Goal: Task Accomplishment & Management: Manage account settings

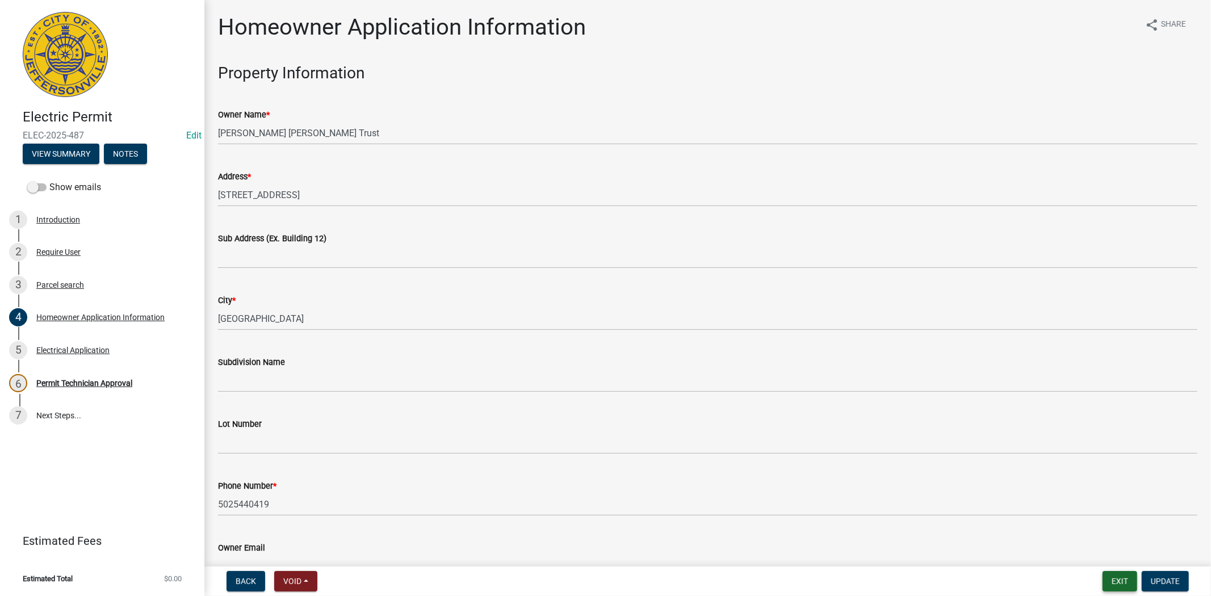
click at [1117, 583] on button "Exit" at bounding box center [1120, 581] width 35 height 20
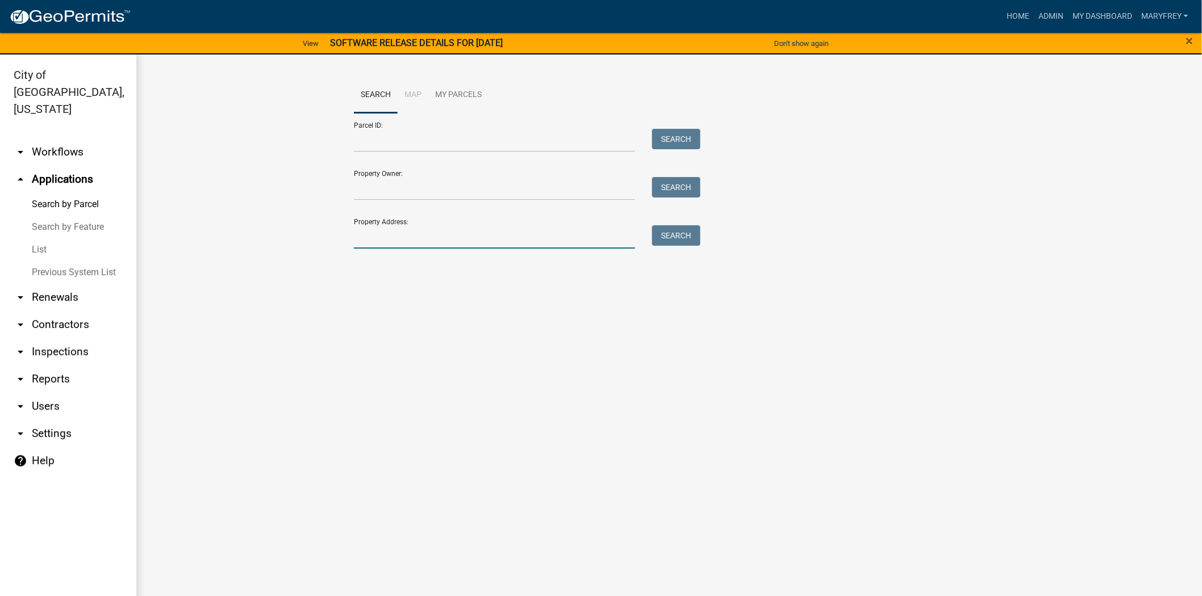
click at [378, 244] on input "Property Address:" at bounding box center [494, 236] width 281 height 23
type input "3801 hamburg"
click at [684, 236] on button "Search" at bounding box center [676, 235] width 48 height 20
drag, startPoint x: 402, startPoint y: 245, endPoint x: 253, endPoint y: 246, distance: 149.4
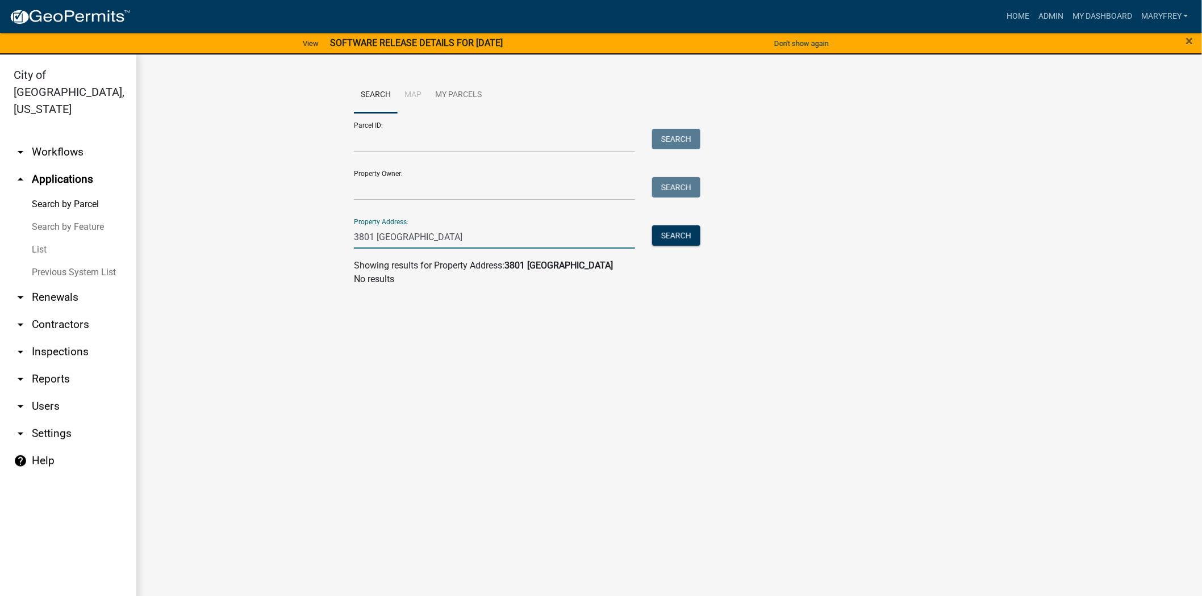
click at [253, 246] on wm-workflow-application-search-view "Search Map My Parcels Parcel ID: Search Property Owner: Search Property Address…" at bounding box center [669, 186] width 1020 height 218
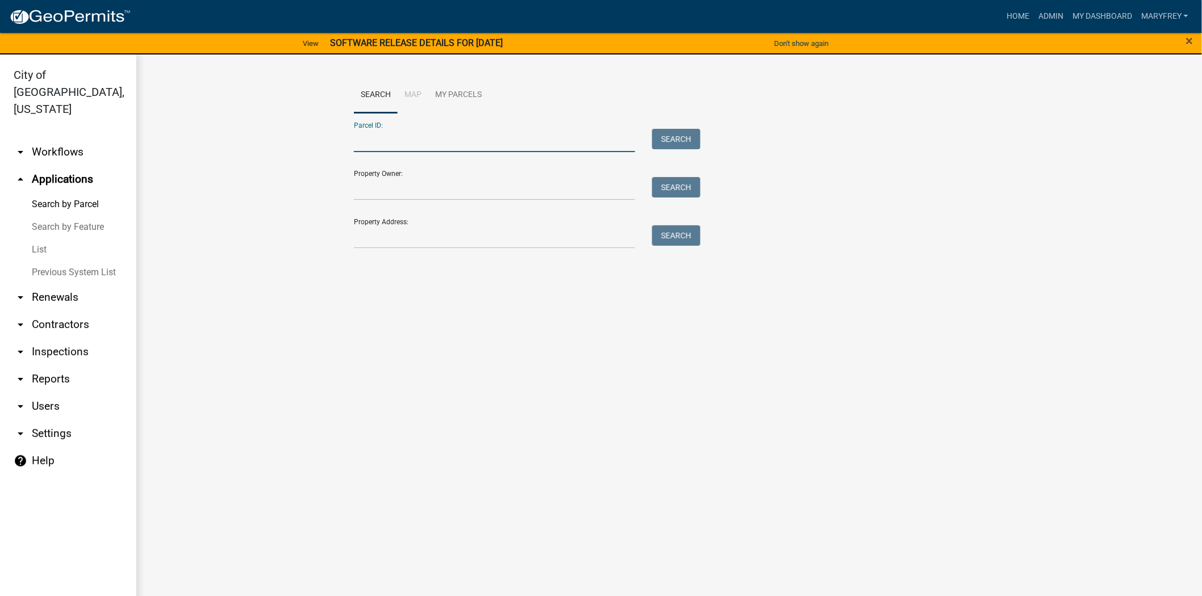
paste input "10-21-02-001-144.000-009"
click at [375, 139] on input "10-21-02-001-144.000-009" at bounding box center [494, 140] width 281 height 23
type input "10-21-02-001-144.000-009"
click at [676, 145] on button "Search" at bounding box center [676, 139] width 48 height 20
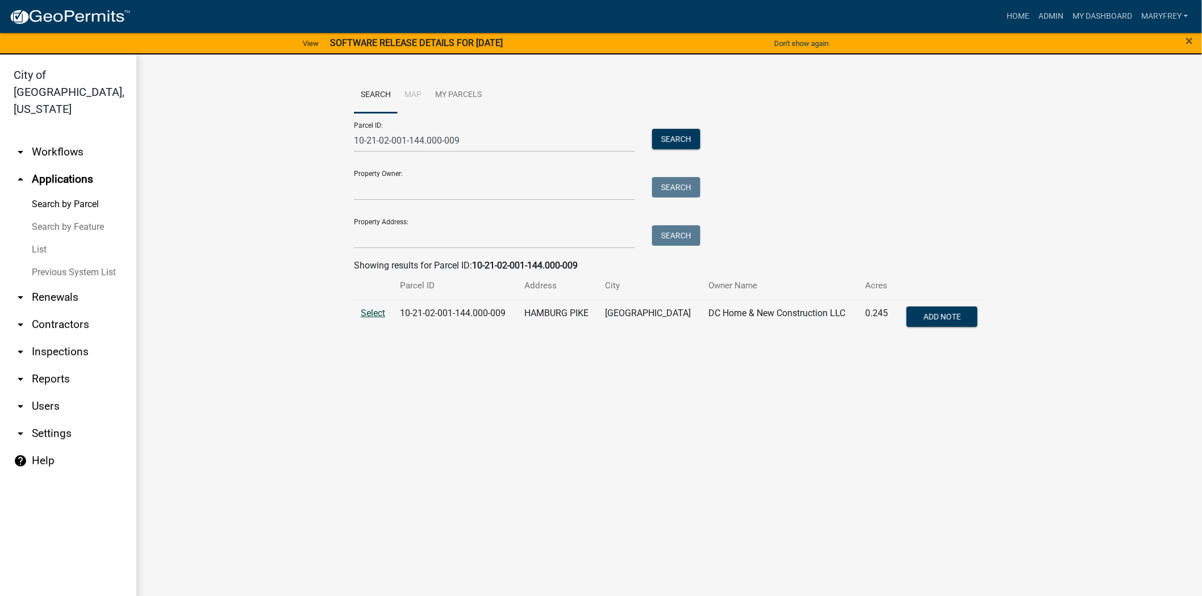
click at [375, 314] on span "Select" at bounding box center [373, 313] width 24 height 11
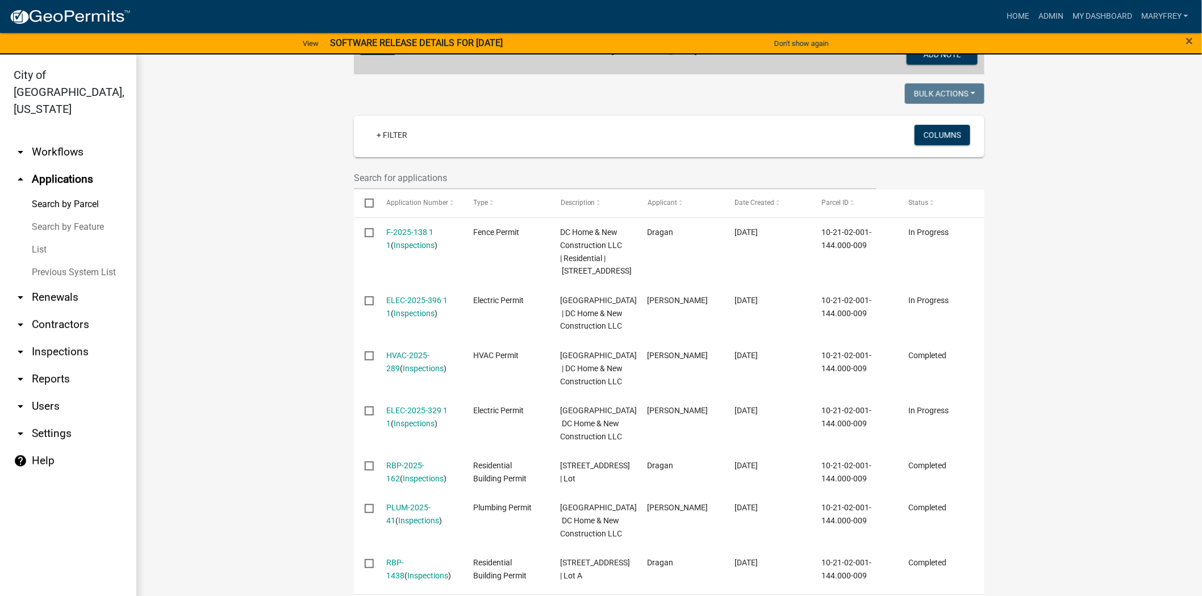
scroll to position [362, 0]
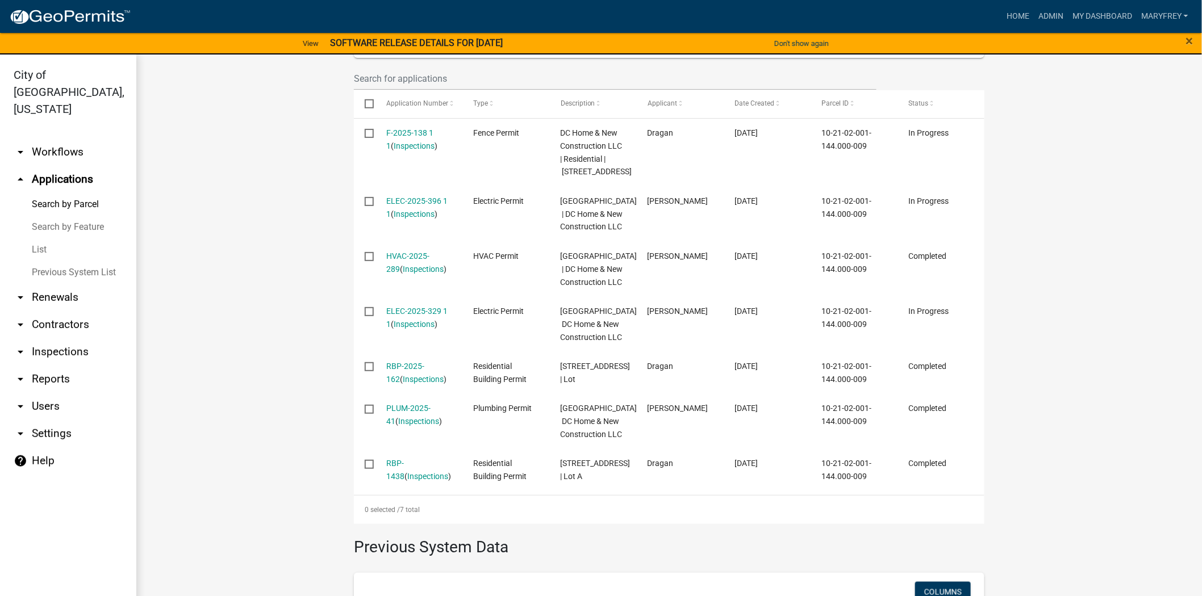
click at [65, 139] on link "arrow_drop_down Workflows" at bounding box center [68, 152] width 136 height 27
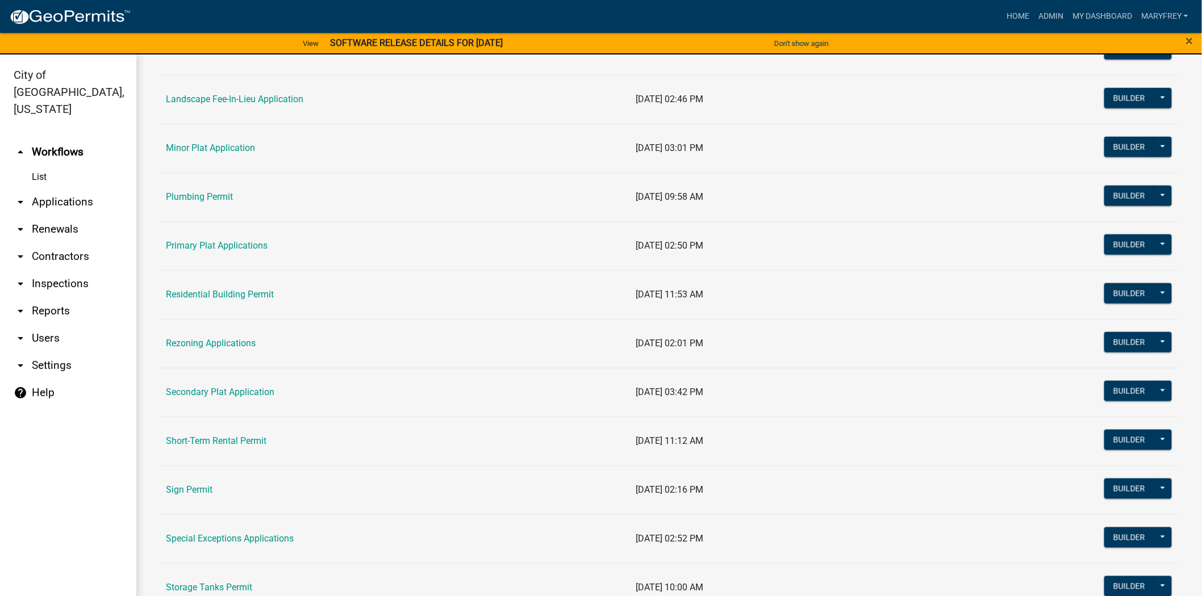
scroll to position [587, 0]
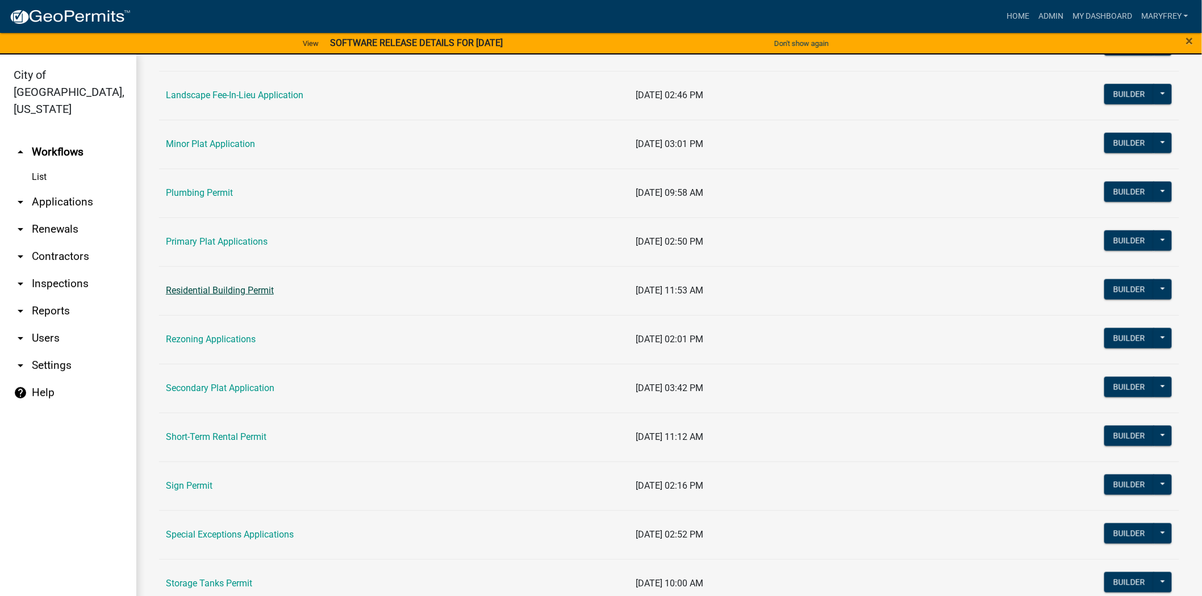
click at [210, 291] on link "Residential Building Permit" at bounding box center [220, 290] width 108 height 11
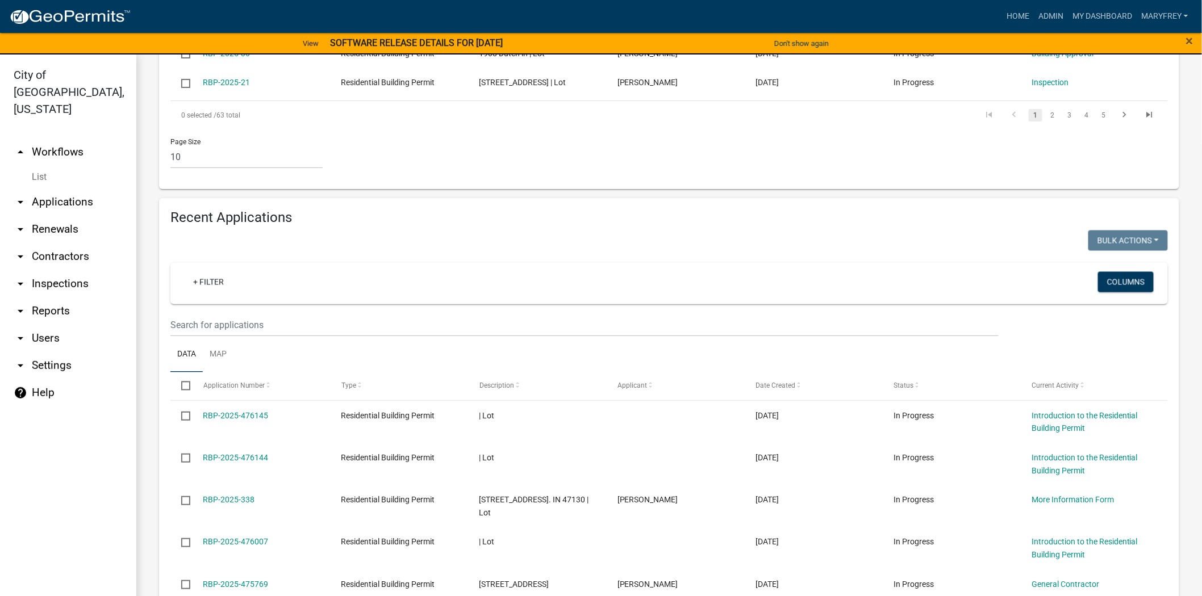
scroll to position [778, 0]
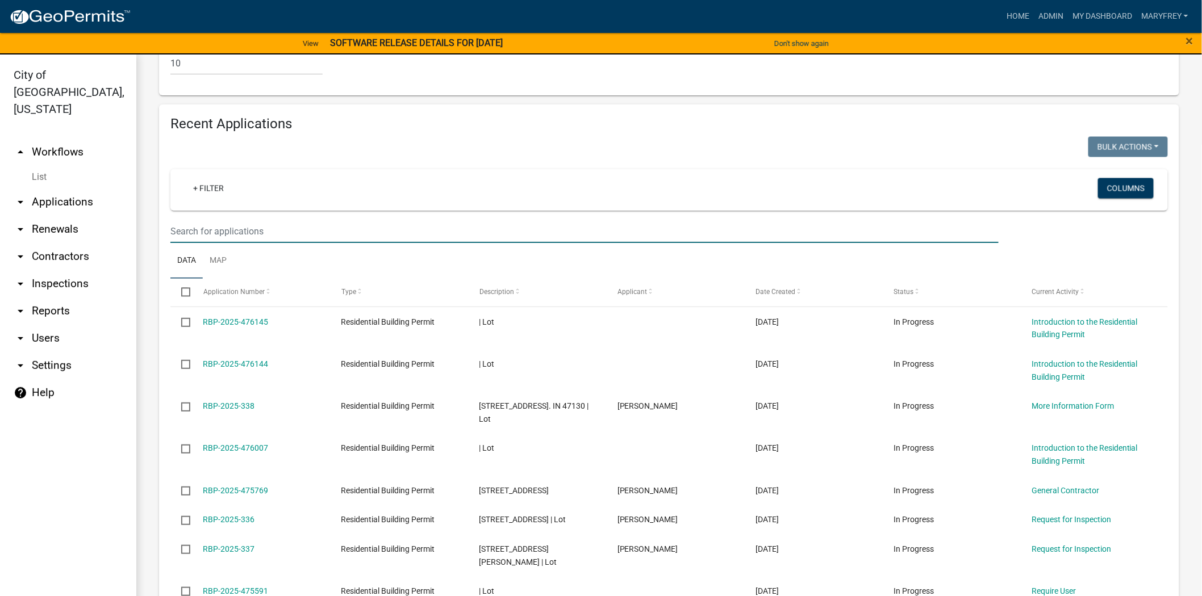
click at [213, 220] on input "text" at bounding box center [584, 231] width 828 height 23
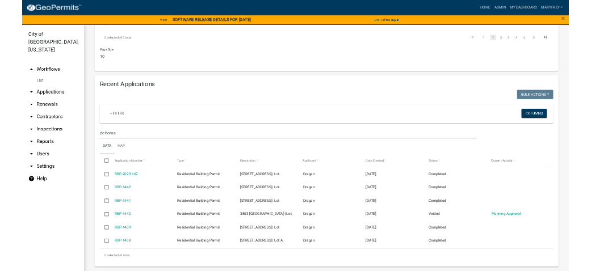
scroll to position [705, 0]
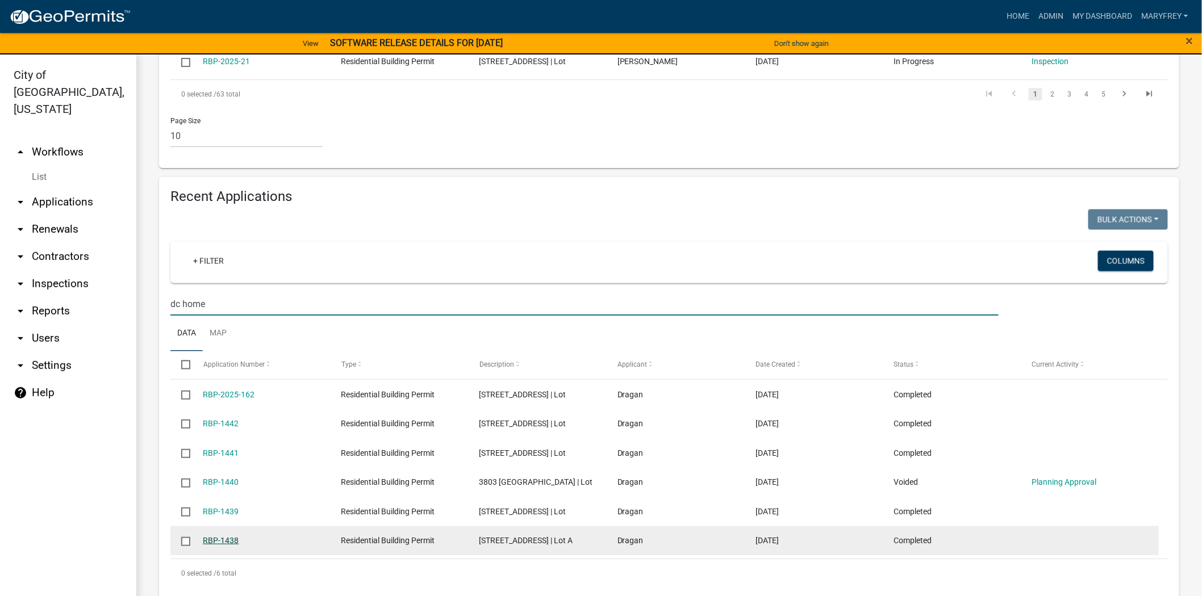
type input "dc home"
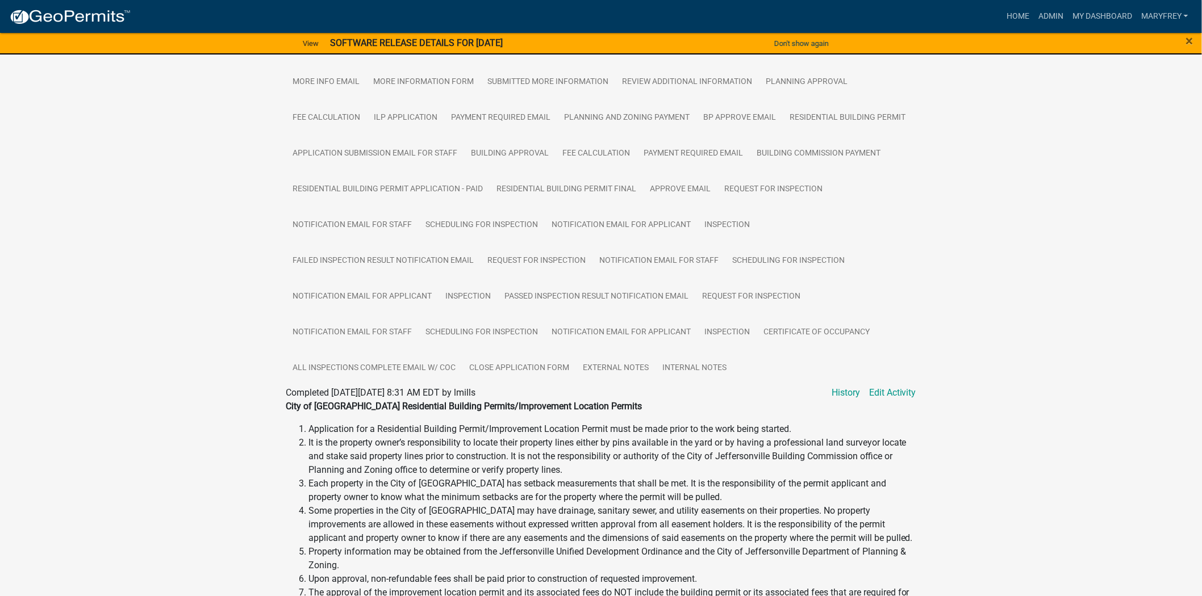
scroll to position [314, 0]
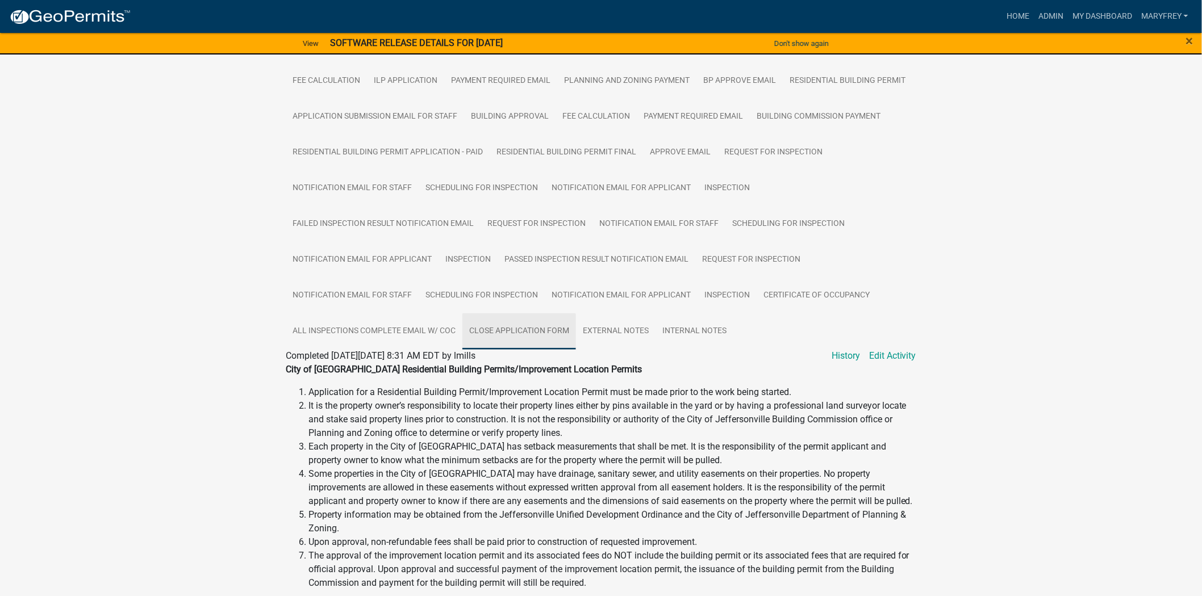
click at [532, 337] on link "Close Application Form" at bounding box center [519, 332] width 114 height 36
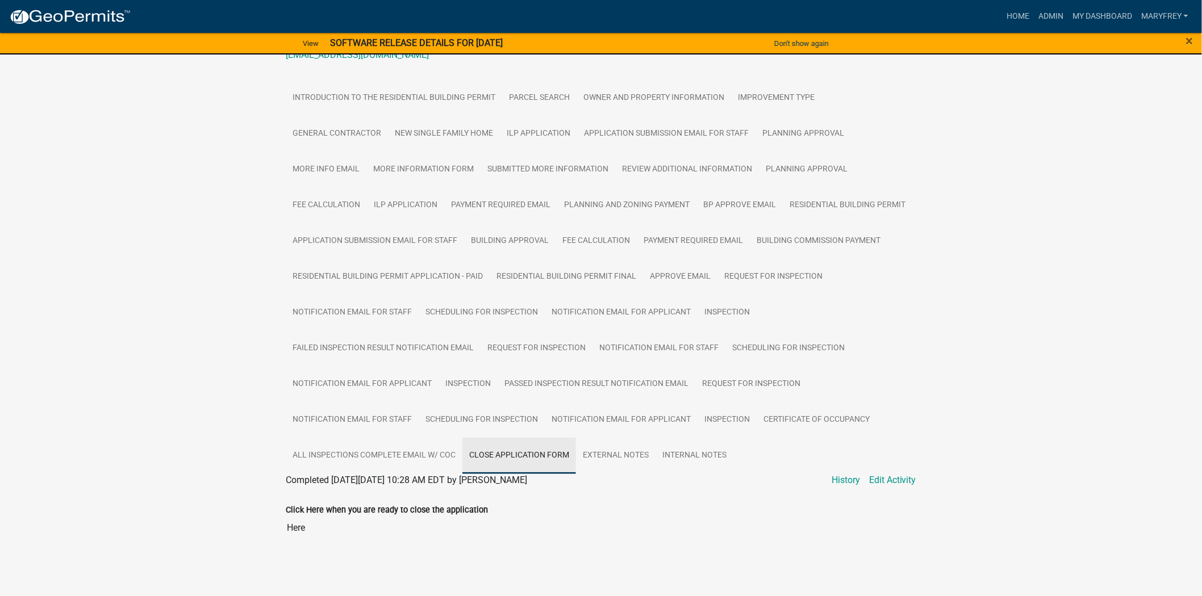
scroll to position [191, 0]
click at [799, 431] on link "Certificate of Occupancy" at bounding box center [817, 420] width 120 height 36
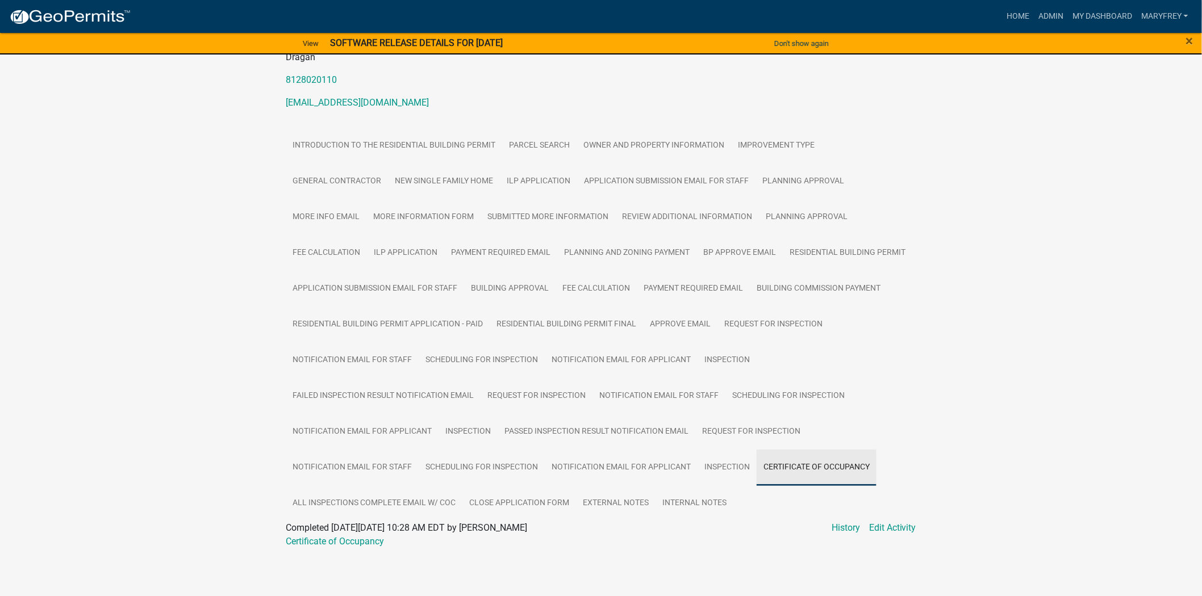
scroll to position [144, 0]
click at [352, 540] on link "Certificate of Occupancy" at bounding box center [335, 541] width 98 height 11
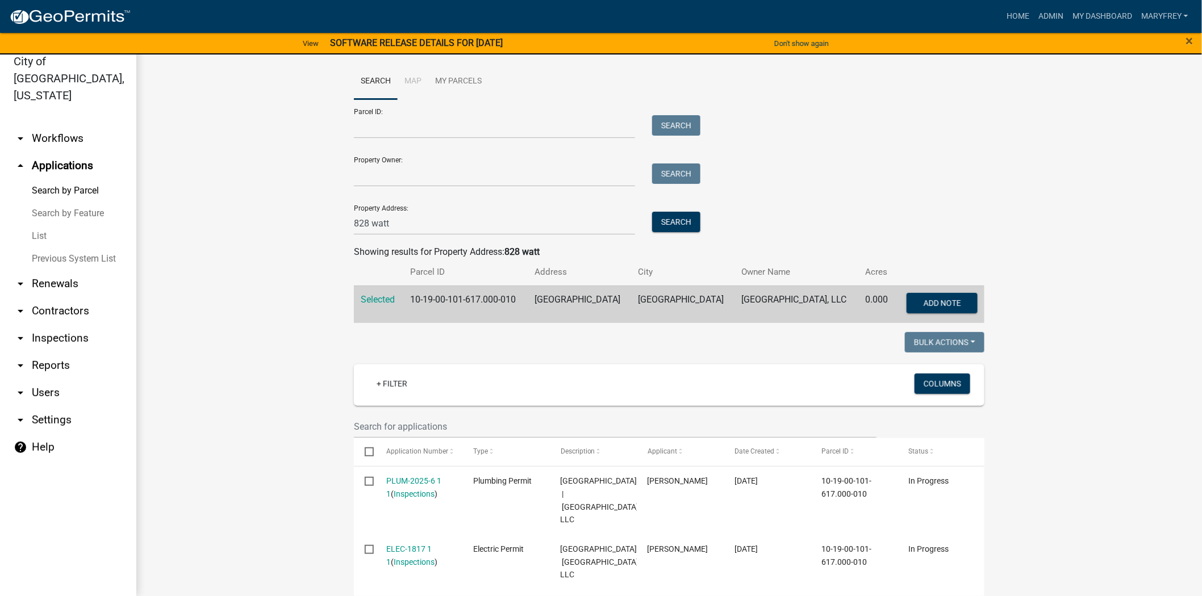
scroll to position [294, 0]
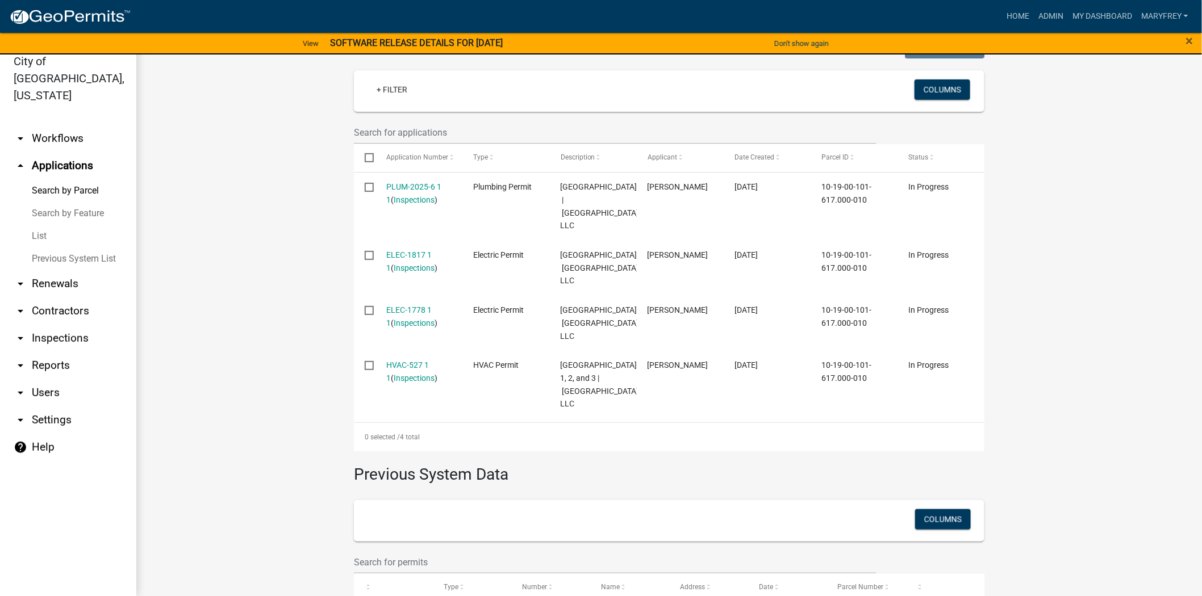
click at [62, 298] on link "arrow_drop_down Contractors" at bounding box center [68, 311] width 136 height 27
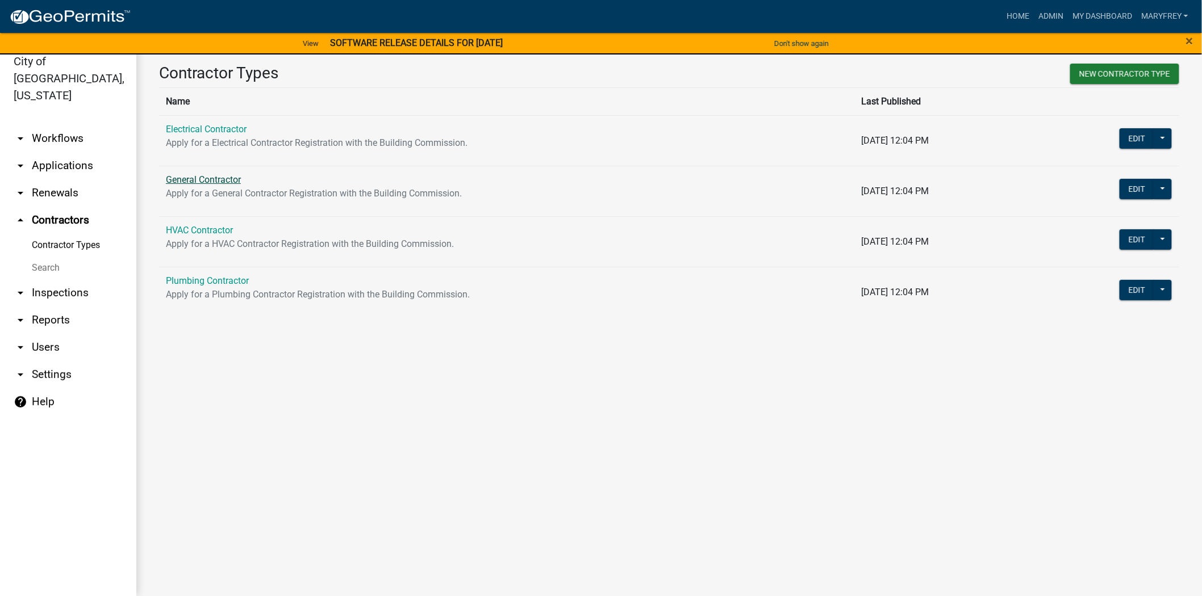
click at [198, 174] on link "General Contractor" at bounding box center [203, 179] width 75 height 11
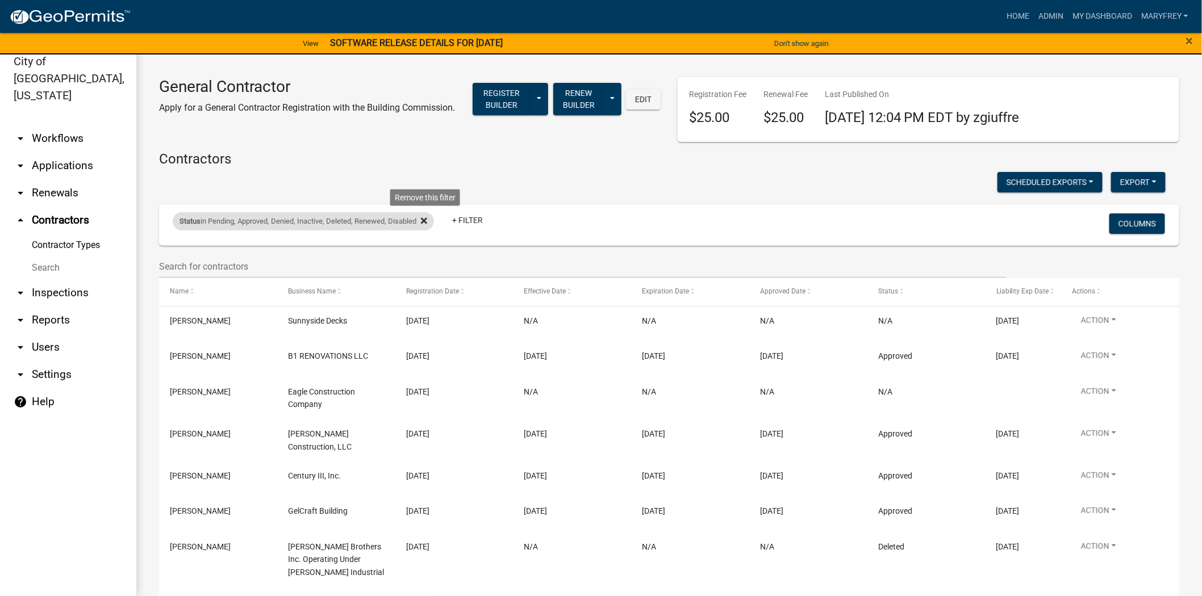
click at [427, 222] on icon at bounding box center [424, 220] width 6 height 9
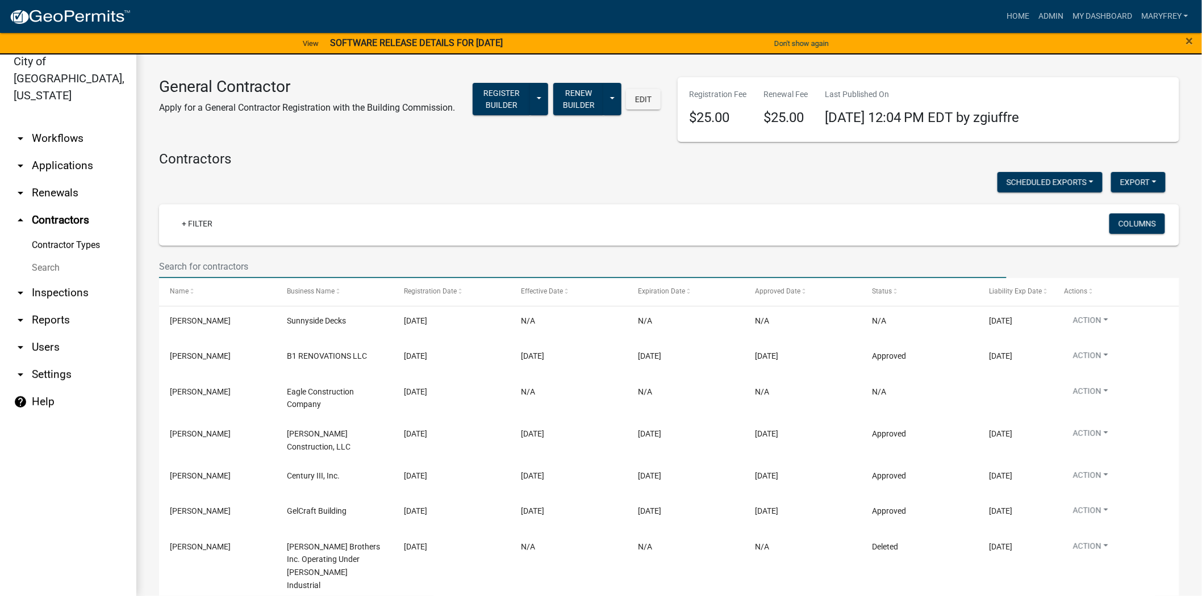
click at [199, 271] on input "text" at bounding box center [582, 266] width 847 height 23
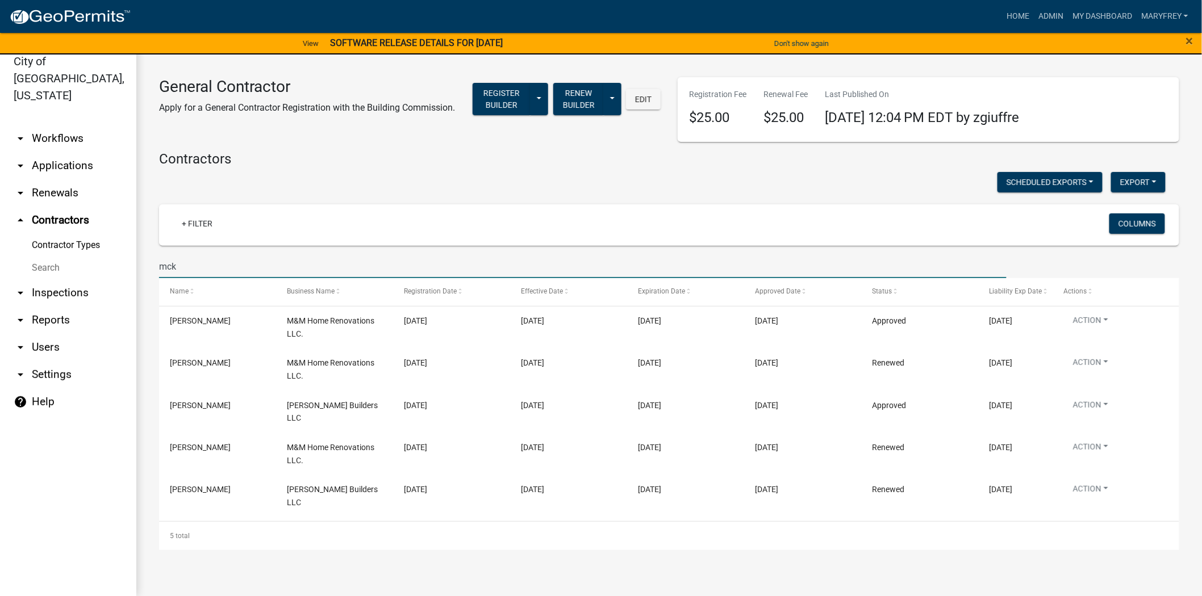
type input "mck"
click at [51, 152] on link "arrow_drop_down Applications" at bounding box center [68, 165] width 136 height 27
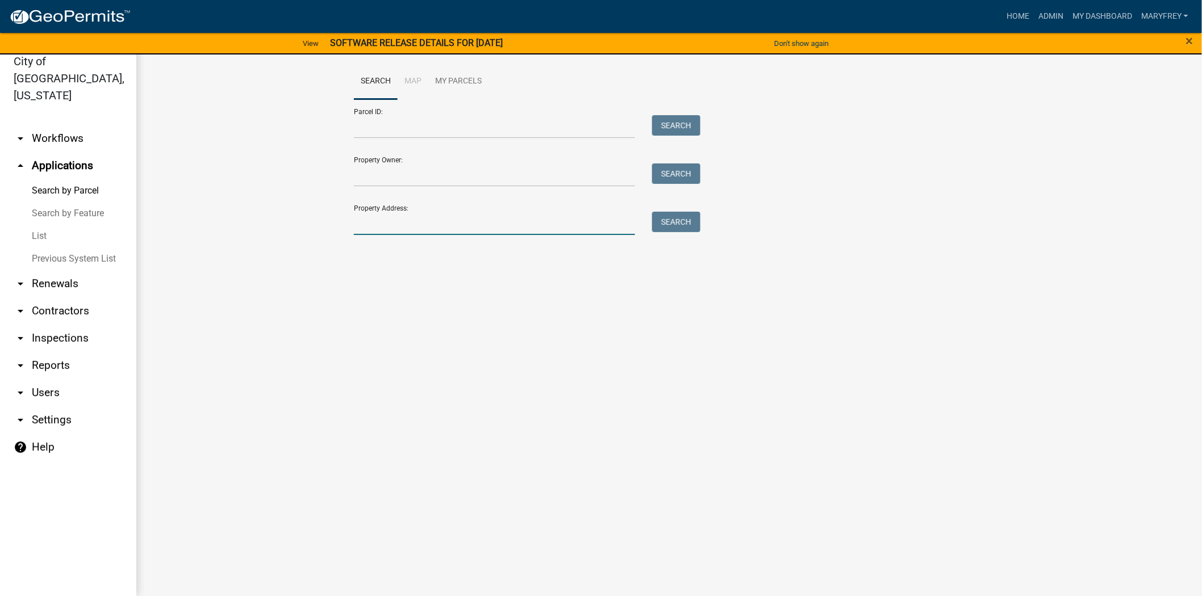
click at [383, 227] on input "Property Address:" at bounding box center [494, 223] width 281 height 23
click at [376, 225] on input "2929 sellers" at bounding box center [494, 223] width 281 height 23
type input "2925 sellers"
click at [676, 218] on button "Search" at bounding box center [676, 222] width 48 height 20
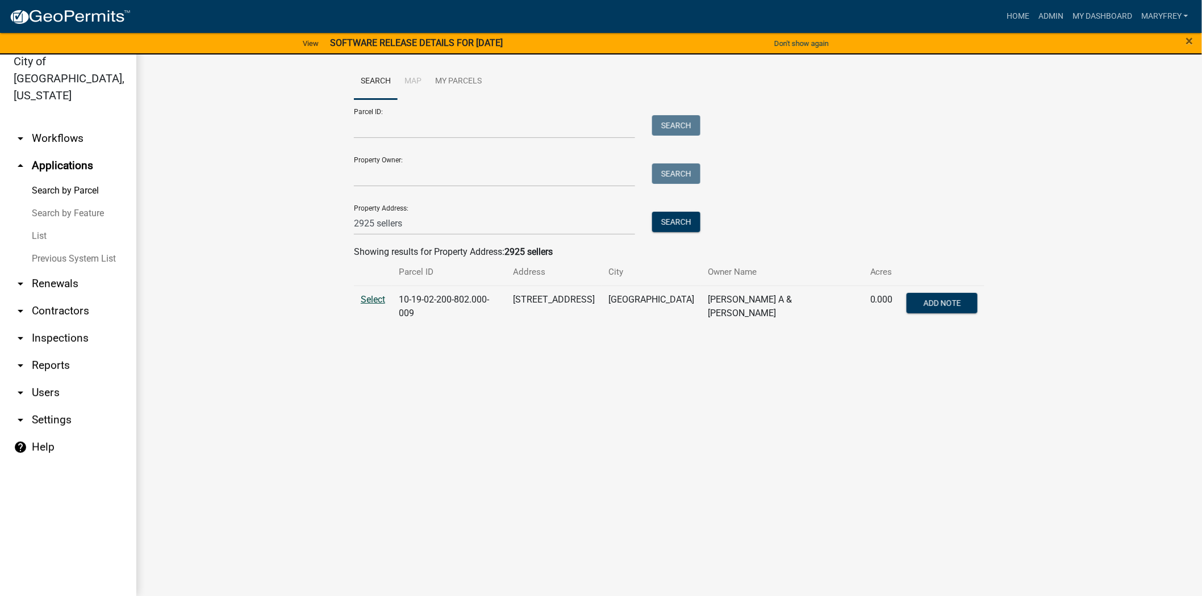
click at [377, 300] on span "Select" at bounding box center [373, 299] width 24 height 11
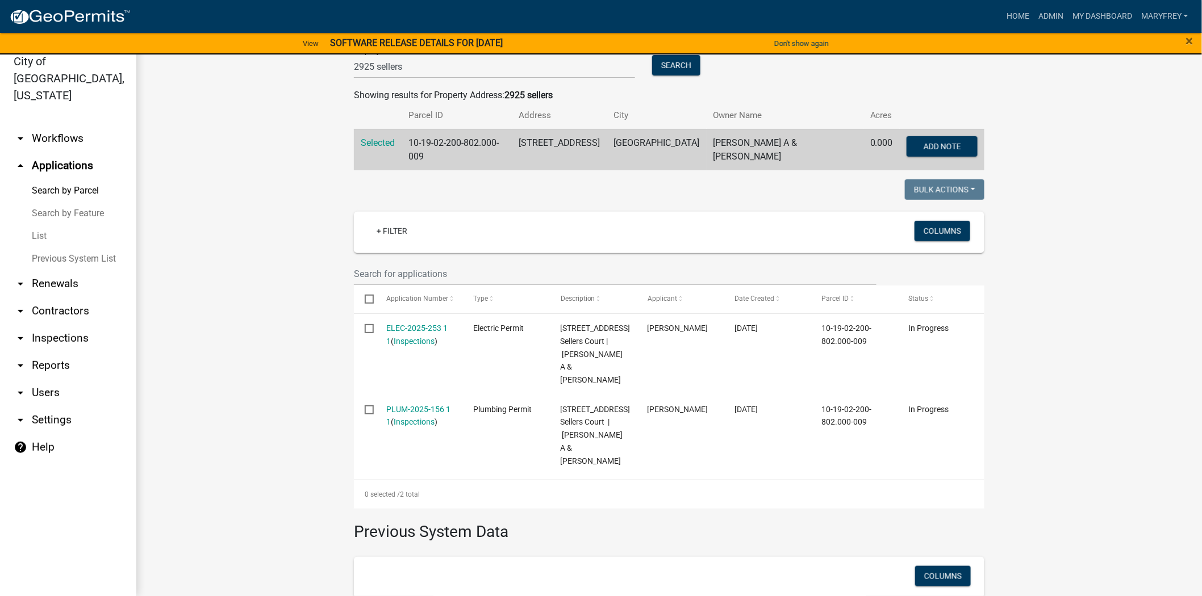
scroll to position [168, 0]
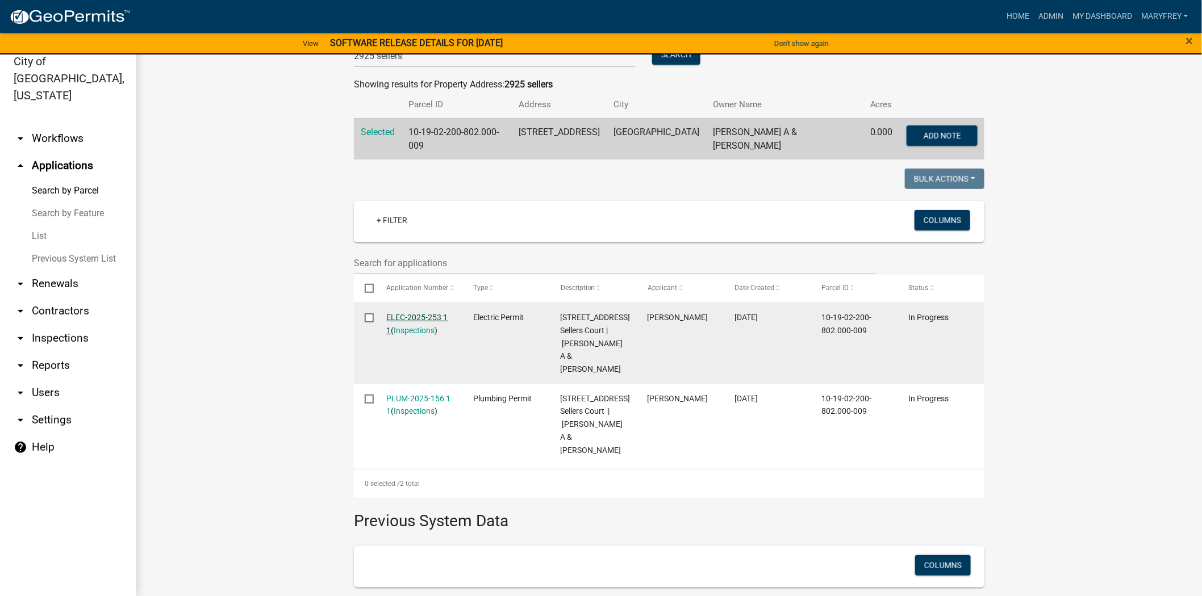
click at [416, 313] on link "ELEC-2025-253 1 1" at bounding box center [417, 324] width 61 height 22
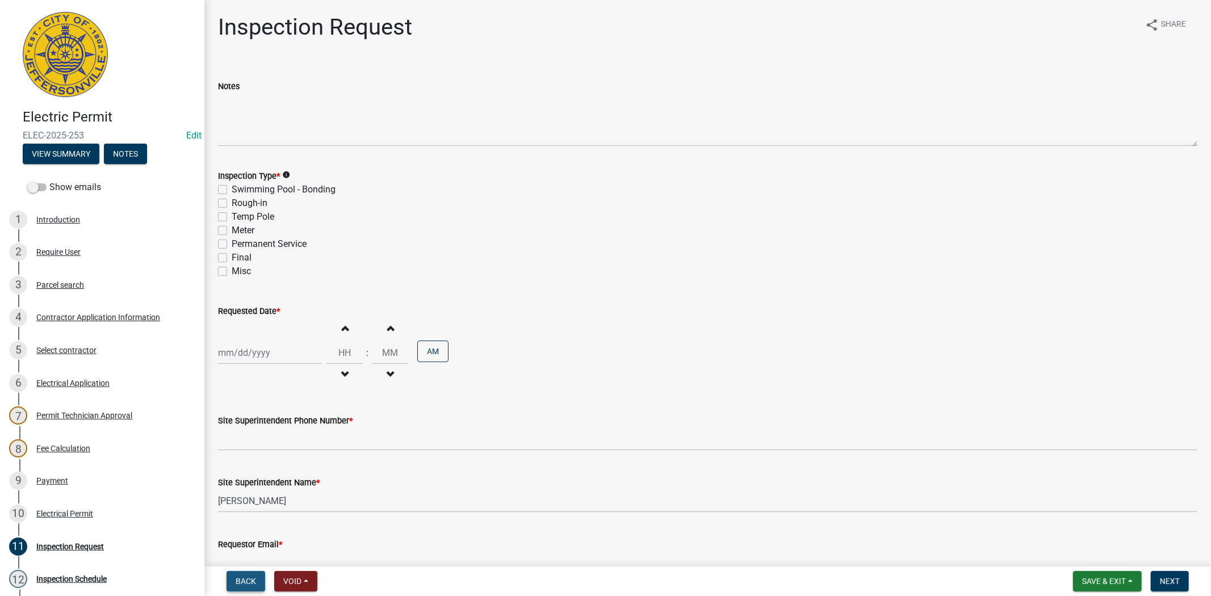
click at [252, 574] on button "Back" at bounding box center [246, 581] width 39 height 20
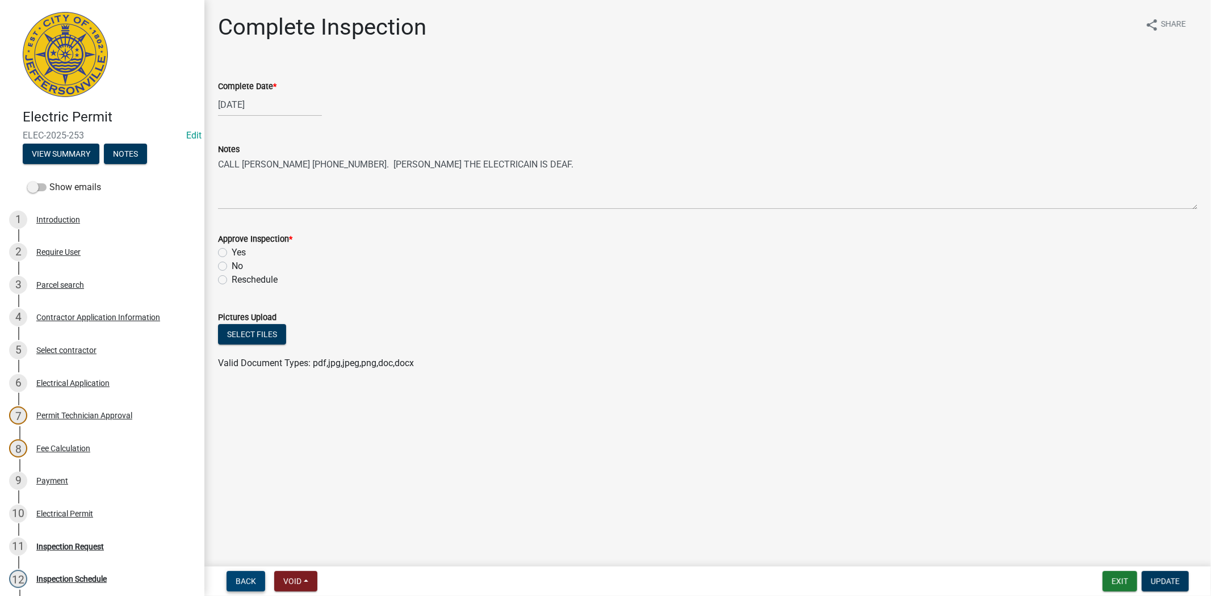
click at [243, 577] on span "Back" at bounding box center [246, 581] width 20 height 9
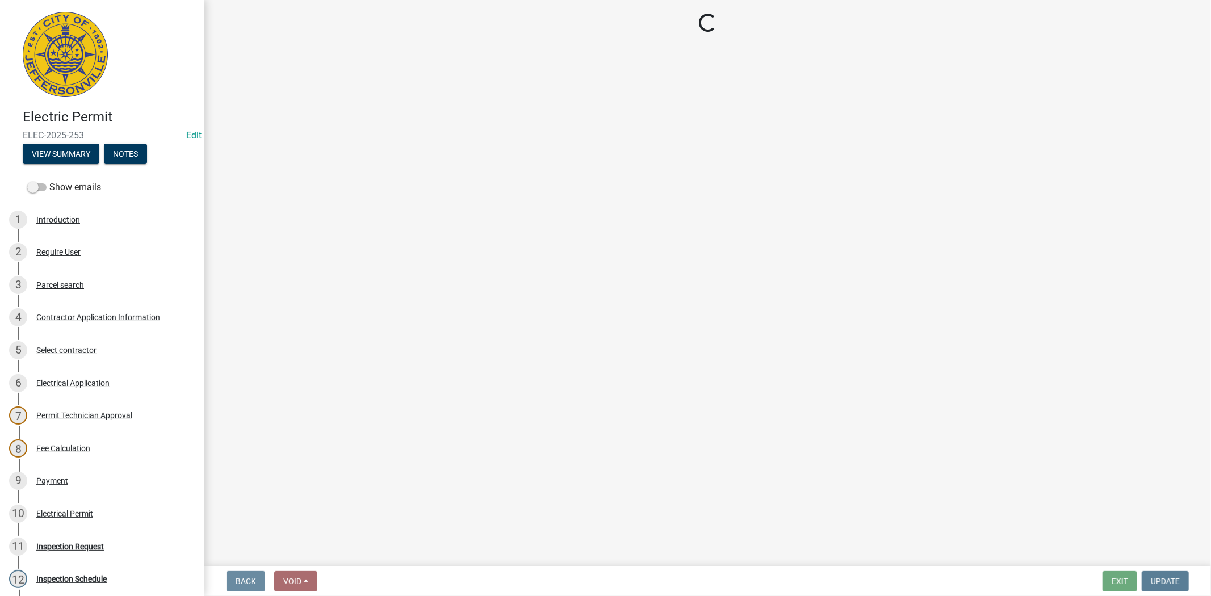
select select "36a8b8f0-2ef8-43e9-ae06-718f51af8d36"
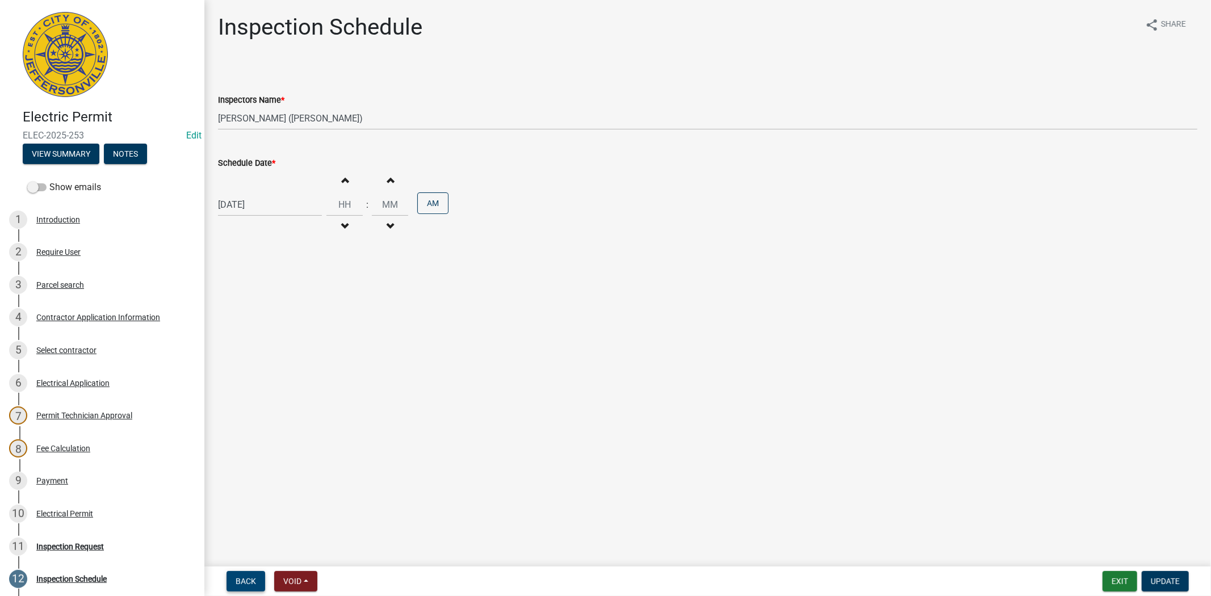
click at [243, 577] on span "Back" at bounding box center [246, 581] width 20 height 9
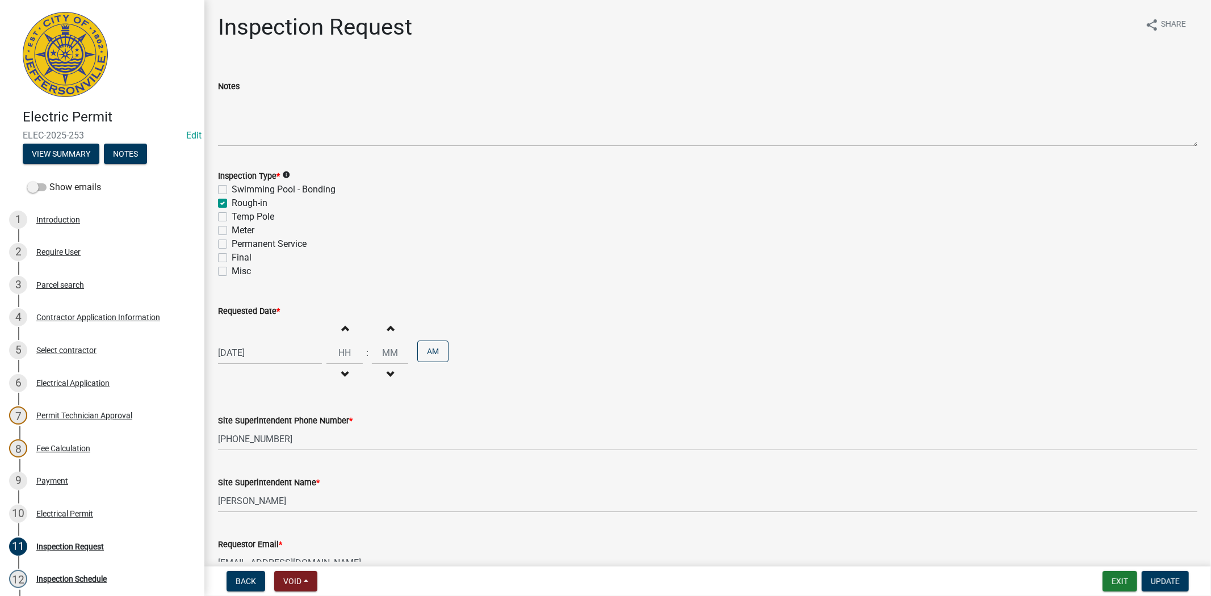
click at [232, 257] on label "Final" at bounding box center [242, 258] width 20 height 14
click at [232, 257] on input "Final" at bounding box center [235, 254] width 7 height 7
checkbox input "true"
checkbox input "false"
checkbox input "true"
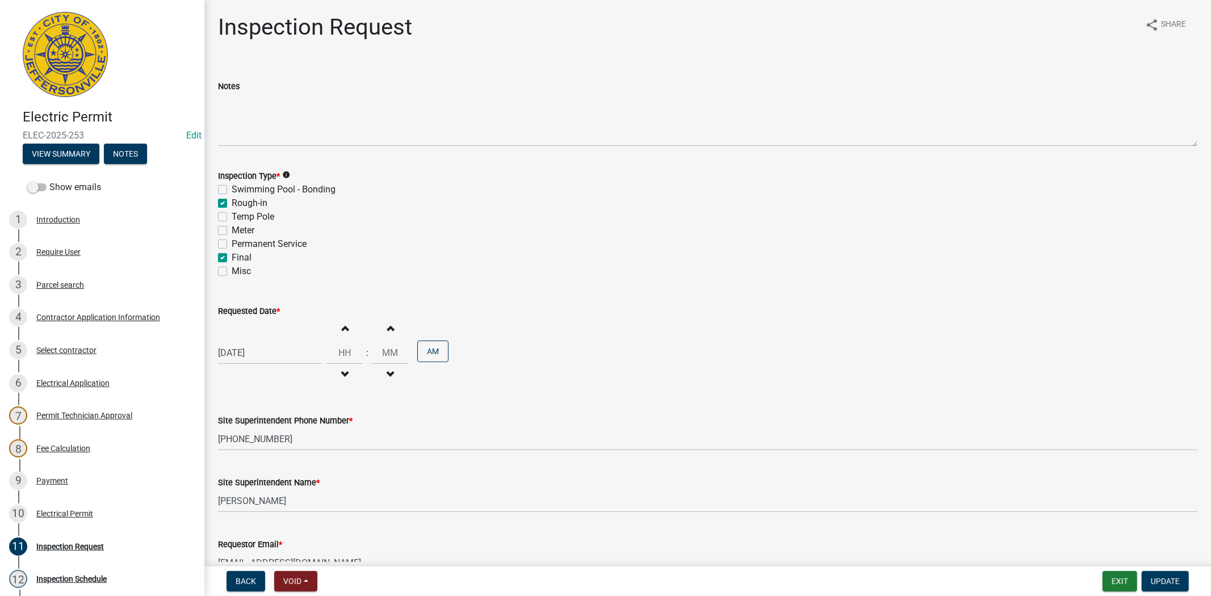
checkbox input "false"
checkbox input "true"
checkbox input "false"
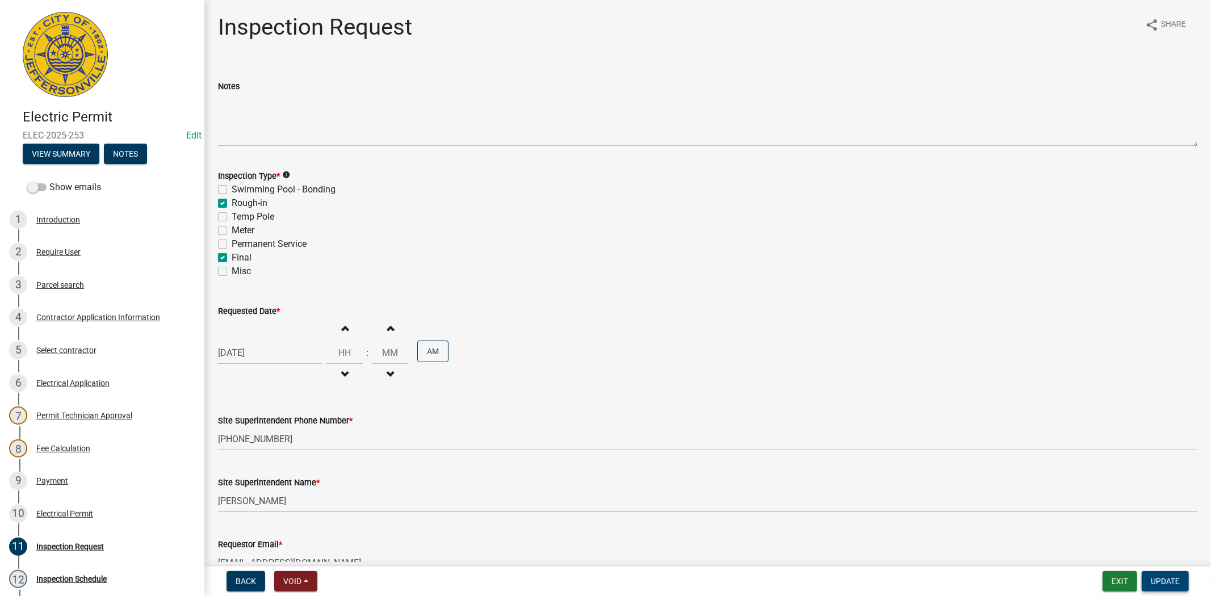
click at [1166, 583] on span "Update" at bounding box center [1165, 581] width 29 height 9
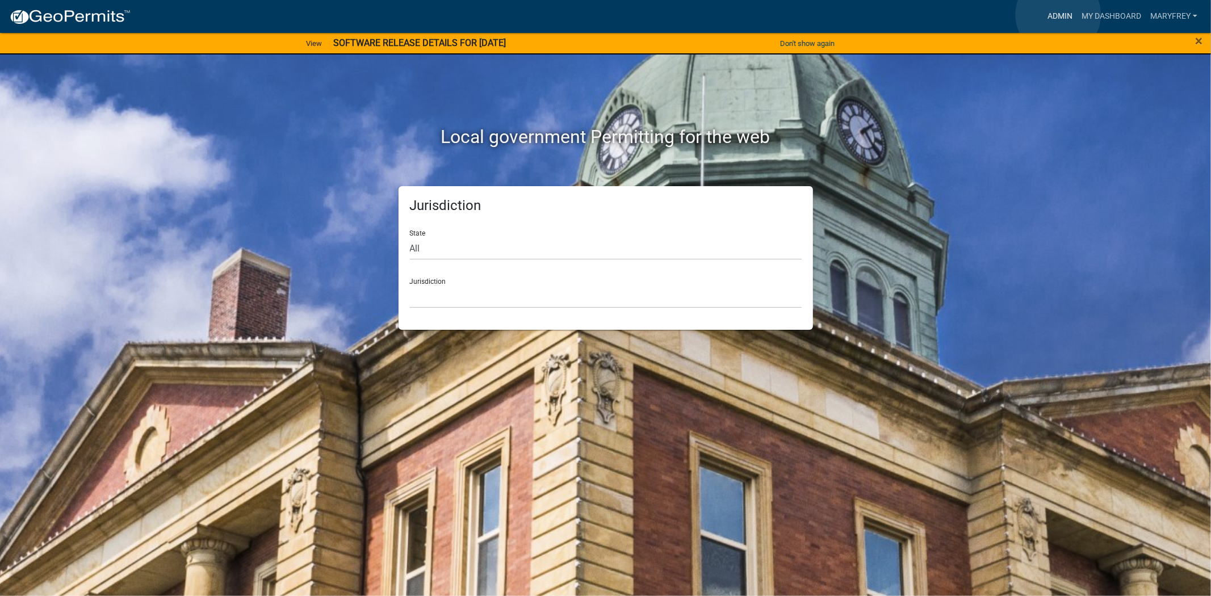
click at [1059, 15] on link "Admin" at bounding box center [1060, 17] width 34 height 22
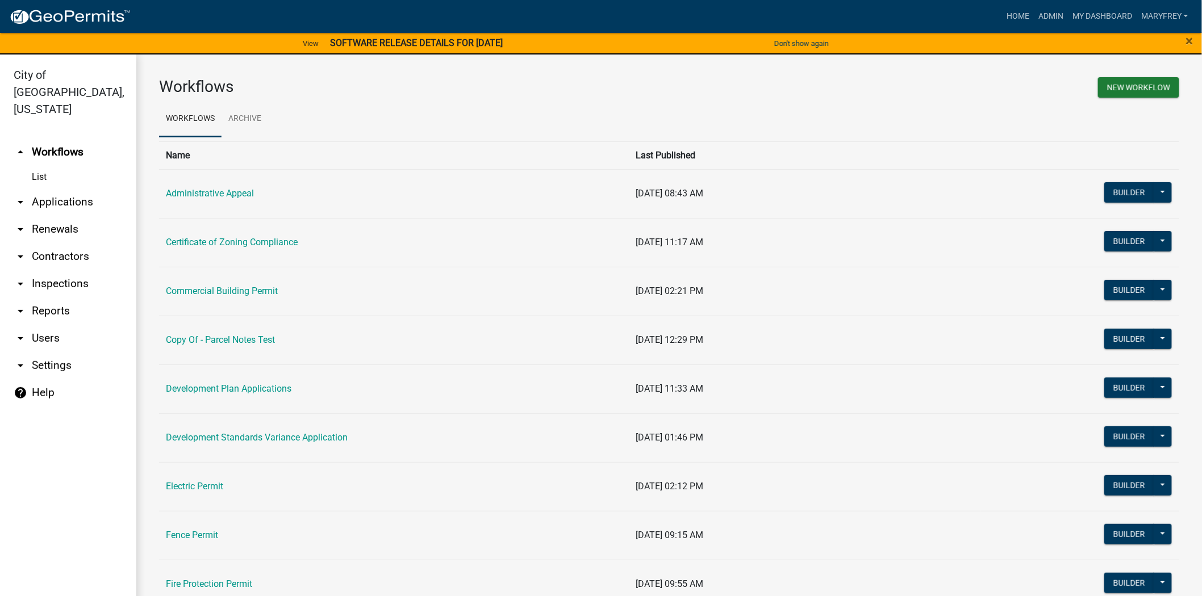
click at [49, 243] on link "arrow_drop_down Contractors" at bounding box center [68, 256] width 136 height 27
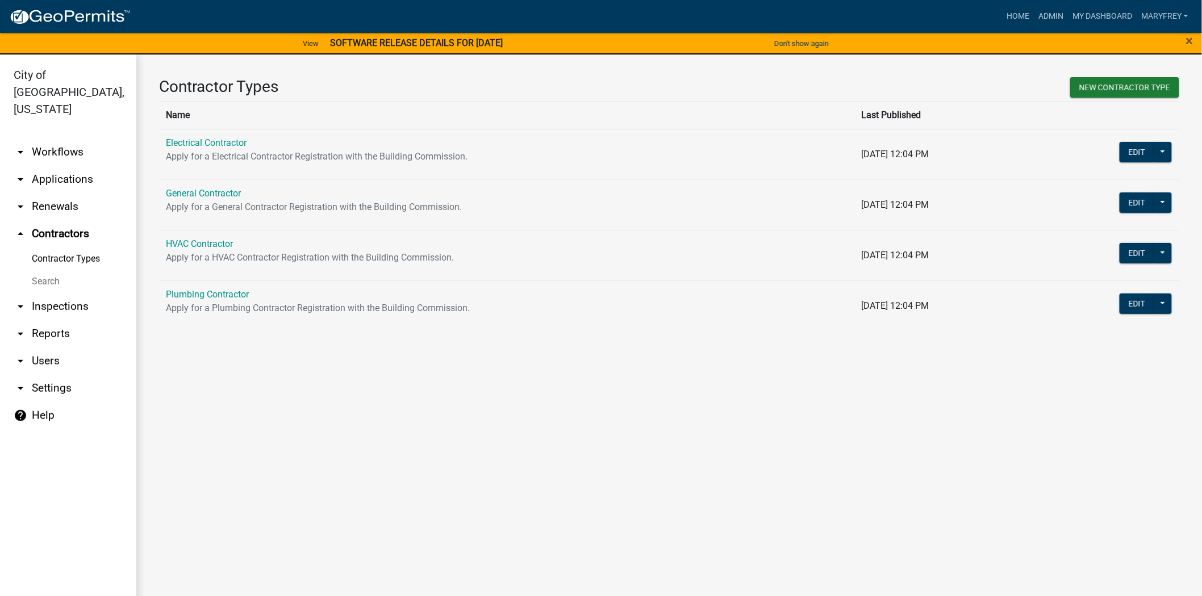
click at [77, 139] on link "arrow_drop_down Workflows" at bounding box center [68, 152] width 136 height 27
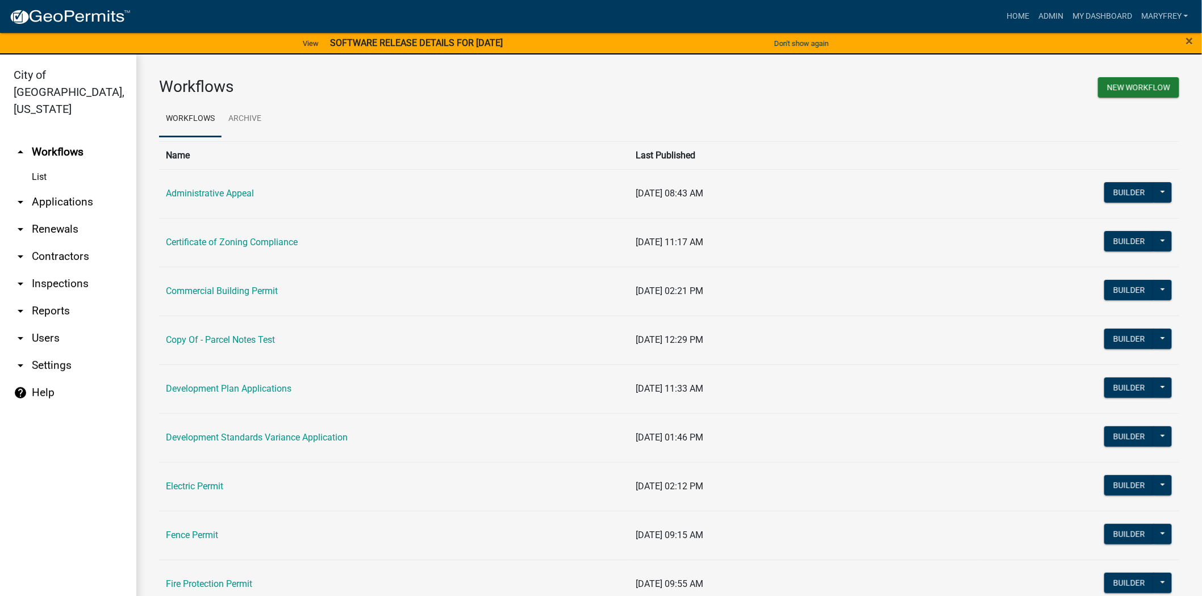
click at [76, 189] on link "arrow_drop_down Applications" at bounding box center [68, 202] width 136 height 27
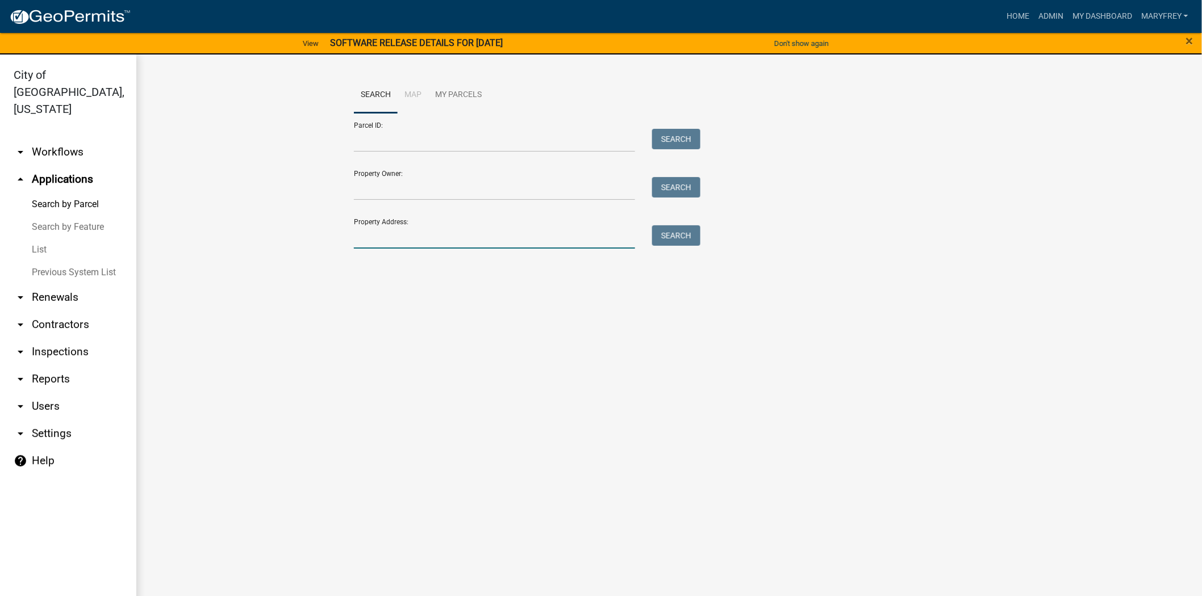
drag, startPoint x: 383, startPoint y: 236, endPoint x: 377, endPoint y: 236, distance: 6.3
click at [383, 236] on input "Property Address:" at bounding box center [494, 236] width 281 height 23
type input "2925 sellers"
click at [684, 232] on button "Search" at bounding box center [676, 235] width 48 height 20
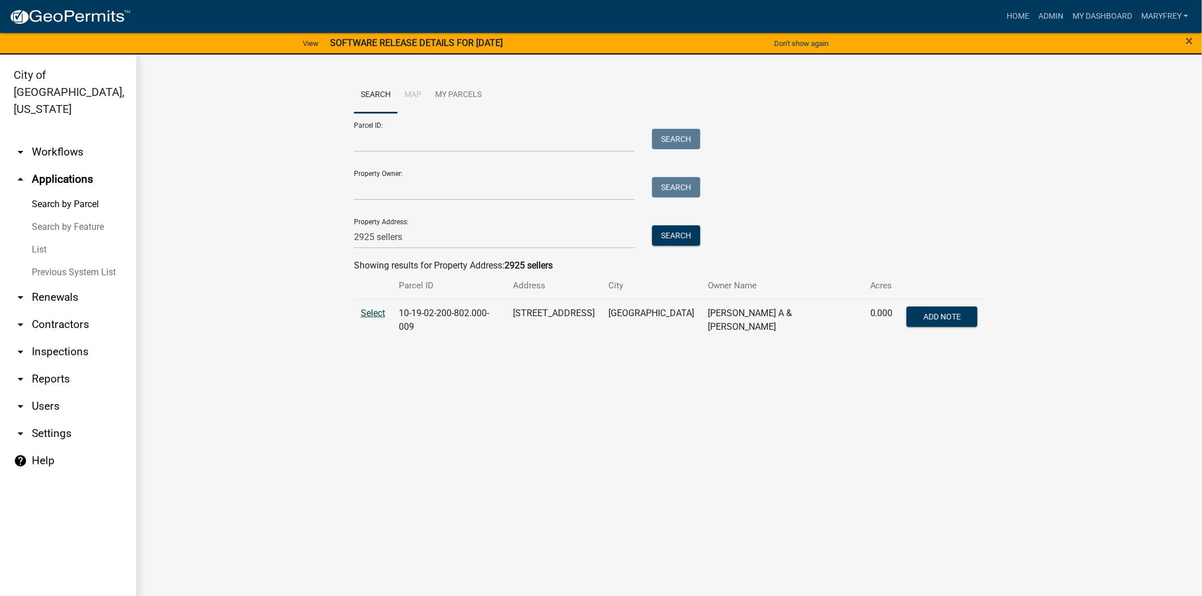
click at [366, 314] on span "Select" at bounding box center [373, 313] width 24 height 11
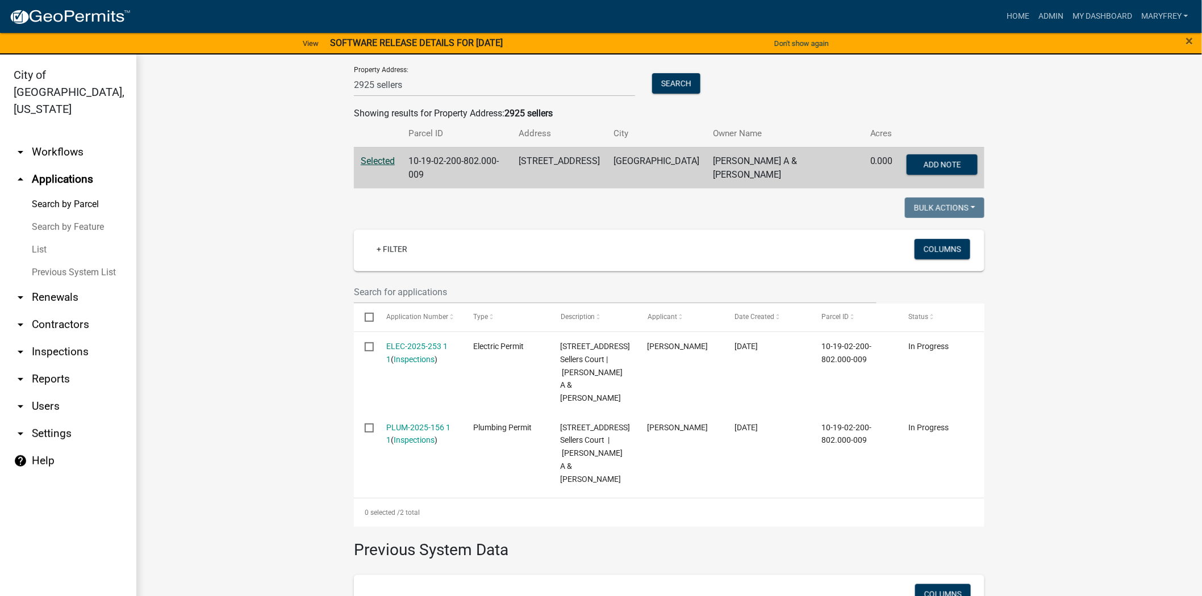
scroll to position [208, 0]
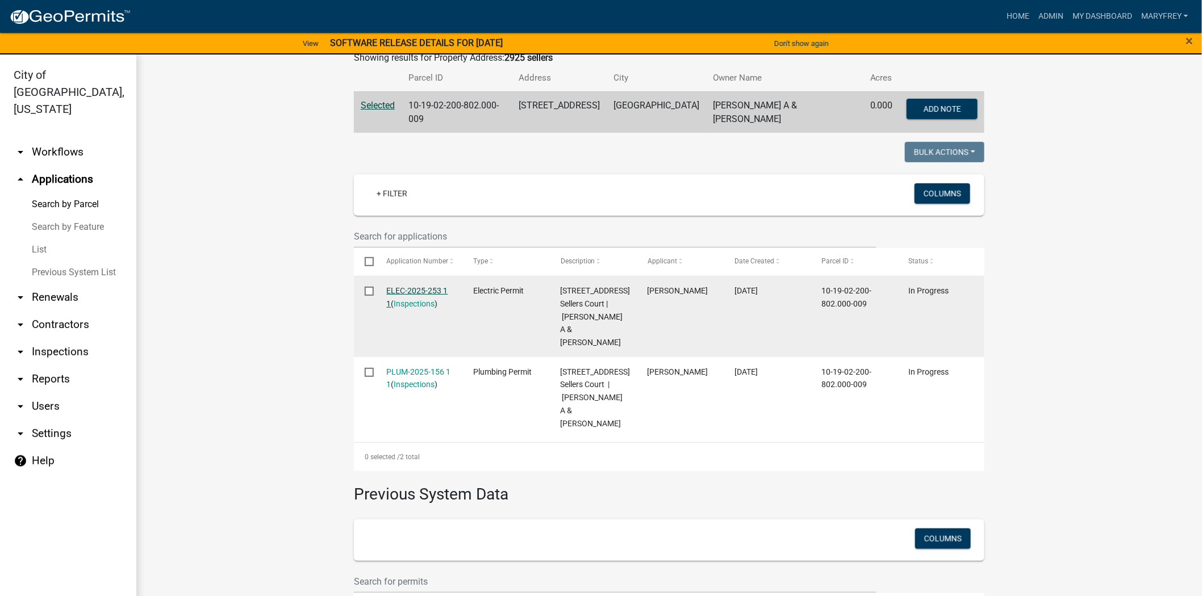
click at [407, 289] on link "ELEC-2025-253 1 1" at bounding box center [417, 297] width 61 height 22
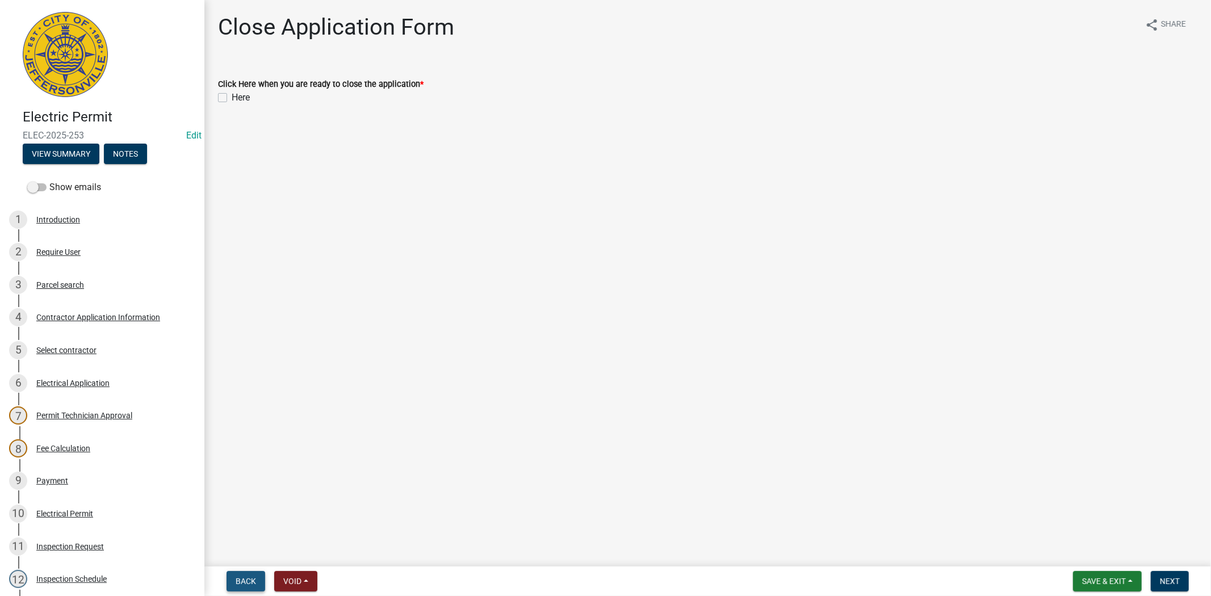
click at [251, 577] on span "Back" at bounding box center [246, 581] width 20 height 9
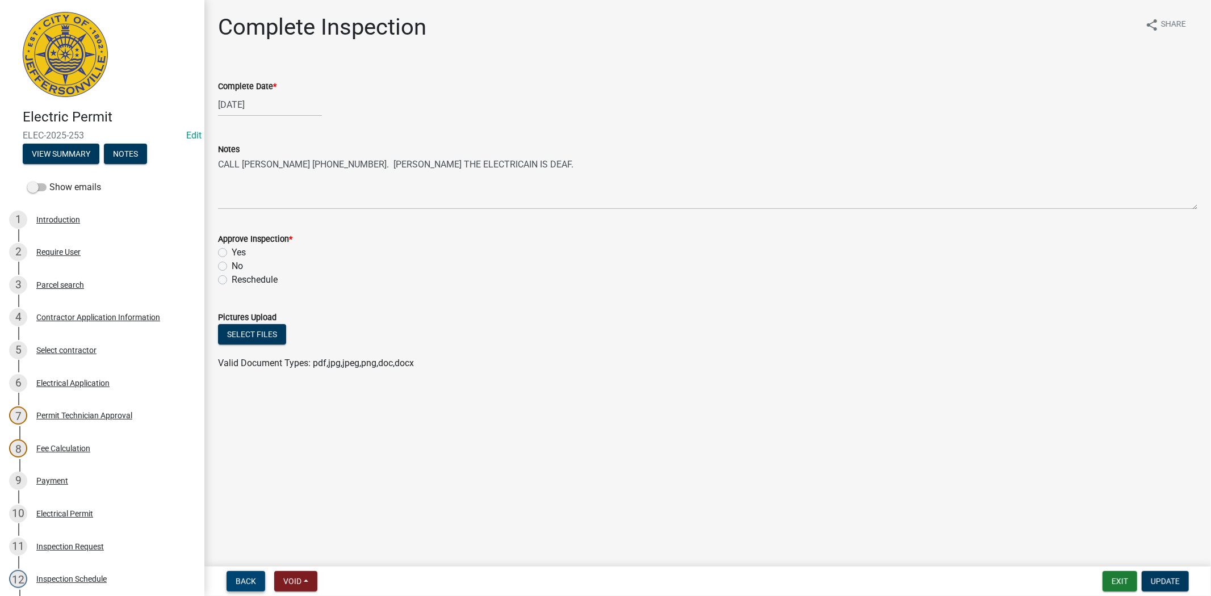
click at [241, 582] on span "Back" at bounding box center [246, 581] width 20 height 9
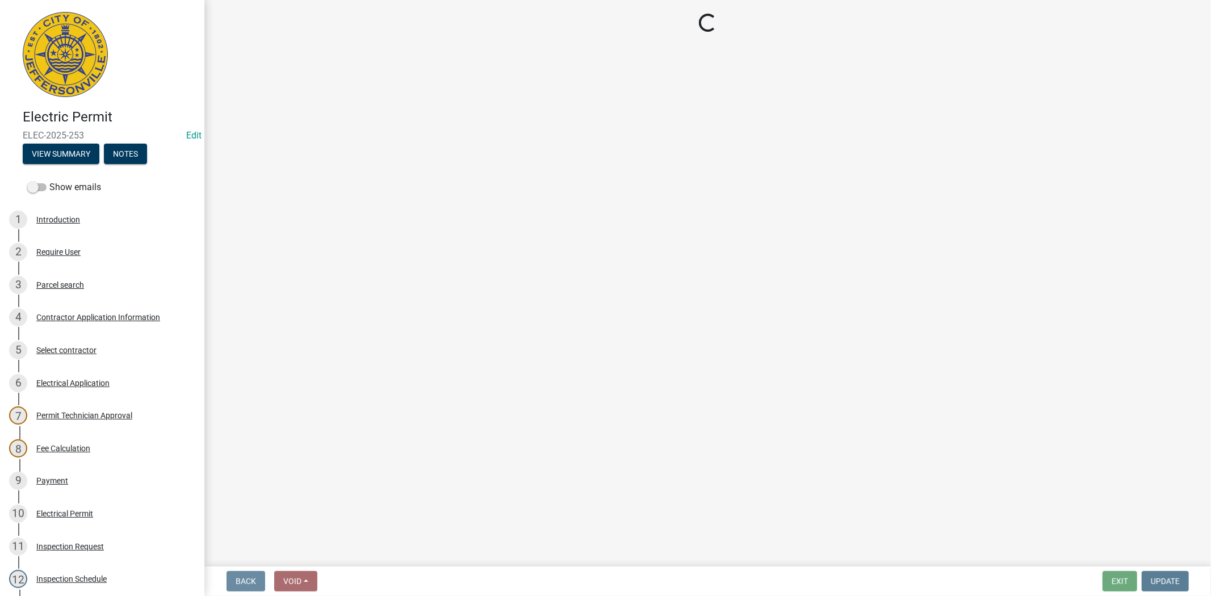
select select "36a8b8f0-2ef8-43e9-ae06-718f51af8d36"
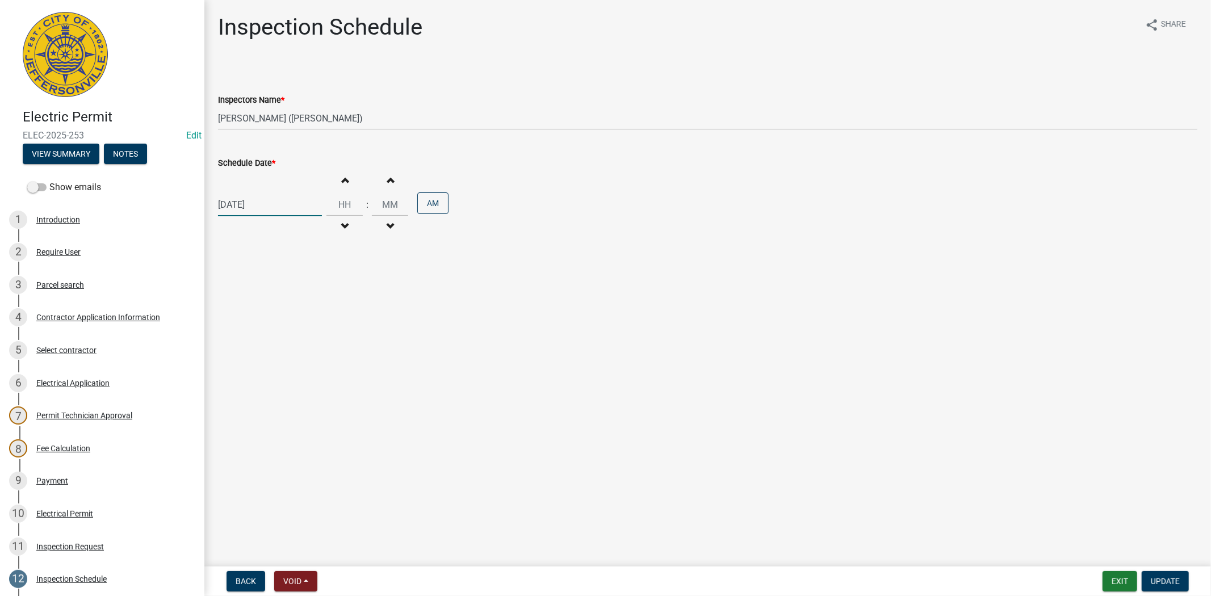
click at [275, 209] on div "08/22/2025" at bounding box center [270, 204] width 104 height 23
select select "8"
select select "2025"
click at [338, 231] on span "Next month" at bounding box center [338, 228] width 9 height 9
select select "9"
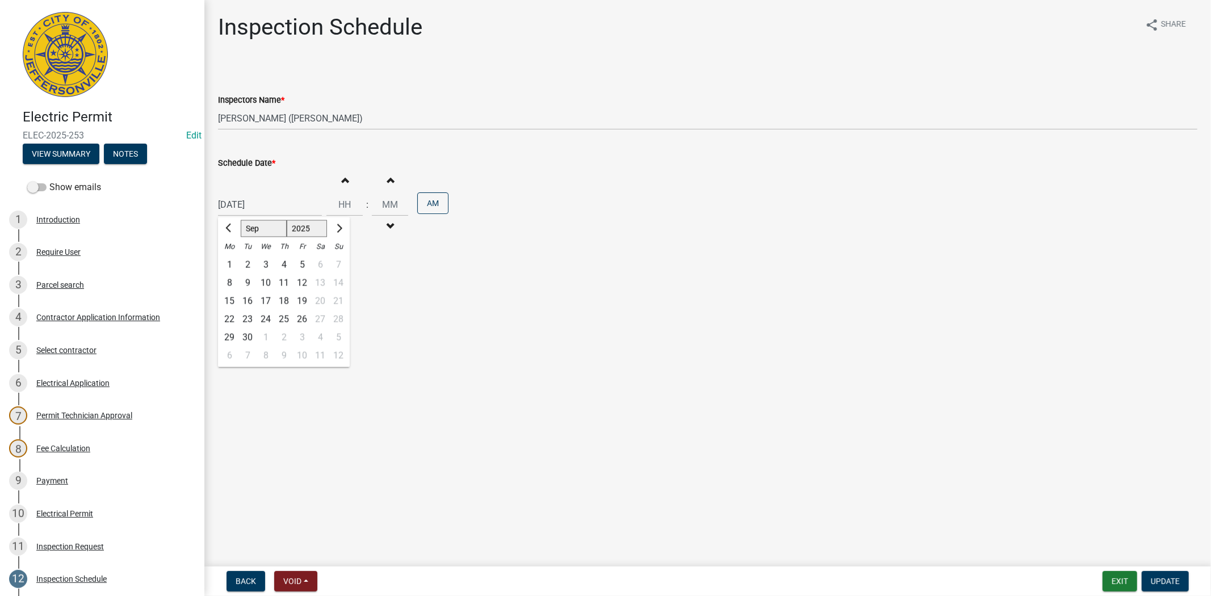
click at [282, 279] on div "11" at bounding box center [284, 283] width 18 height 18
type input "09/11/2025"
click at [1160, 578] on span "Update" at bounding box center [1165, 581] width 29 height 9
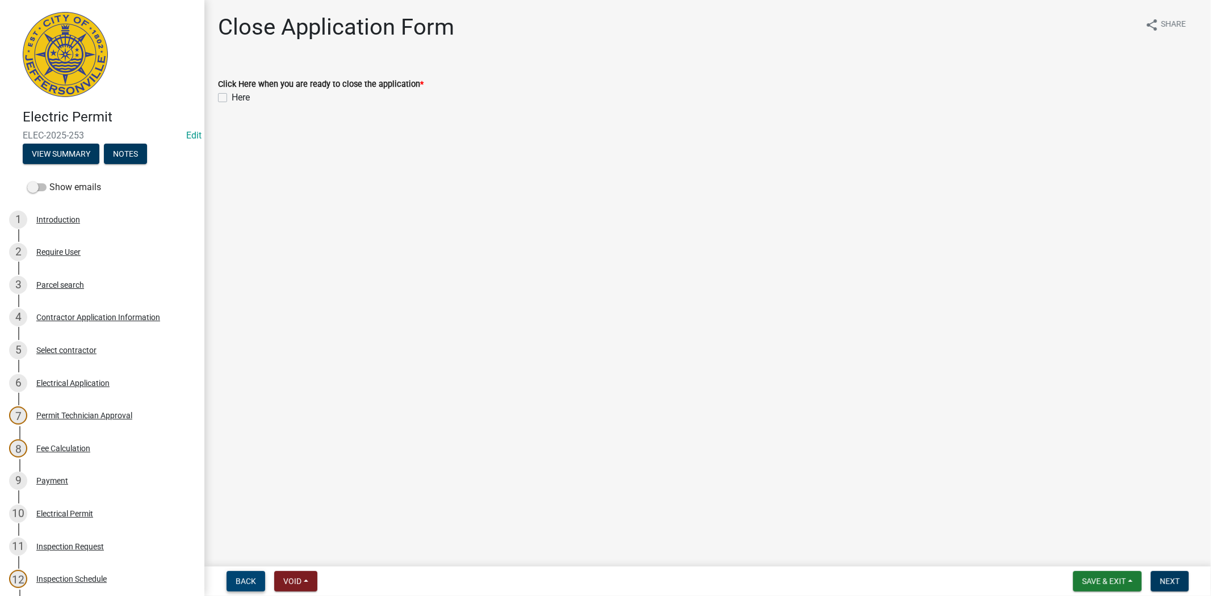
click at [245, 586] on button "Back" at bounding box center [246, 581] width 39 height 20
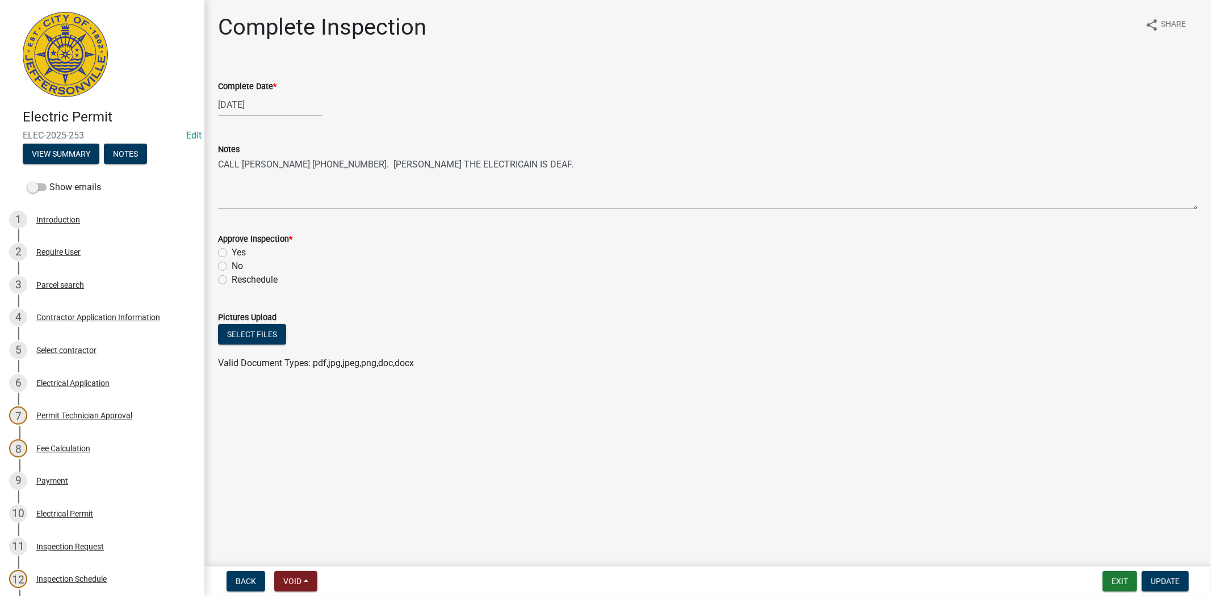
click at [232, 279] on label "Reschedule" at bounding box center [255, 280] width 46 height 14
click at [232, 279] on input "Reschedule" at bounding box center [235, 276] width 7 height 7
radio input "true"
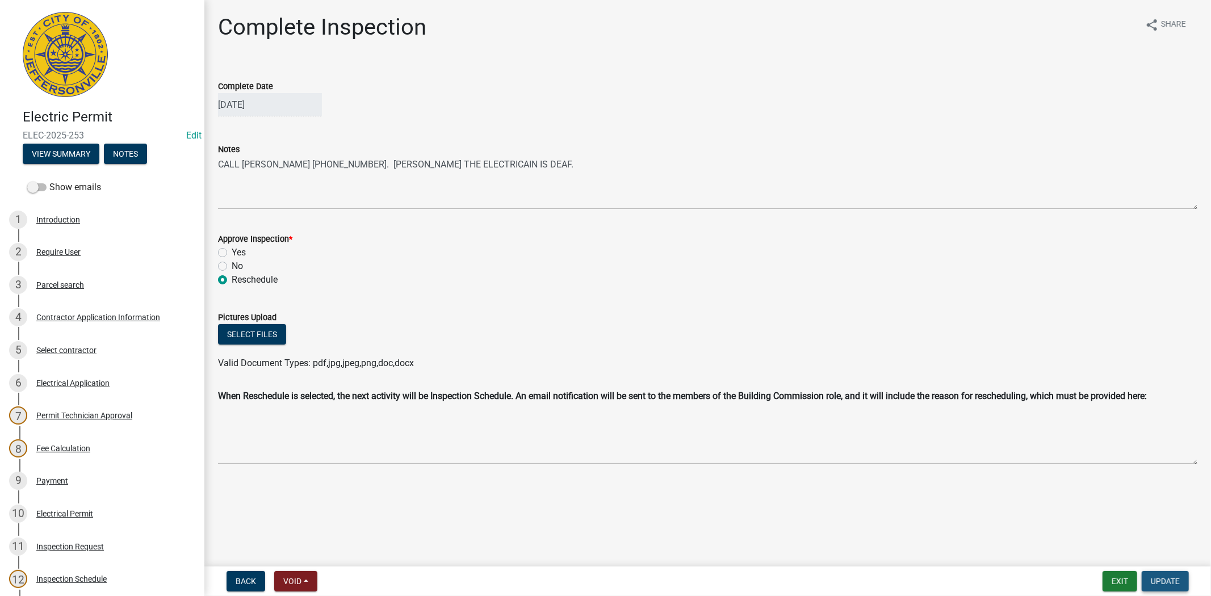
click at [1175, 578] on span "Update" at bounding box center [1165, 581] width 29 height 9
click at [1172, 577] on span "Update" at bounding box center [1165, 581] width 29 height 9
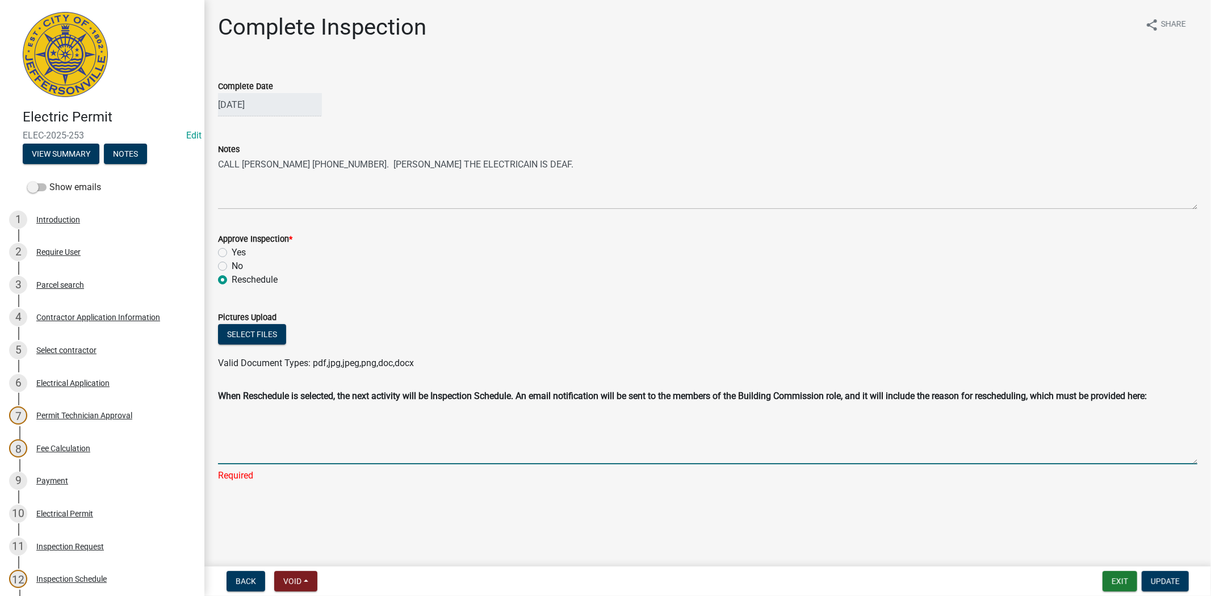
click at [287, 449] on textarea "Reschedule Reason" at bounding box center [708, 436] width 980 height 57
type textarea "need one more inspection"
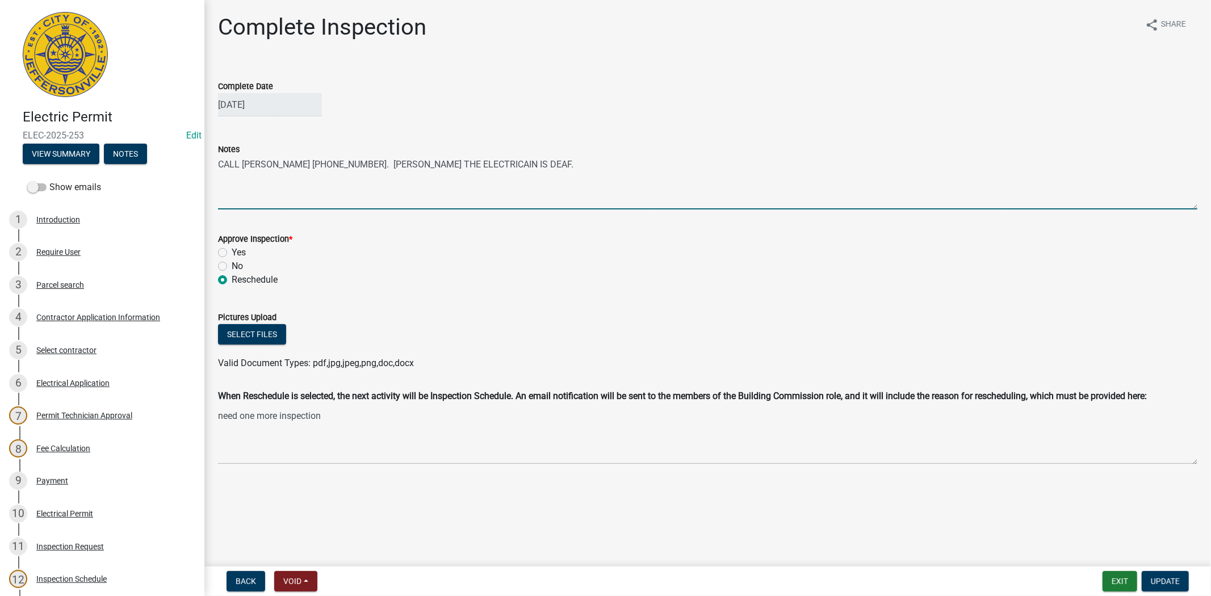
drag, startPoint x: 466, startPoint y: 166, endPoint x: 222, endPoint y: 174, distance: 244.4
click at [218, 172] on textarea "CALL RICK 502-802-1712. STEVE THE ELECTRICAIN IS DEAF." at bounding box center [708, 182] width 980 height 53
click at [1172, 578] on span "Update" at bounding box center [1165, 581] width 29 height 9
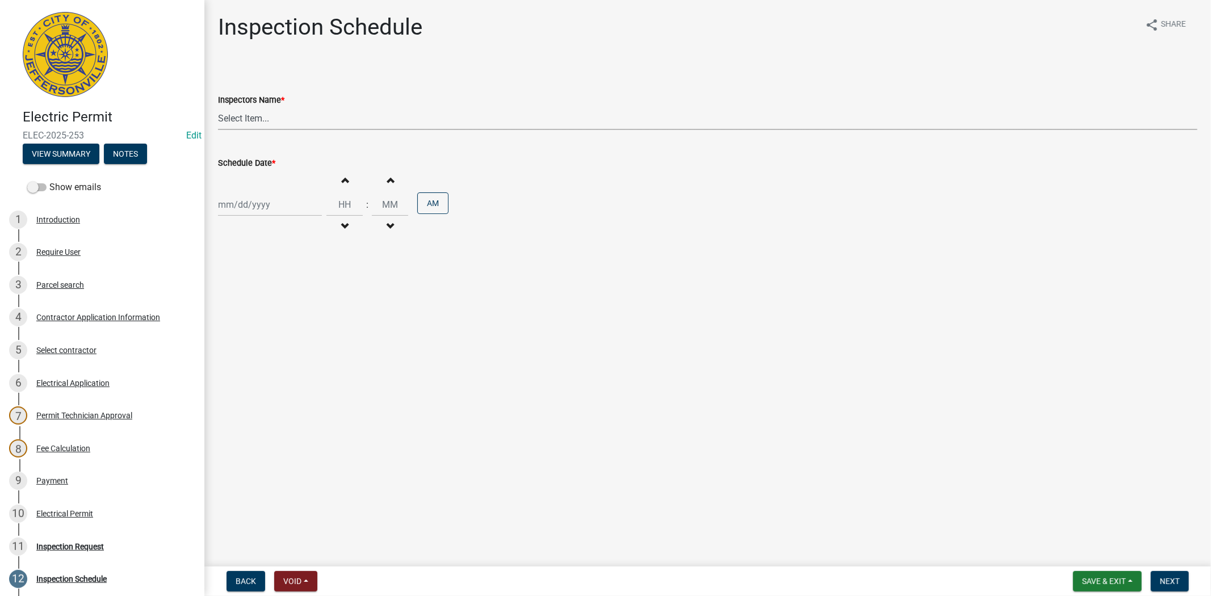
click at [292, 120] on select "Select Item... jramsey (Jeremy Ramsey) MaryFrey (Mary Frey) mkruer (Mike Kruer)…" at bounding box center [708, 118] width 980 height 23
select select "36a8b8f0-2ef8-43e9-ae06-718f51af8d36"
click at [218, 107] on select "Select Item... jramsey (Jeremy Ramsey) MaryFrey (Mary Frey) mkruer (Mike Kruer)…" at bounding box center [708, 118] width 980 height 23
select select "9"
select select "2025"
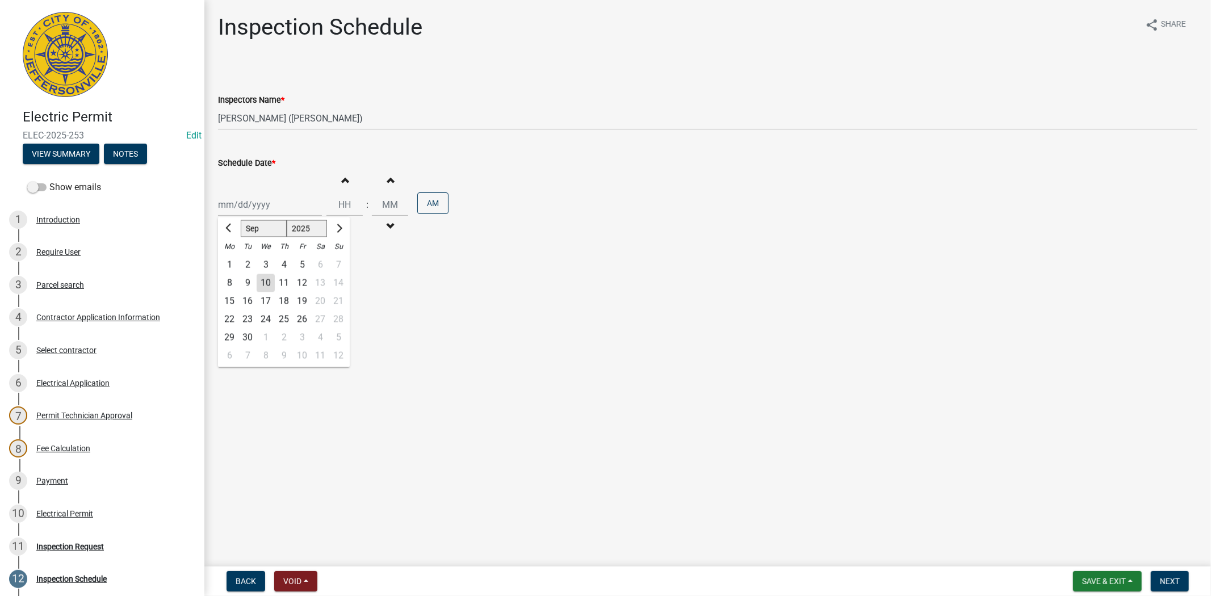
click at [269, 201] on div "Jan Feb Mar Apr May Jun Jul Aug Sep Oct Nov Dec 1525 1526 1527 1528 1529 1530 1…" at bounding box center [270, 204] width 104 height 23
drag, startPoint x: 274, startPoint y: 200, endPoint x: 298, endPoint y: 194, distance: 24.5
click at [287, 201] on input "Schedule Date *" at bounding box center [270, 204] width 104 height 23
click at [298, 194] on input "Schedule Date *" at bounding box center [270, 204] width 104 height 23
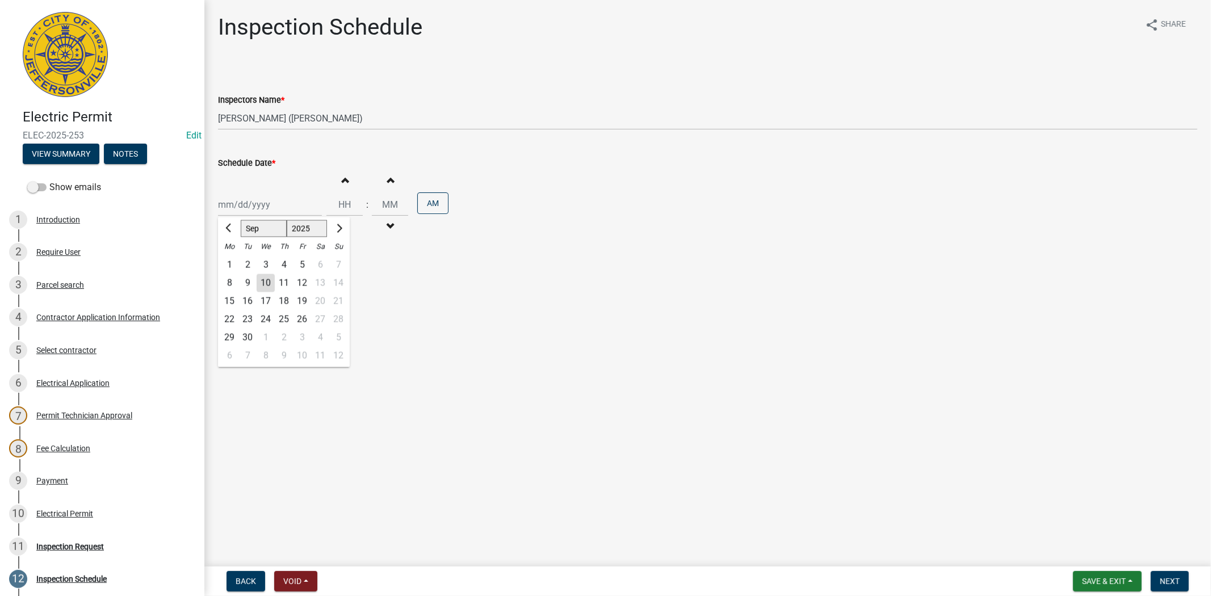
click at [285, 283] on div "11" at bounding box center [284, 283] width 18 height 18
type input "09/11/2025"
click at [1180, 580] on button "Next" at bounding box center [1170, 581] width 38 height 20
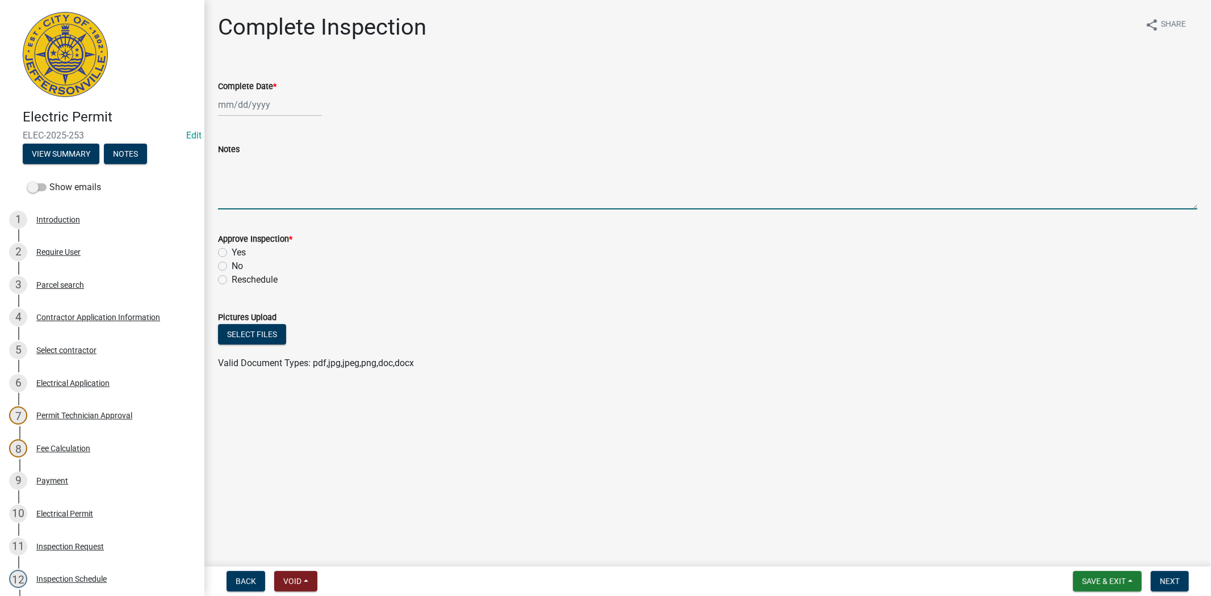
paste textarea "CALL RICK 502-802-1712. STEVE THE ELECTRICAIN IS DEAF."
type textarea "CALL RICK 502-802-1712. STEVE THE ELECTRICAIN IS DEAF."
click at [1167, 580] on span "Next" at bounding box center [1170, 581] width 20 height 9
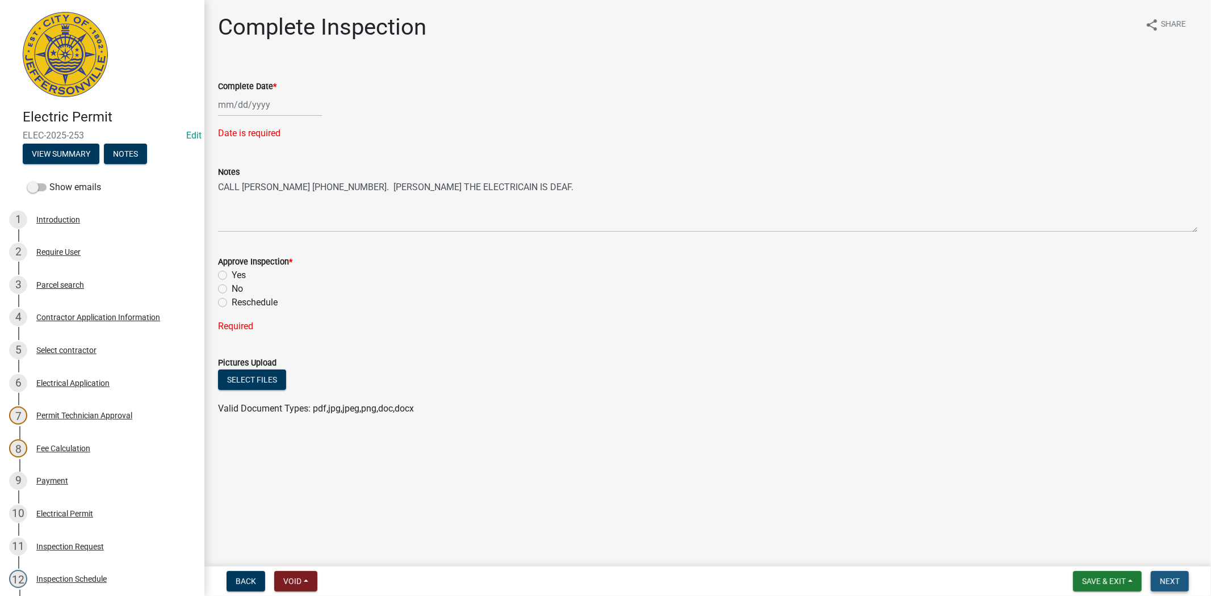
click at [1167, 580] on span "Next" at bounding box center [1170, 581] width 20 height 9
click at [1102, 577] on span "Save & Exit" at bounding box center [1105, 581] width 44 height 9
click at [1091, 553] on button "Save & Exit" at bounding box center [1096, 551] width 91 height 27
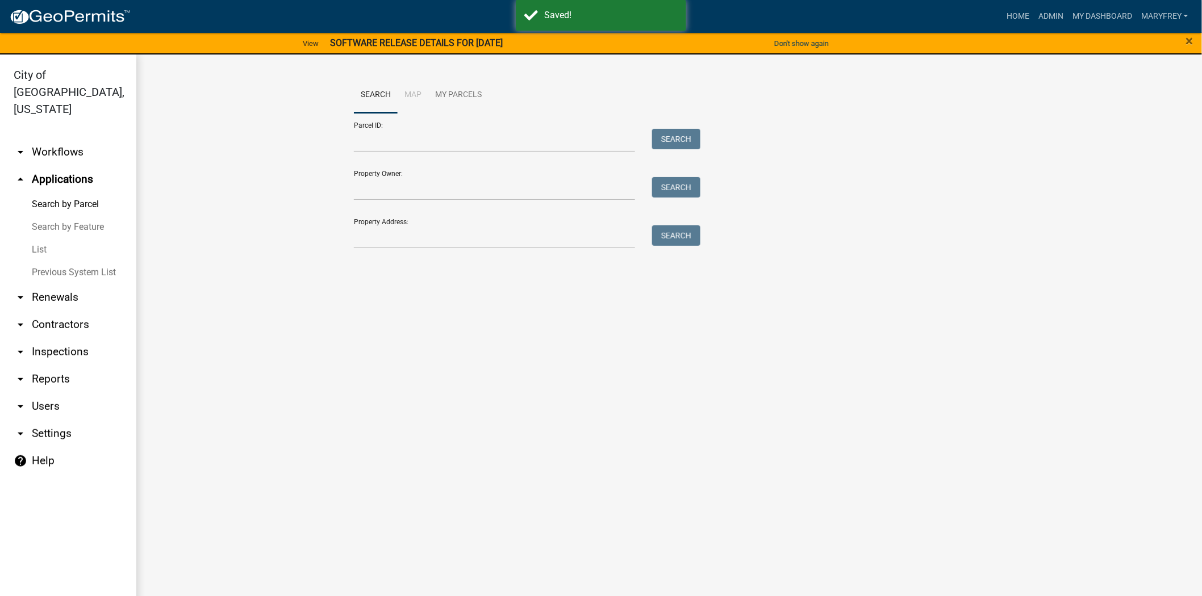
click at [776, 409] on main "Search Map My Parcels Parcel ID: Search Property Owner: Search Property Address…" at bounding box center [669, 332] width 1066 height 555
drag, startPoint x: 374, startPoint y: 246, endPoint x: 362, endPoint y: 246, distance: 11.4
click at [374, 246] on input "Property Address:" at bounding box center [494, 236] width 281 height 23
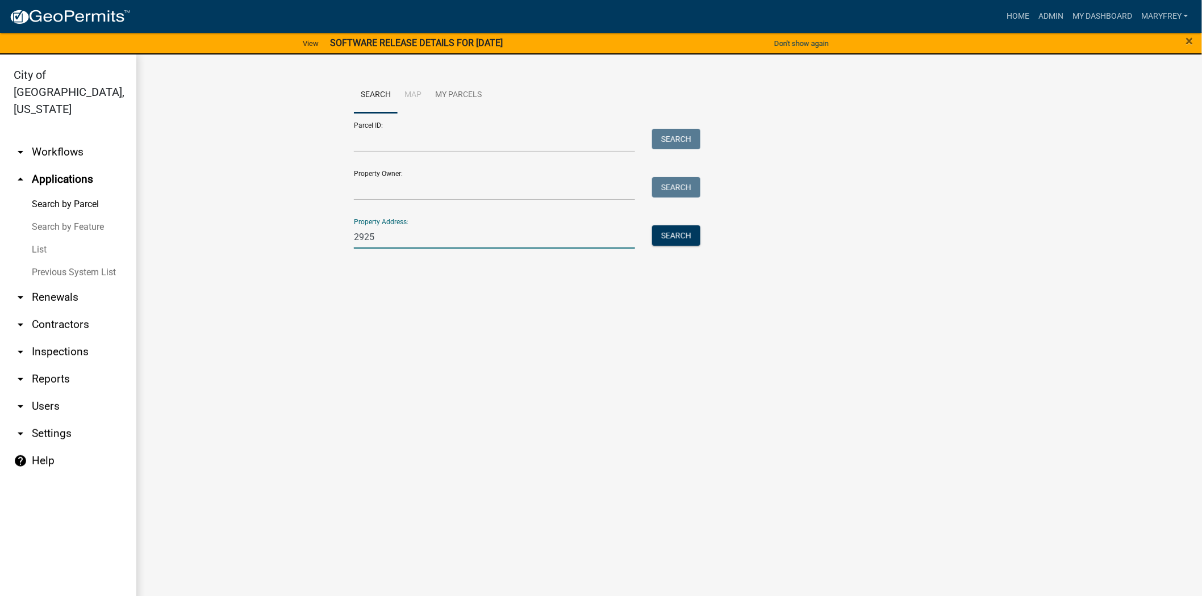
type input "2925 sellers"
click at [685, 233] on button "Search" at bounding box center [676, 235] width 48 height 20
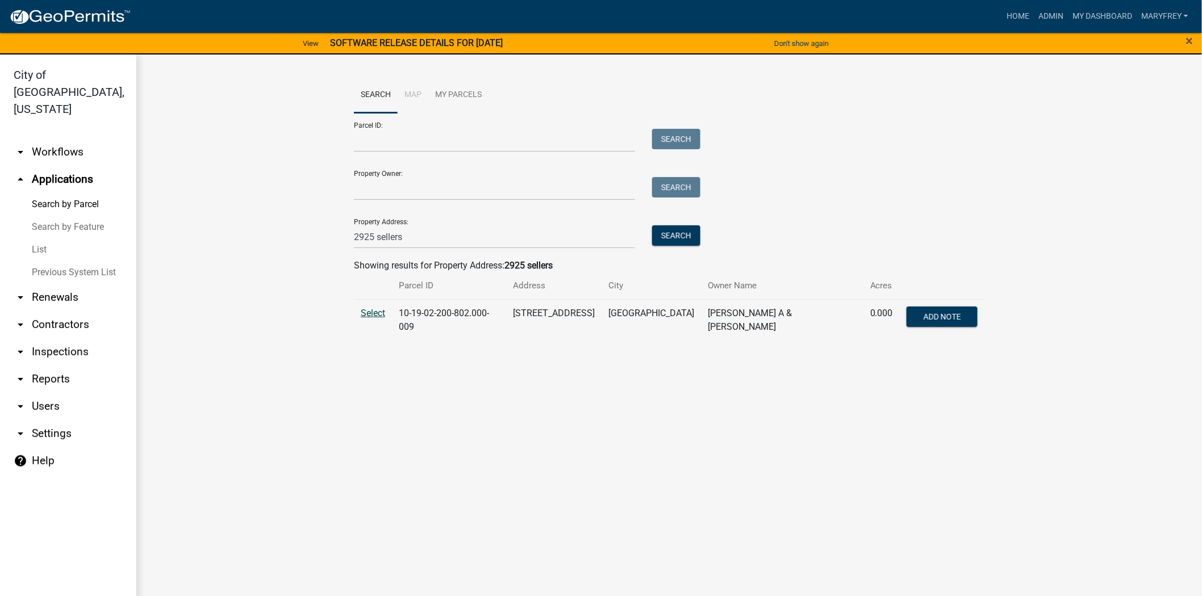
click at [374, 314] on span "Select" at bounding box center [373, 313] width 24 height 11
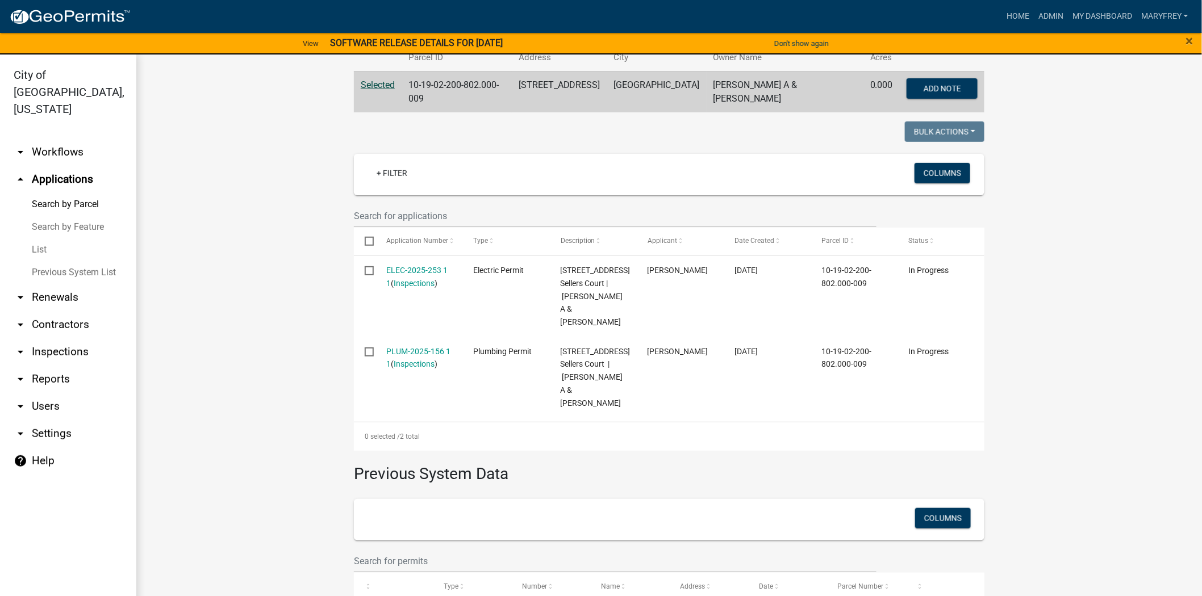
scroll to position [237, 0]
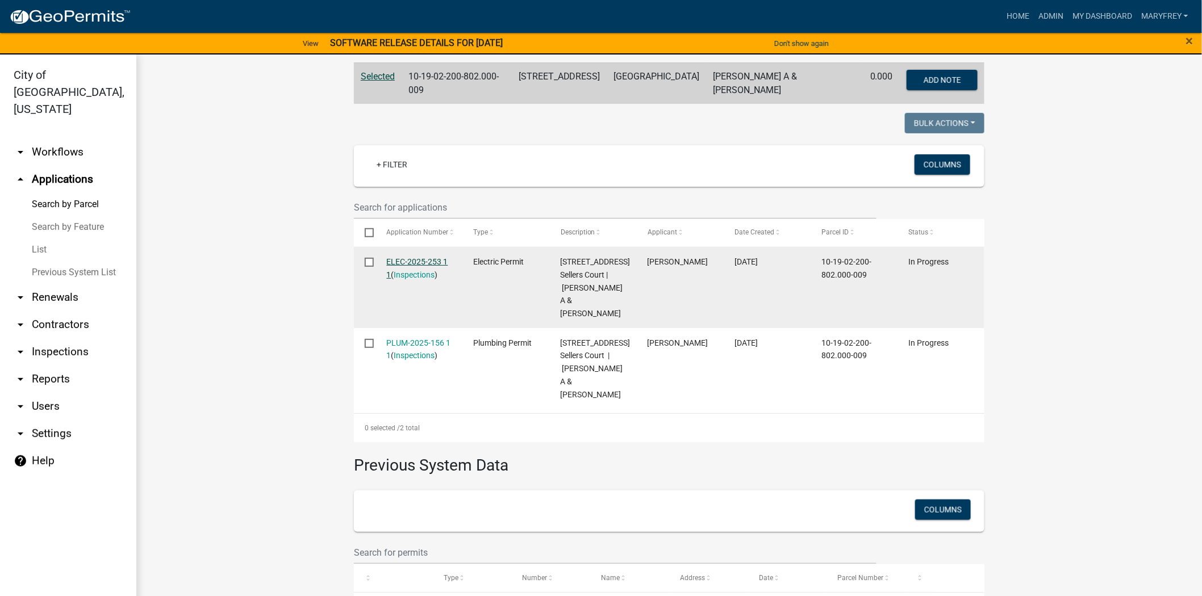
click at [412, 257] on link "ELEC-2025-253 1 1" at bounding box center [417, 268] width 61 height 22
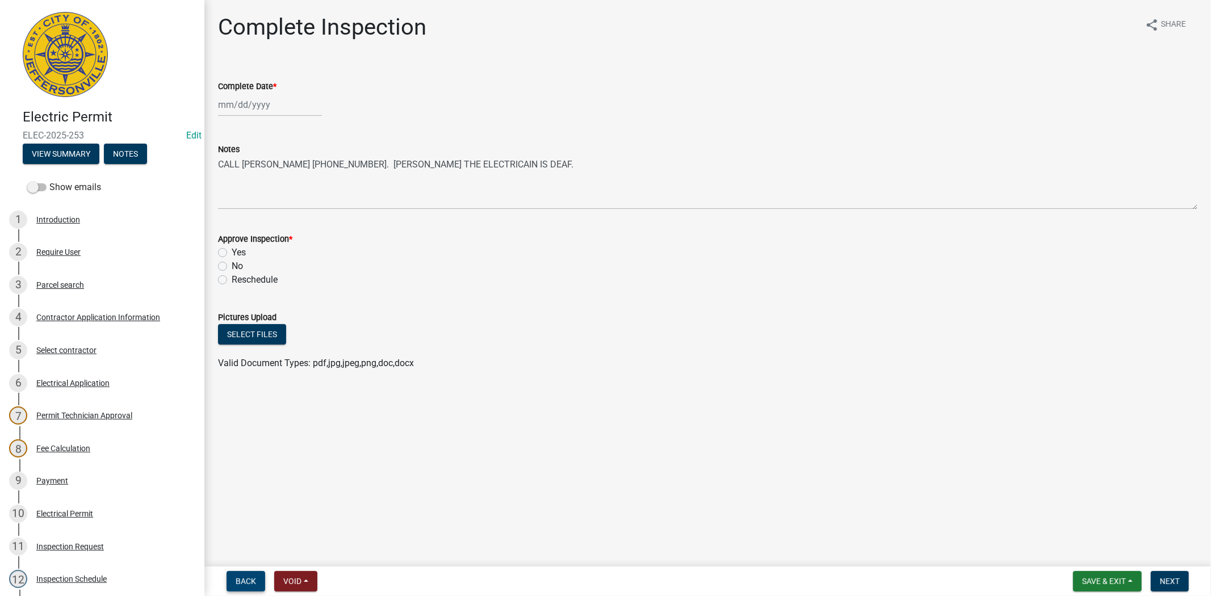
click at [246, 588] on button "Back" at bounding box center [246, 581] width 39 height 20
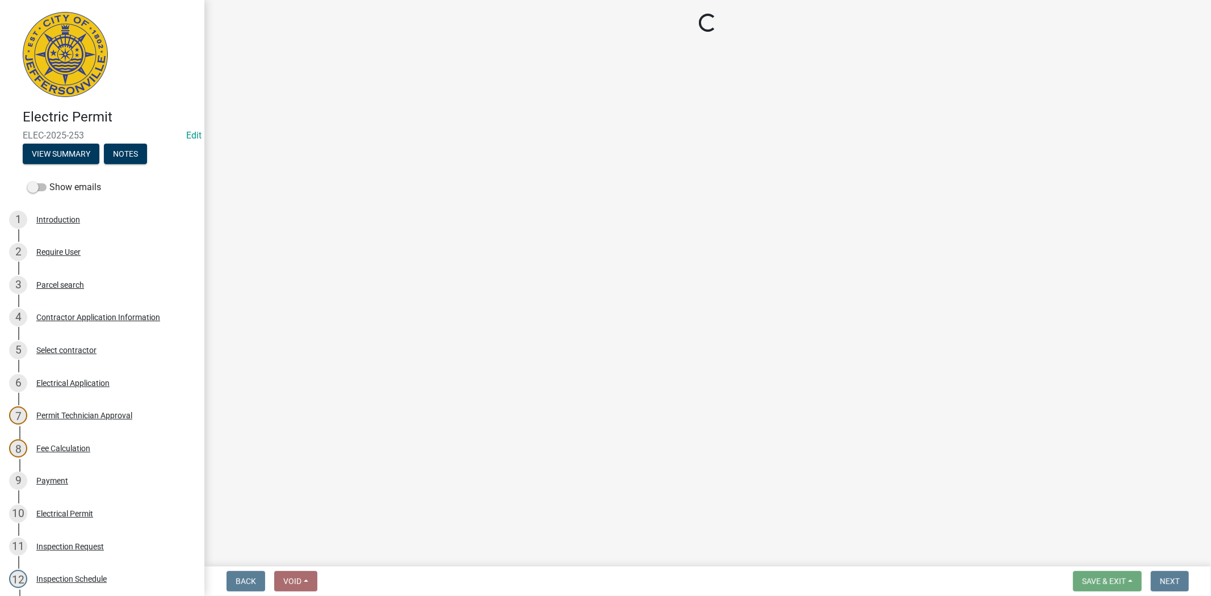
select select "36a8b8f0-2ef8-43e9-ae06-718f51af8d36"
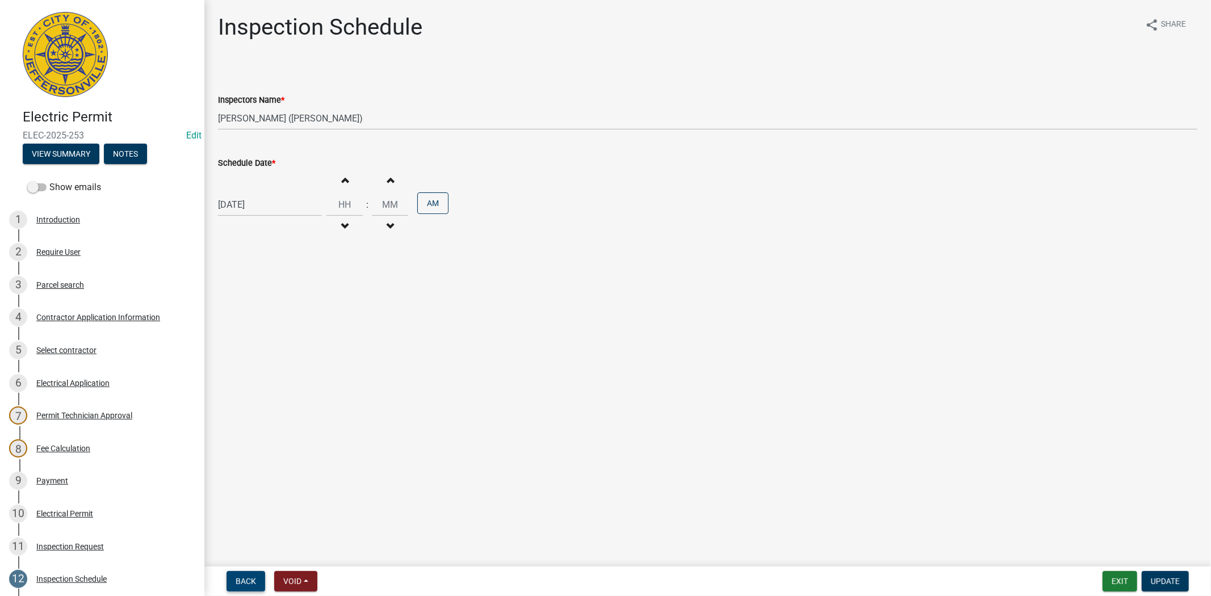
click at [246, 588] on button "Back" at bounding box center [246, 581] width 39 height 20
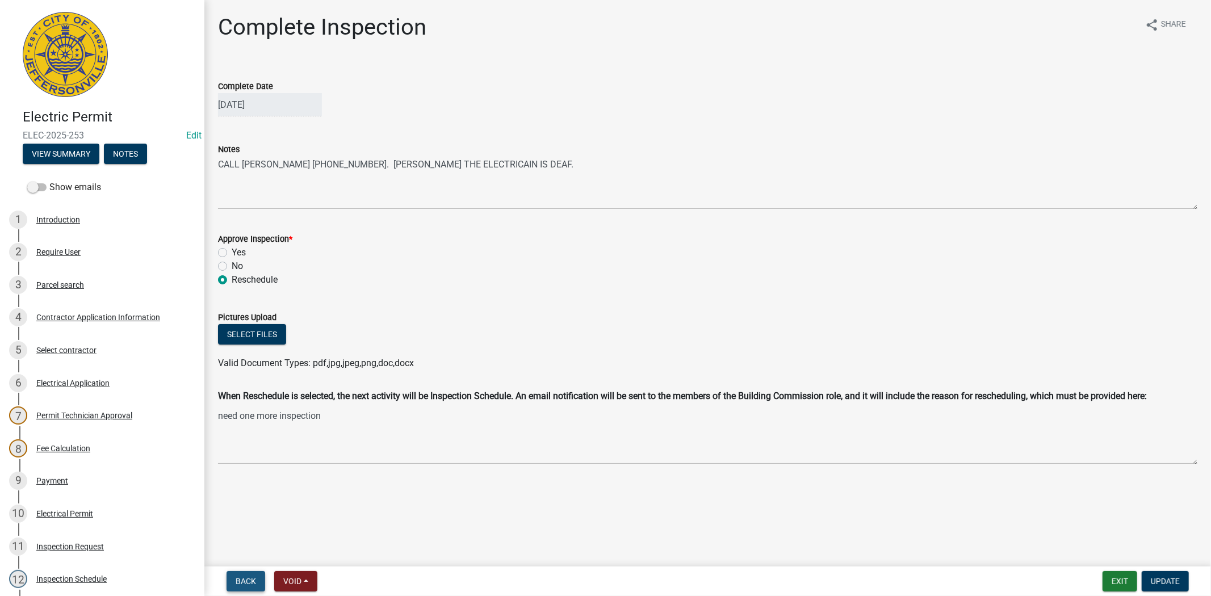
click at [245, 586] on button "Back" at bounding box center [246, 581] width 39 height 20
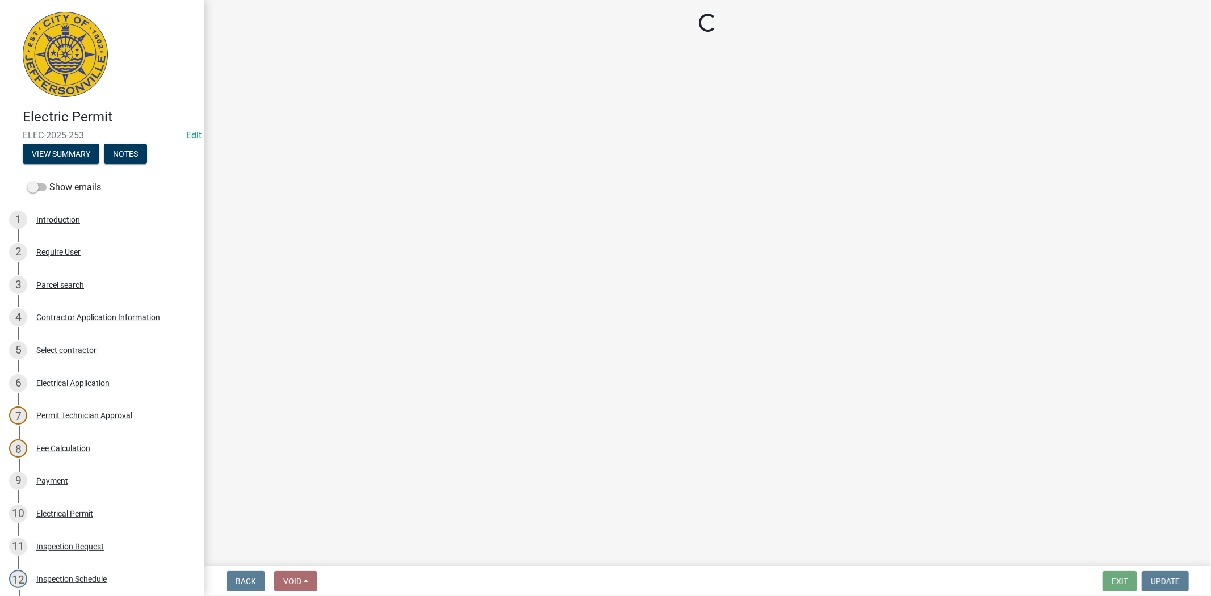
select select "36a8b8f0-2ef8-43e9-ae06-718f51af8d36"
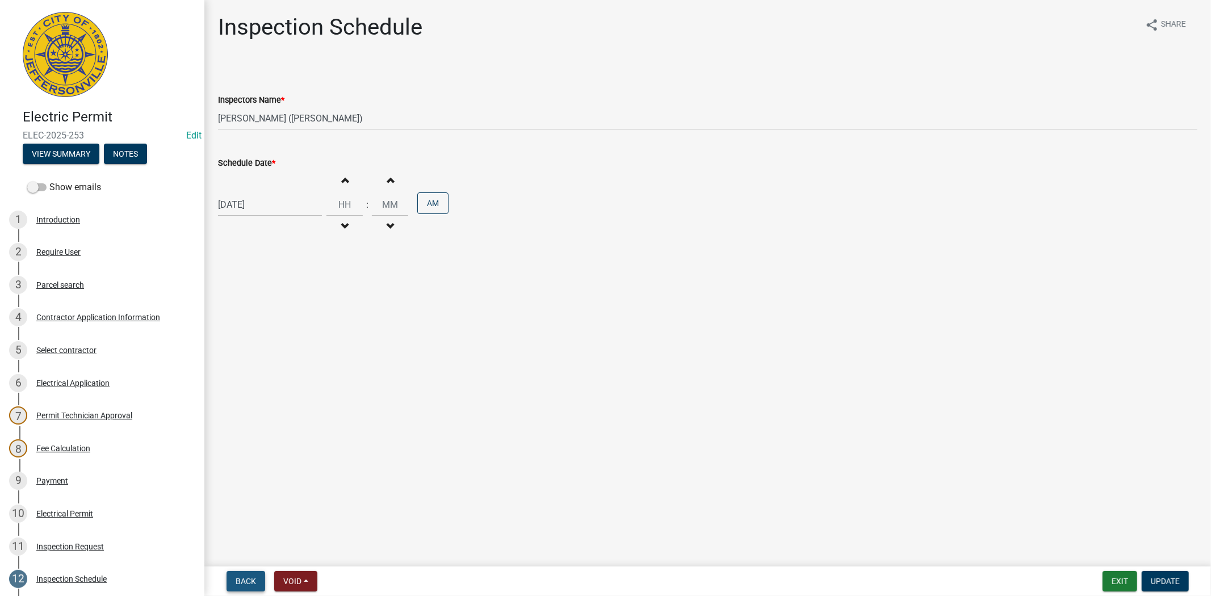
click at [245, 586] on button "Back" at bounding box center [246, 581] width 39 height 20
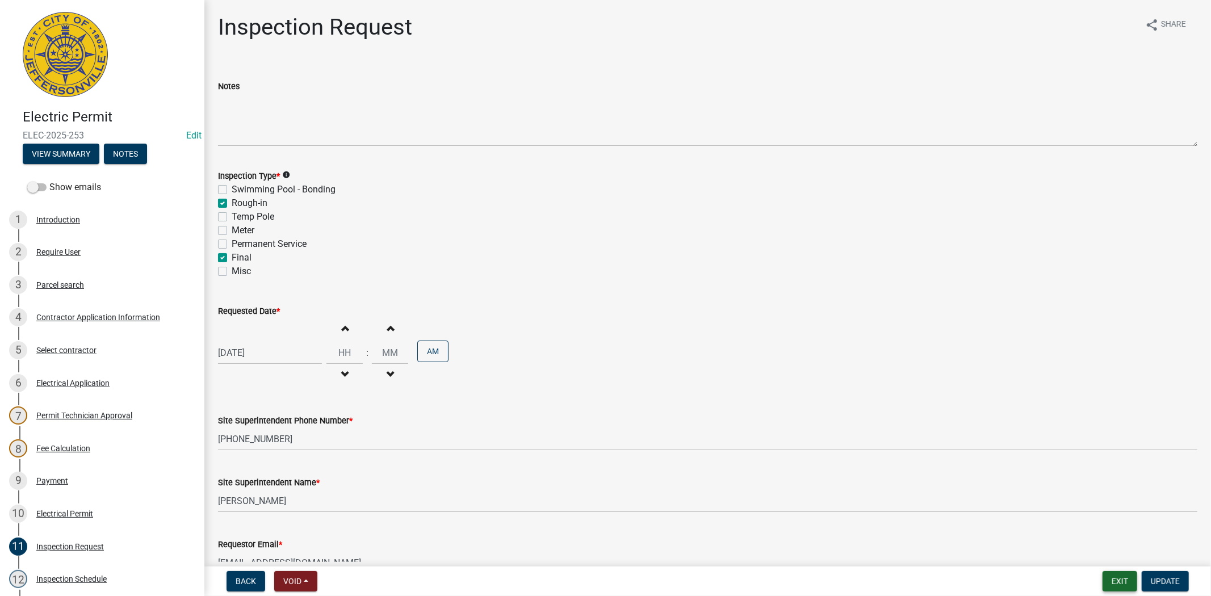
click at [1120, 584] on button "Exit" at bounding box center [1120, 581] width 35 height 20
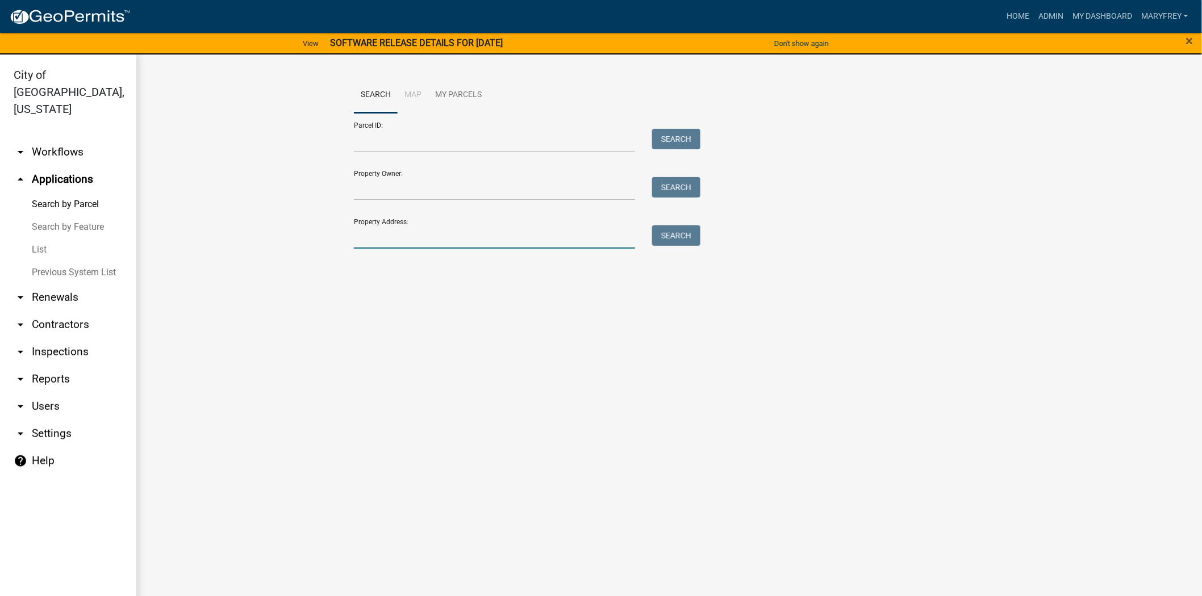
click at [394, 245] on input "Property Address:" at bounding box center [494, 236] width 281 height 23
type input "828 watt"
click at [690, 239] on button "Search" at bounding box center [676, 235] width 48 height 20
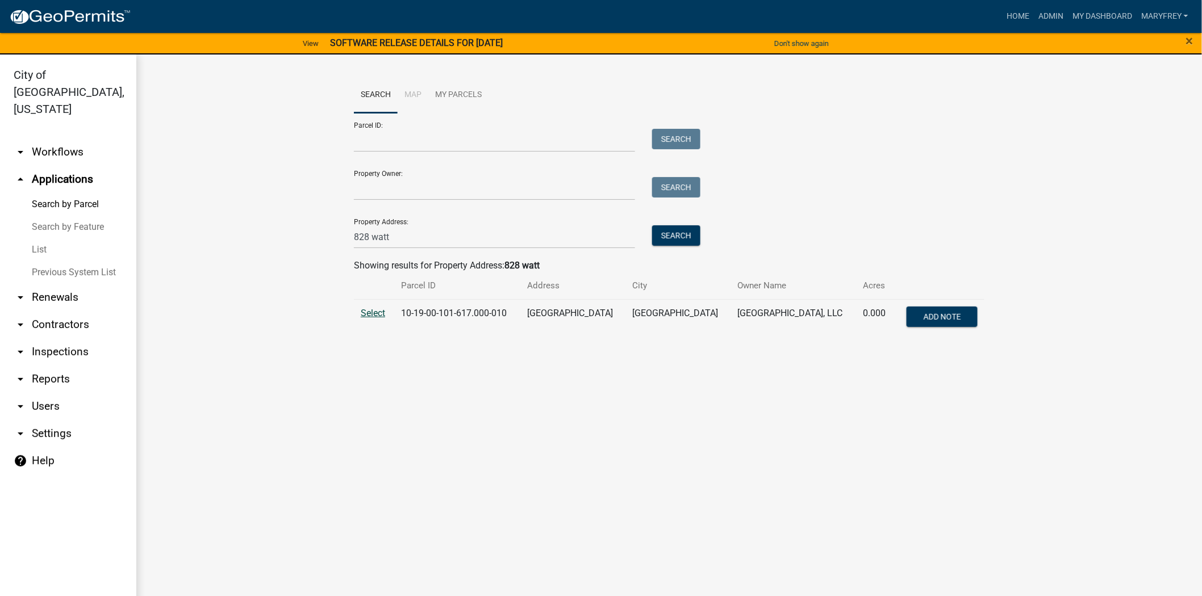
click at [373, 316] on span "Select" at bounding box center [373, 313] width 24 height 11
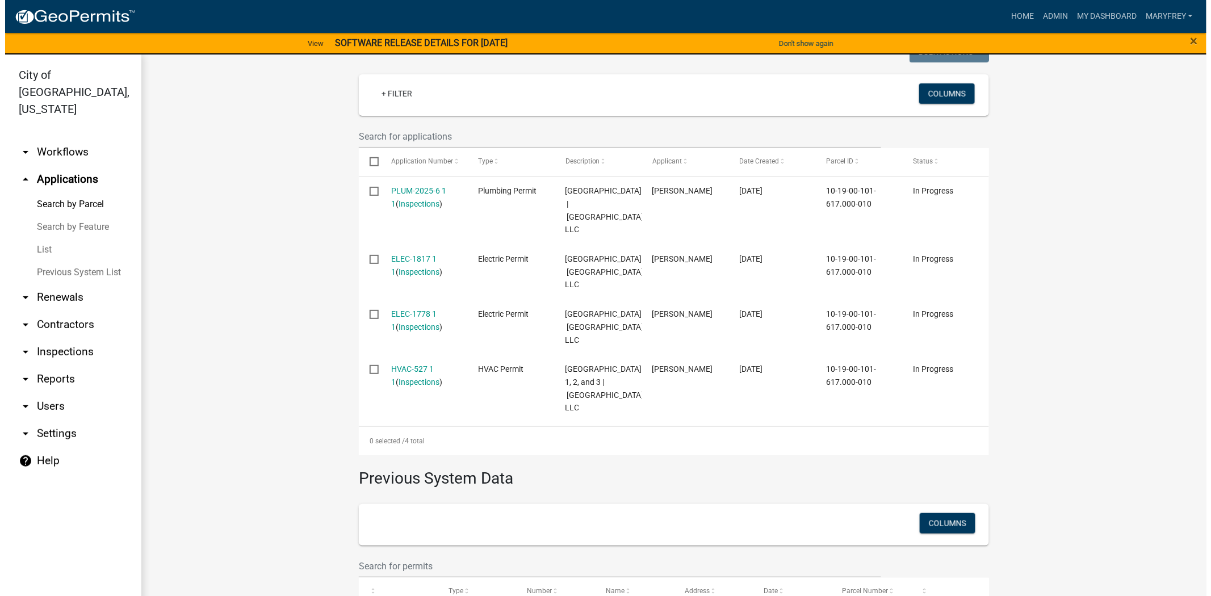
scroll to position [304, 0]
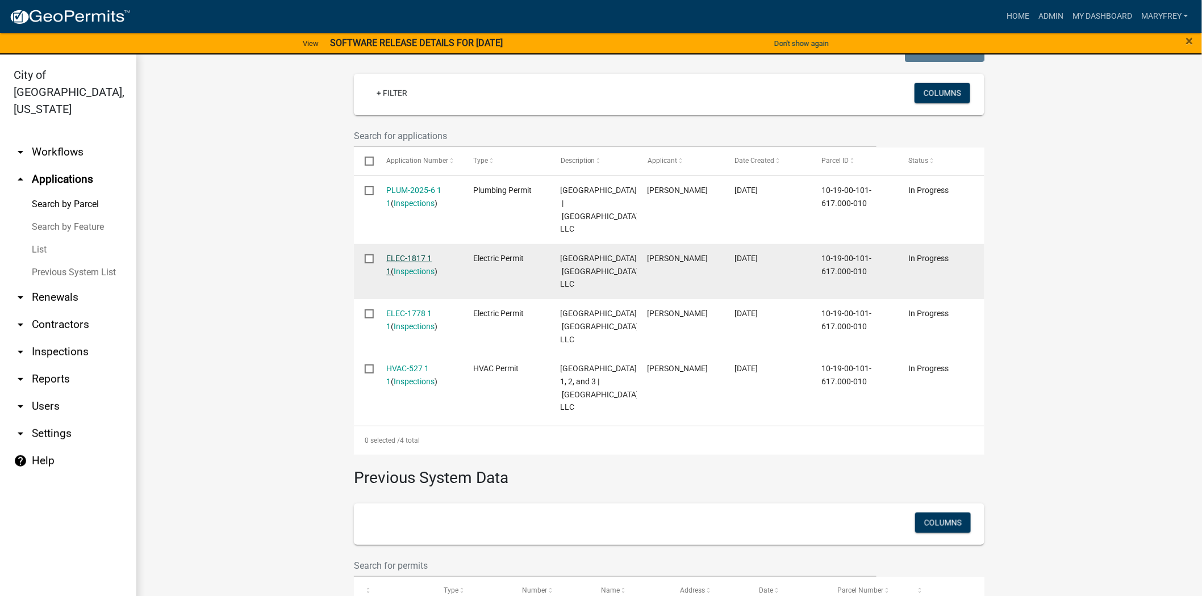
click at [413, 274] on link "ELEC-1817 1 1" at bounding box center [409, 265] width 45 height 22
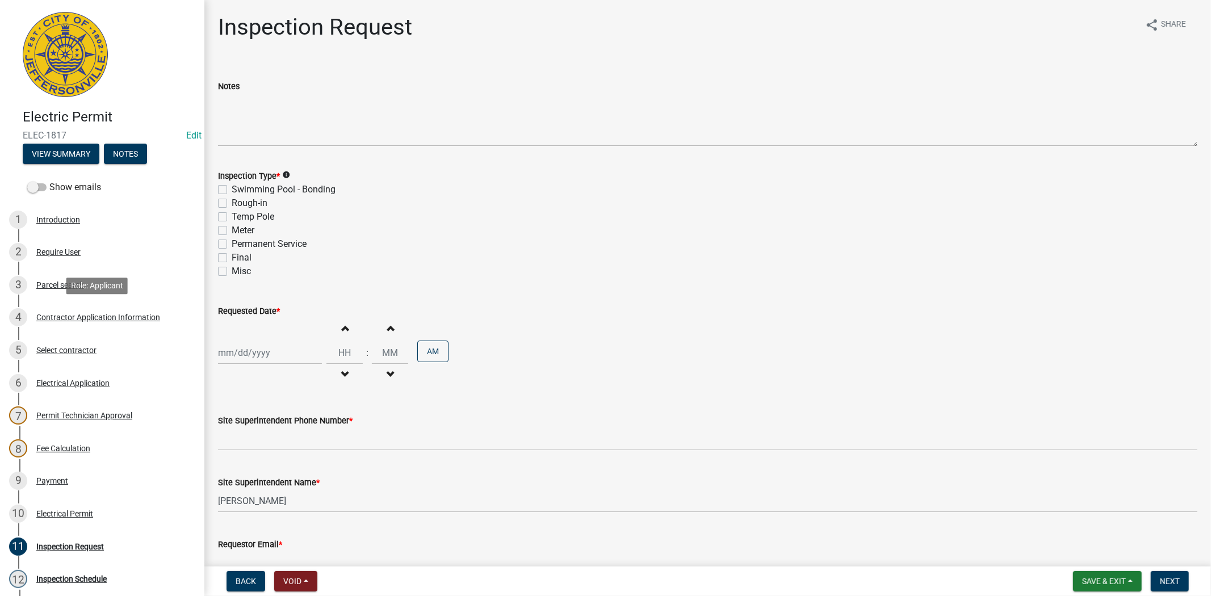
click at [105, 320] on div "Contractor Application Information" at bounding box center [98, 318] width 124 height 8
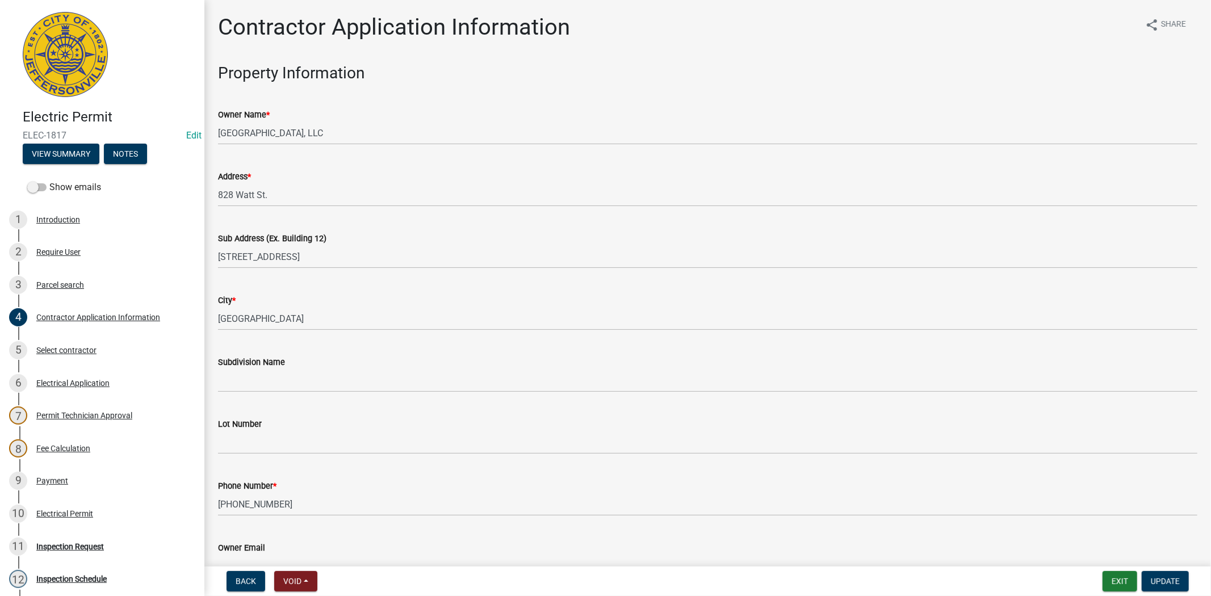
click at [735, 594] on nav "Back Void Withdraw Lock Expire Void Exit Update" at bounding box center [707, 582] width 1007 height 30
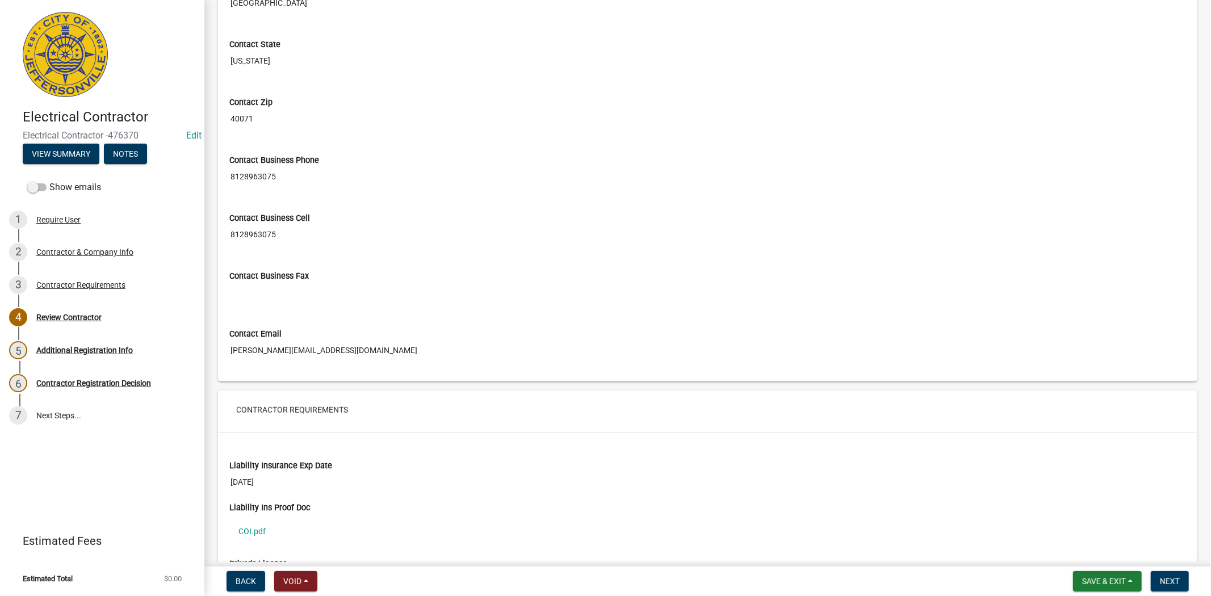
scroll to position [583, 0]
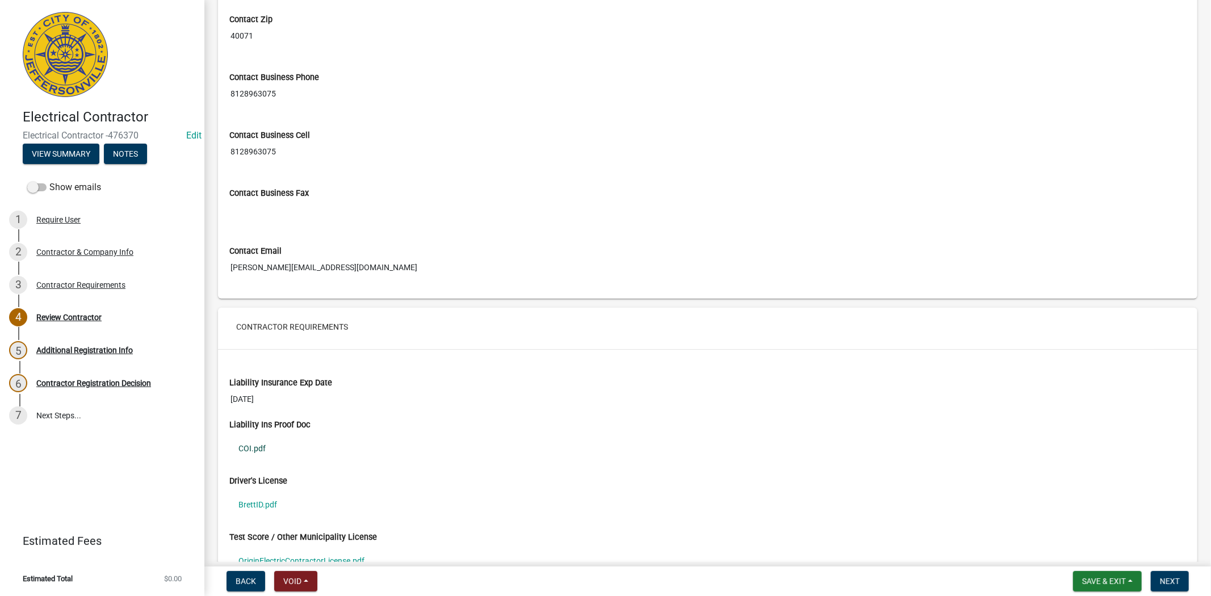
click at [253, 446] on link "COI.pdf" at bounding box center [707, 449] width 957 height 26
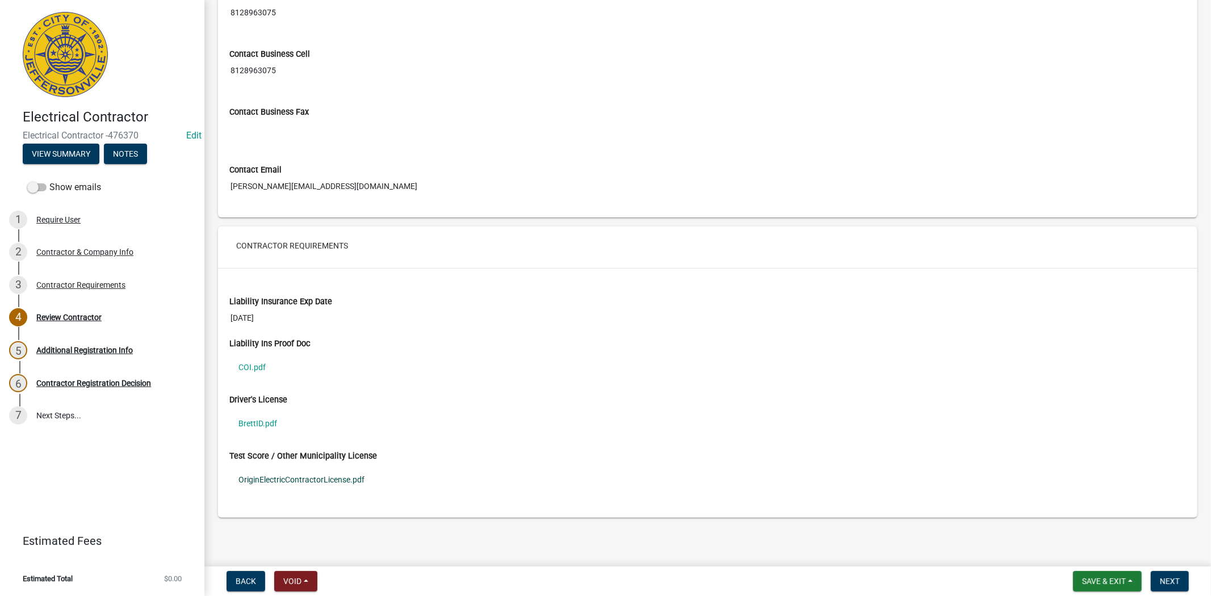
click at [336, 480] on link "OriginElectricContractorLicense.pdf" at bounding box center [707, 480] width 957 height 26
click at [1166, 582] on span "Next" at bounding box center [1170, 581] width 20 height 9
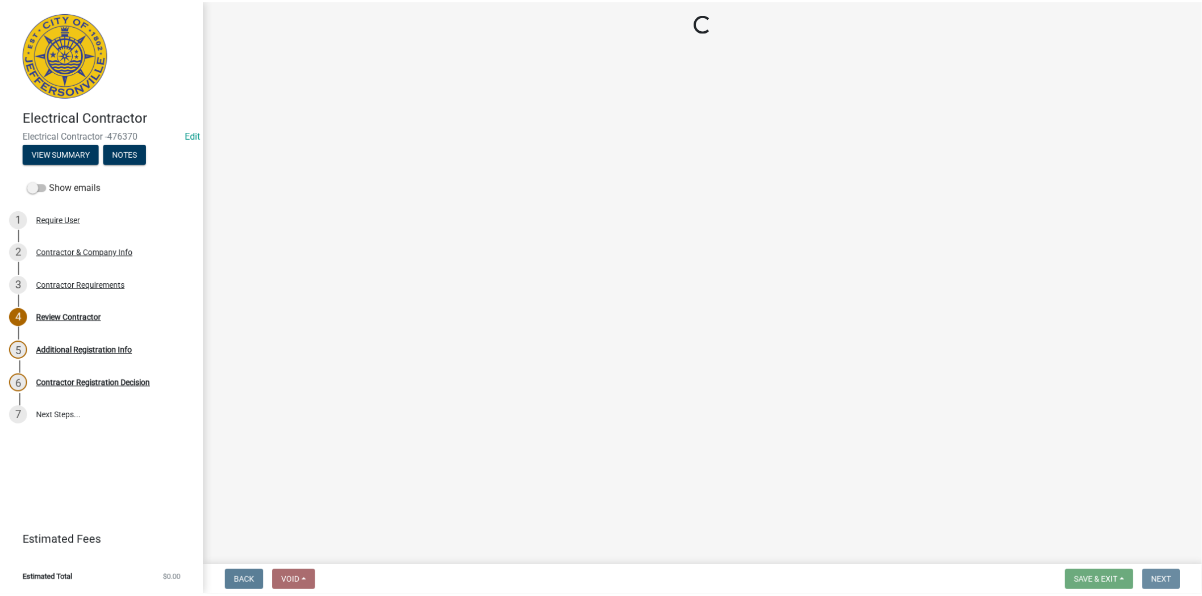
scroll to position [0, 0]
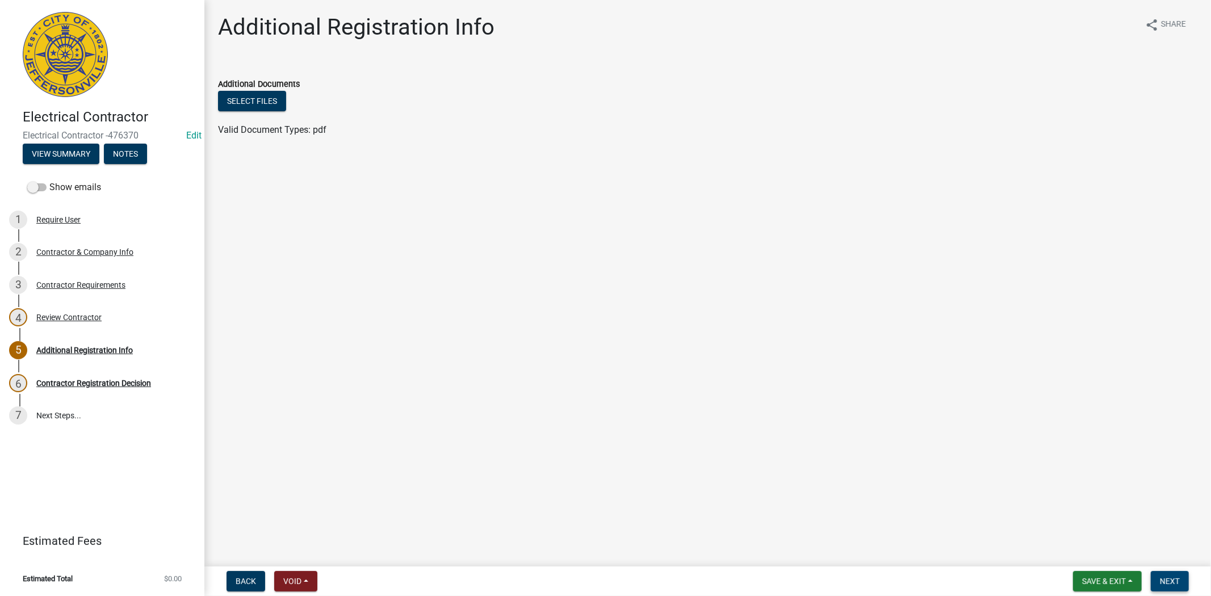
click at [1164, 579] on span "Next" at bounding box center [1170, 581] width 20 height 9
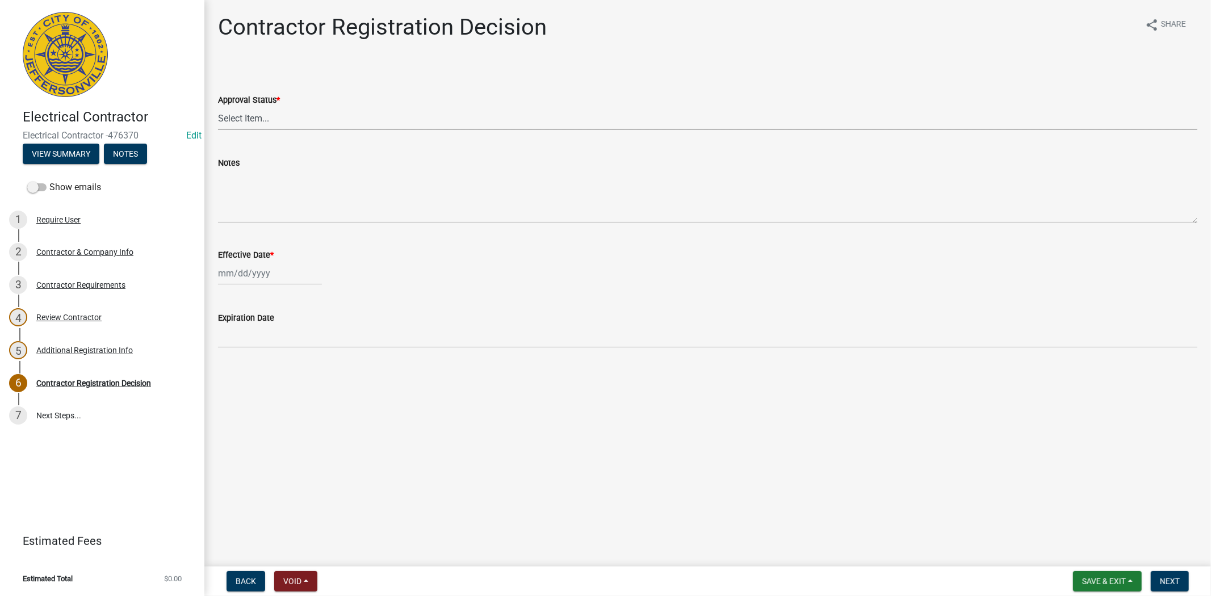
click at [284, 126] on select "Select Item... Approved Denied" at bounding box center [708, 118] width 980 height 23
click at [218, 107] on select "Select Item... Approved Denied" at bounding box center [708, 118] width 980 height 23
select select "4b86b809-39dd-4c68-9f3d-fdb3e7050482"
click at [284, 275] on div at bounding box center [270, 273] width 104 height 23
select select "9"
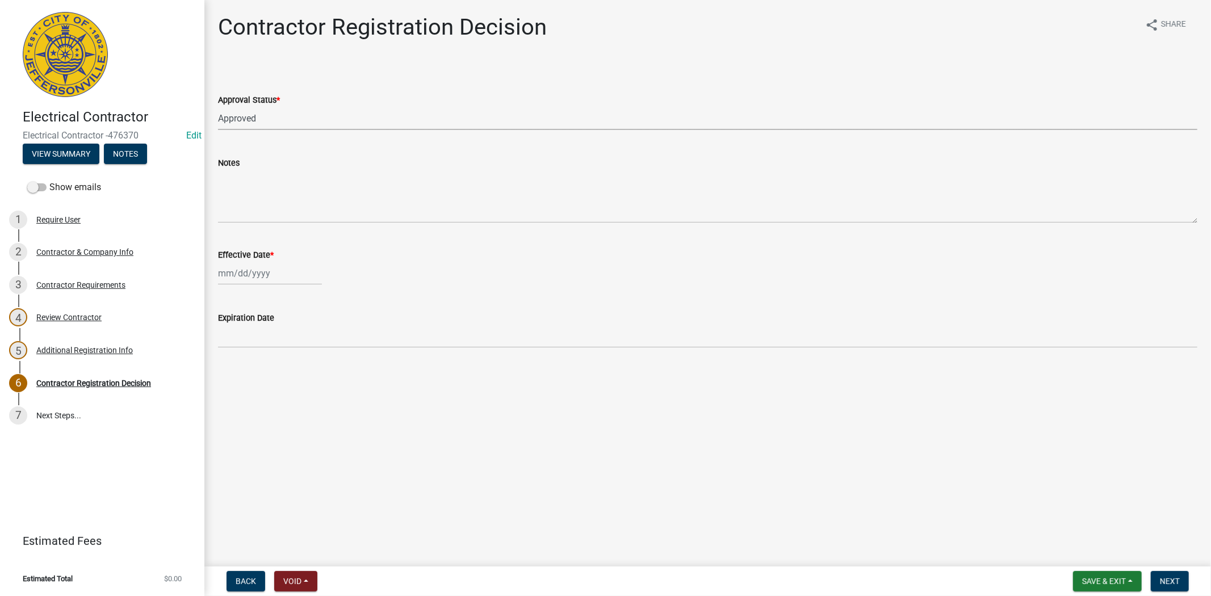
select select "2025"
click at [268, 348] on div "10" at bounding box center [266, 351] width 18 height 18
type input "09/10/2025"
click at [1179, 578] on span "Next" at bounding box center [1170, 581] width 20 height 9
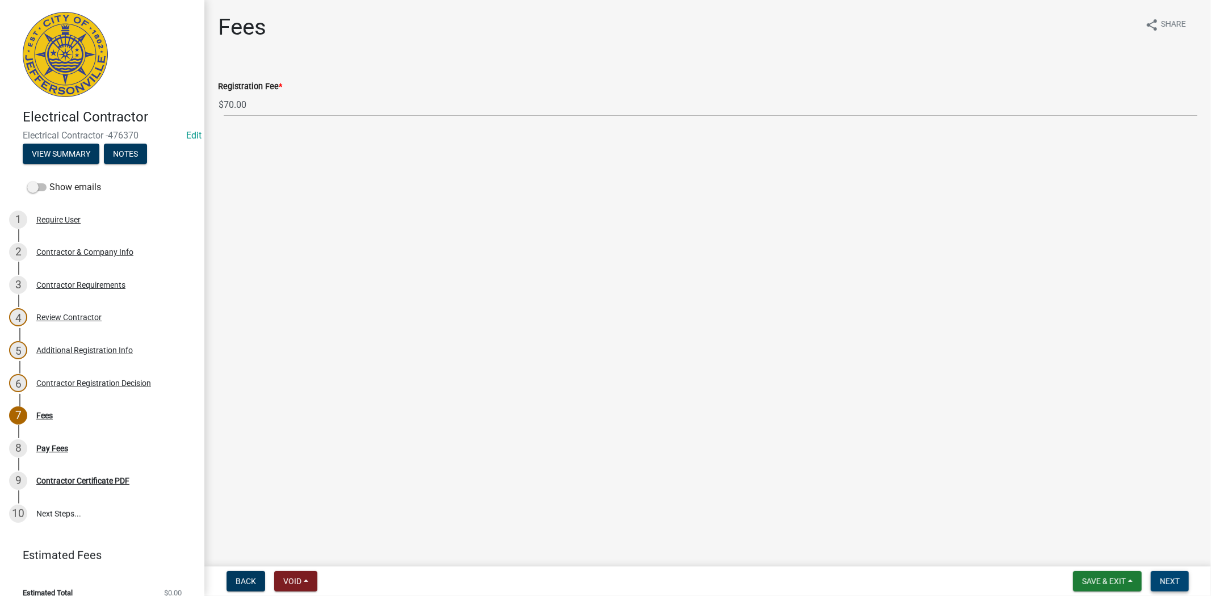
click at [1176, 578] on span "Next" at bounding box center [1170, 581] width 20 height 9
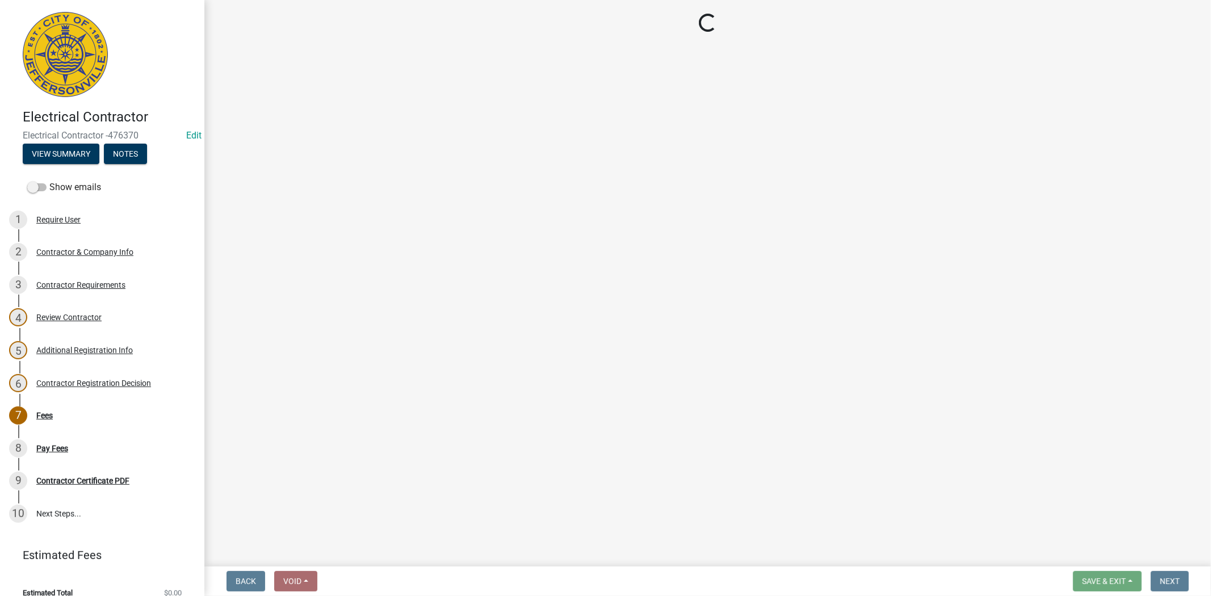
select select "3: 3"
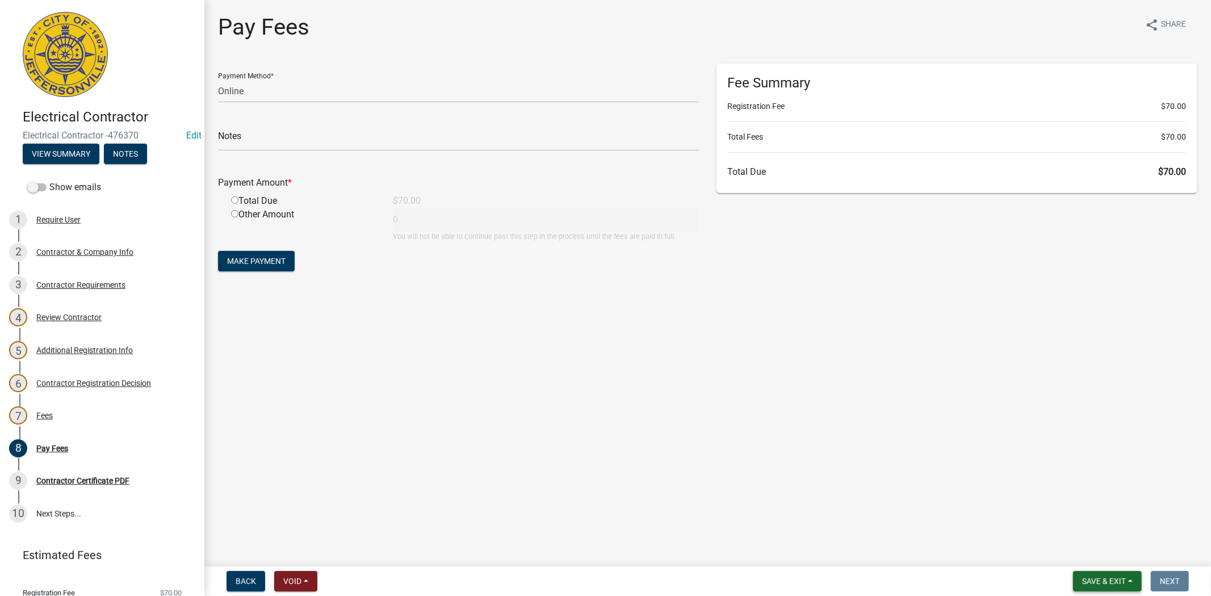
click at [1099, 577] on span "Save & Exit" at bounding box center [1105, 581] width 44 height 9
click at [1080, 557] on button "Save & Exit" at bounding box center [1096, 551] width 91 height 27
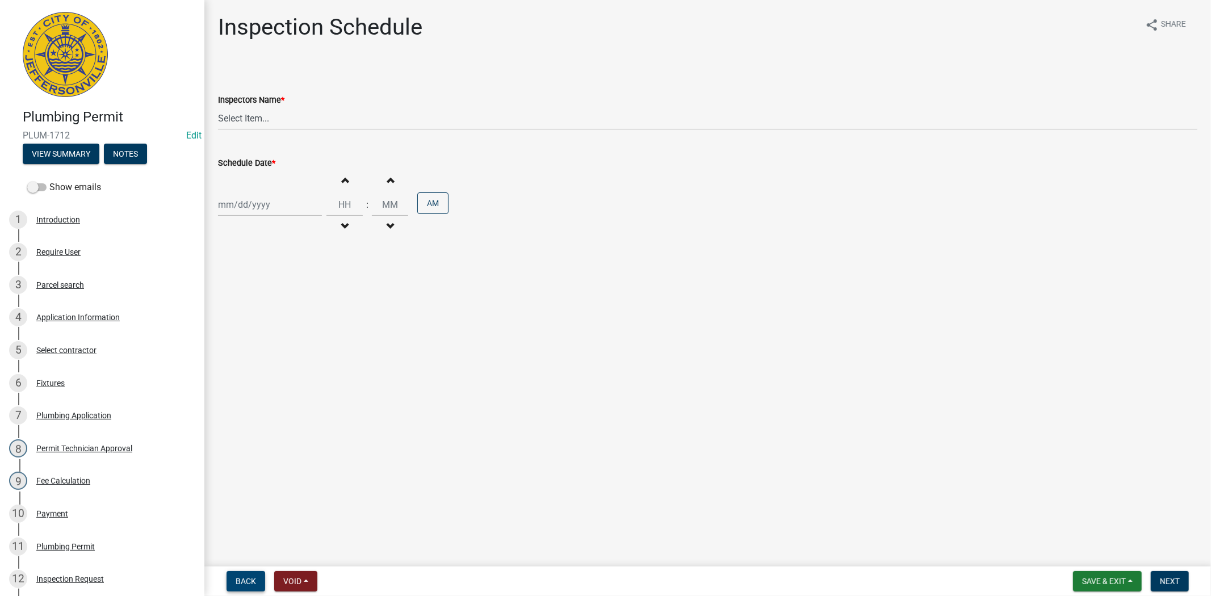
click at [251, 578] on span "Back" at bounding box center [246, 581] width 20 height 9
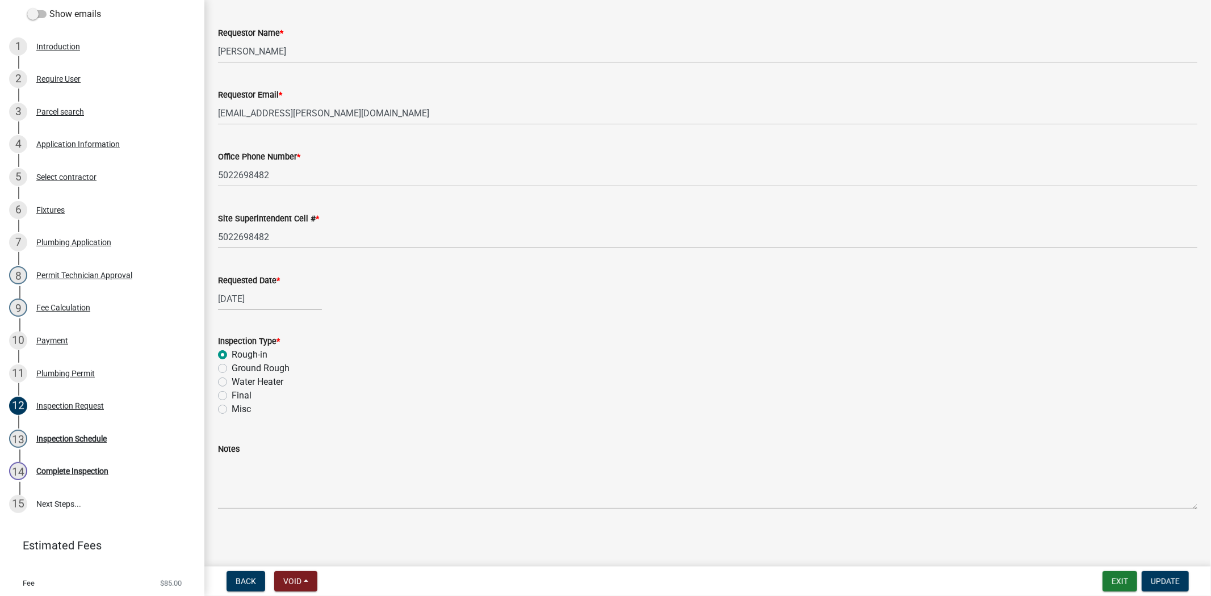
scroll to position [176, 0]
click at [93, 405] on div "Inspection Request" at bounding box center [70, 403] width 68 height 8
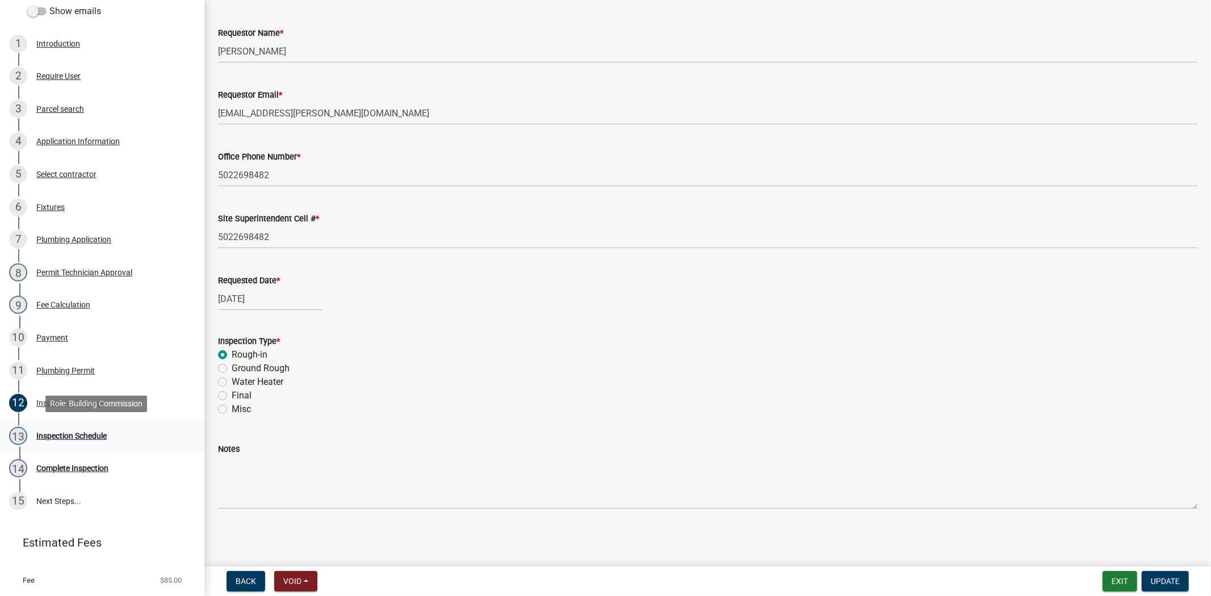
click at [85, 435] on div "Inspection Schedule" at bounding box center [71, 436] width 70 height 8
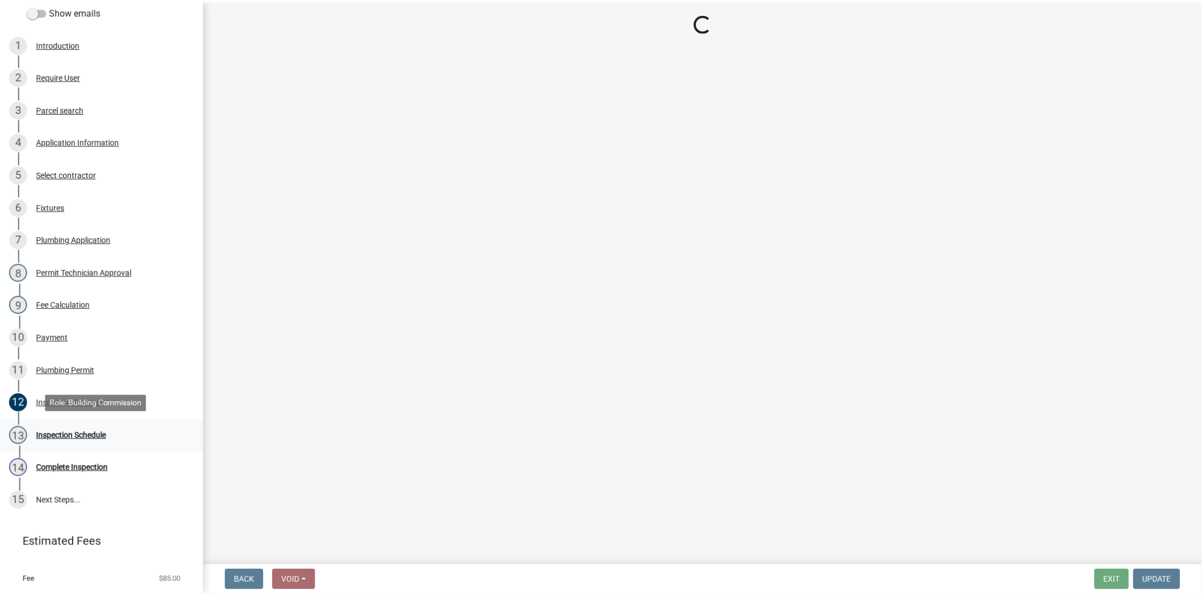
scroll to position [0, 0]
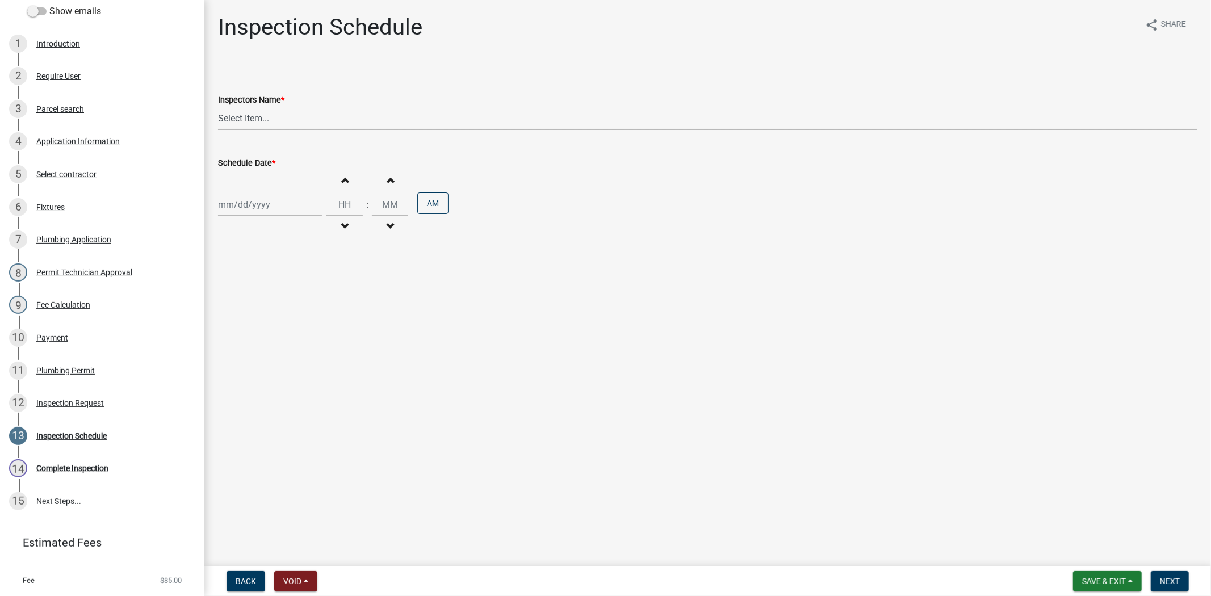
click at [301, 124] on select "Select Item... [PERSON_NAME] ([PERSON_NAME]) [PERSON_NAME] ([PERSON_NAME]) mkru…" at bounding box center [708, 118] width 980 height 23
select select "13c97fbc-c819-4cee-844a-0db3d3c4db95"
click at [218, 107] on select "Select Item... [PERSON_NAME] ([PERSON_NAME]) [PERSON_NAME] ([PERSON_NAME]) mkru…" at bounding box center [708, 118] width 980 height 23
click at [299, 211] on div at bounding box center [270, 204] width 104 height 23
select select "9"
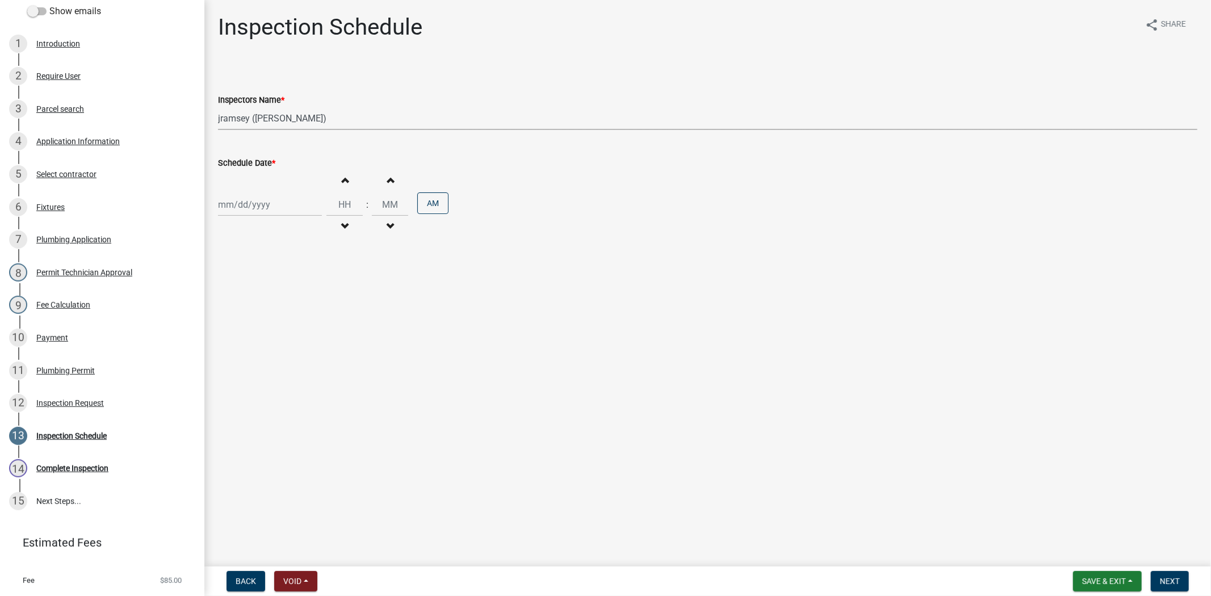
select select "2025"
click at [286, 285] on div "11" at bounding box center [284, 283] width 18 height 18
type input "[DATE]"
click at [1172, 582] on span "Next" at bounding box center [1170, 581] width 20 height 9
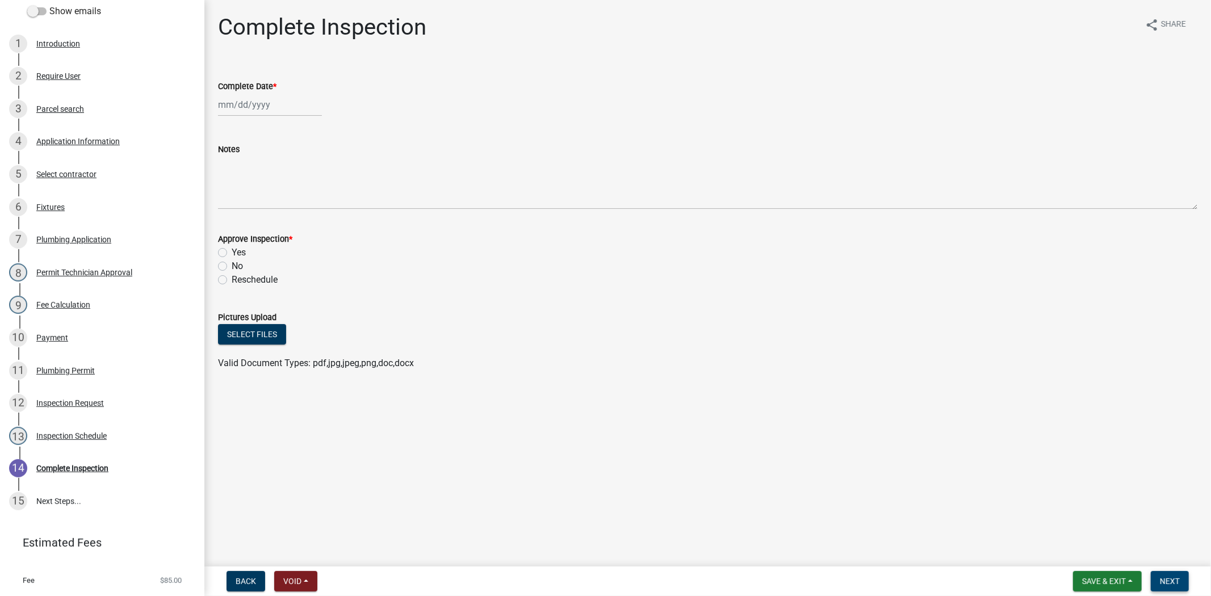
click at [1173, 575] on button "Next" at bounding box center [1170, 581] width 38 height 20
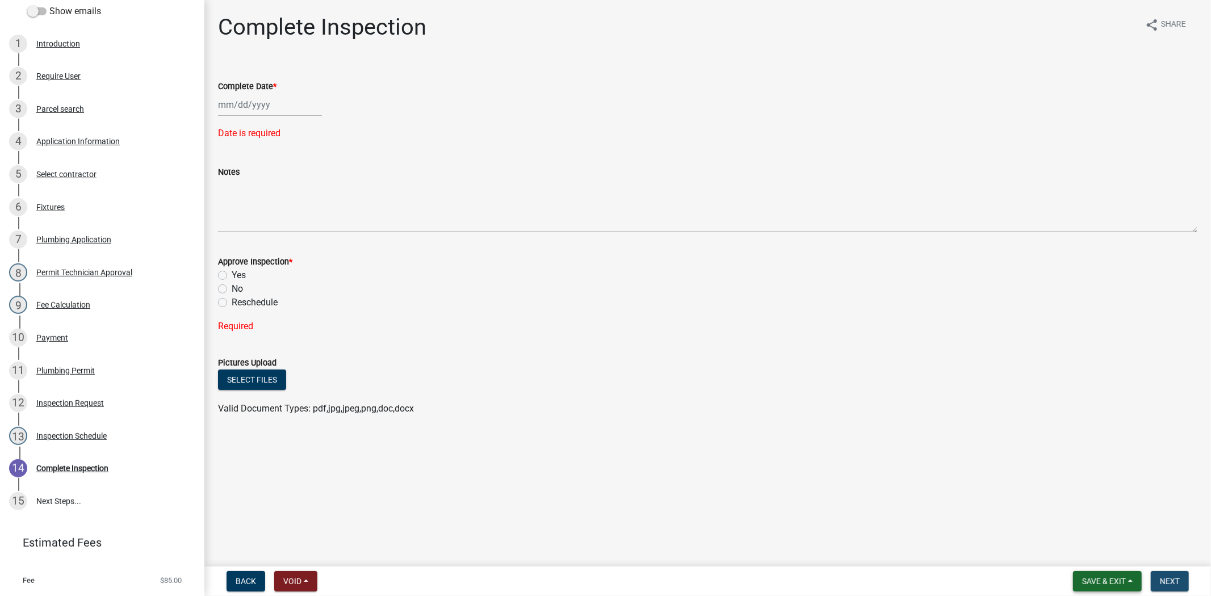
click at [1108, 583] on span "Save & Exit" at bounding box center [1105, 581] width 44 height 9
click at [1065, 549] on button "Save & Exit" at bounding box center [1096, 551] width 91 height 27
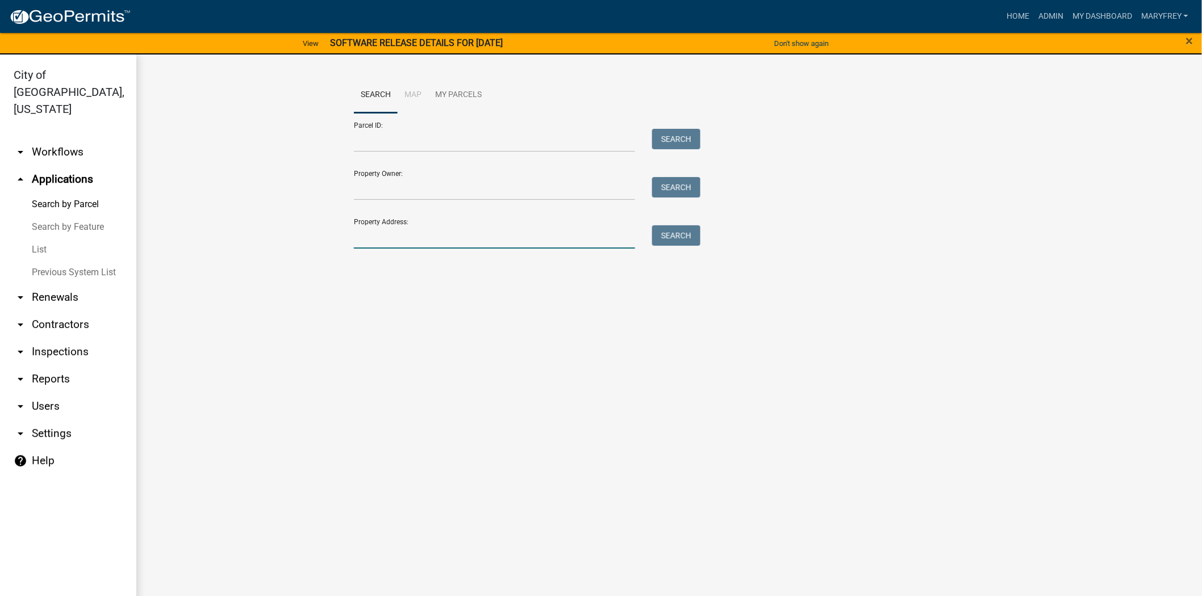
click at [417, 242] on input "Property Address:" at bounding box center [494, 236] width 281 height 23
type input "828 watt"
click at [684, 237] on button "Search" at bounding box center [676, 235] width 48 height 20
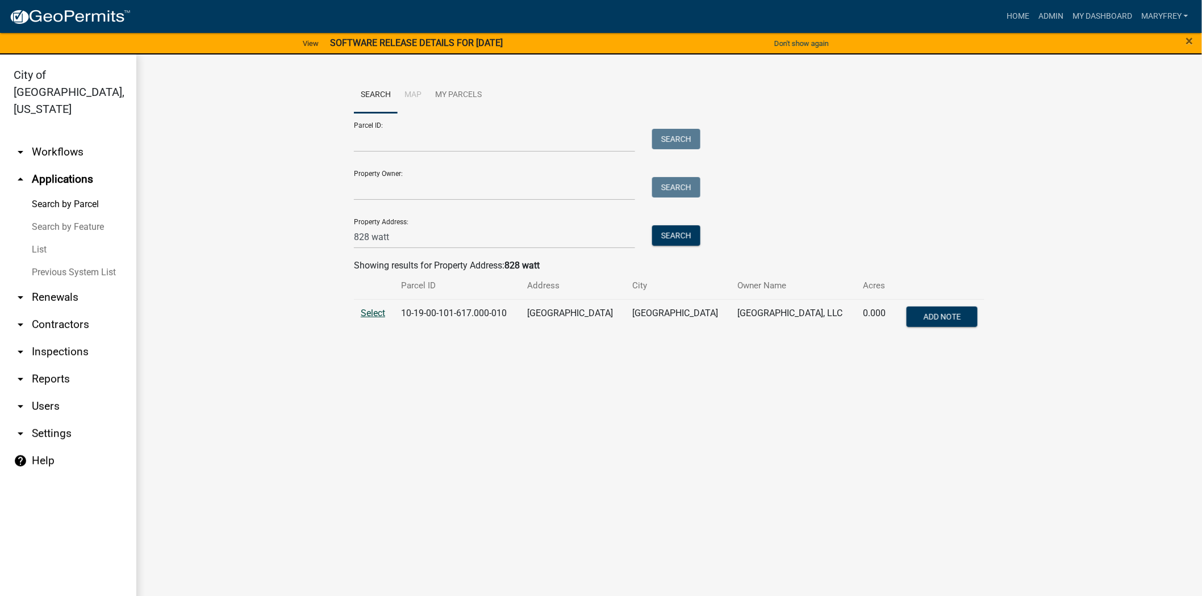
click at [371, 314] on span "Select" at bounding box center [373, 313] width 24 height 11
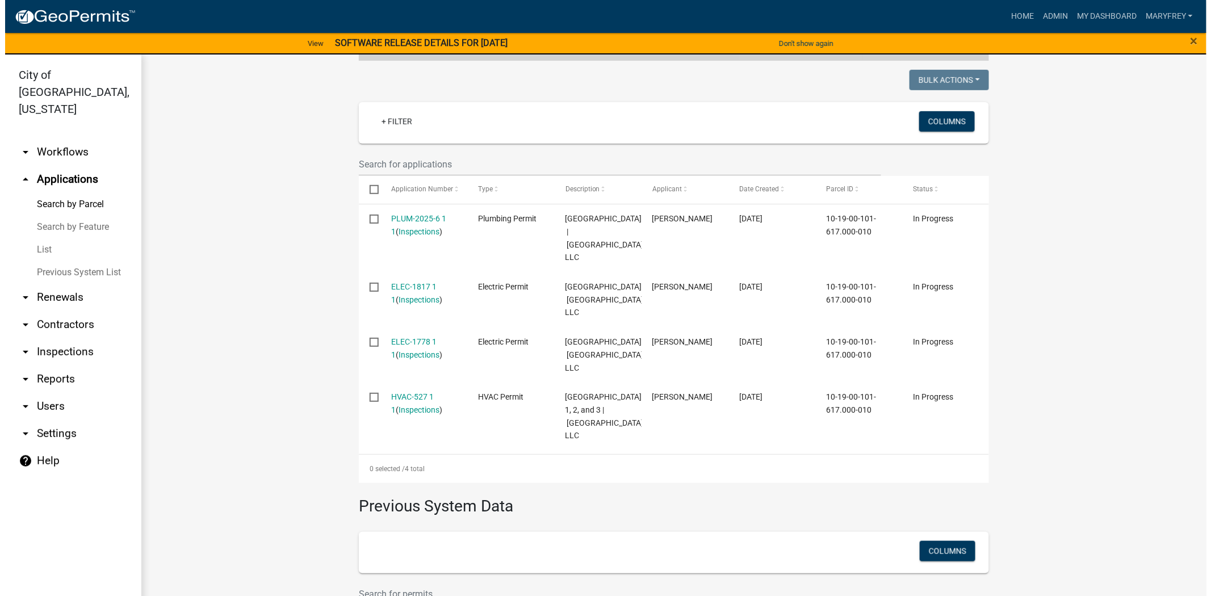
scroll to position [278, 0]
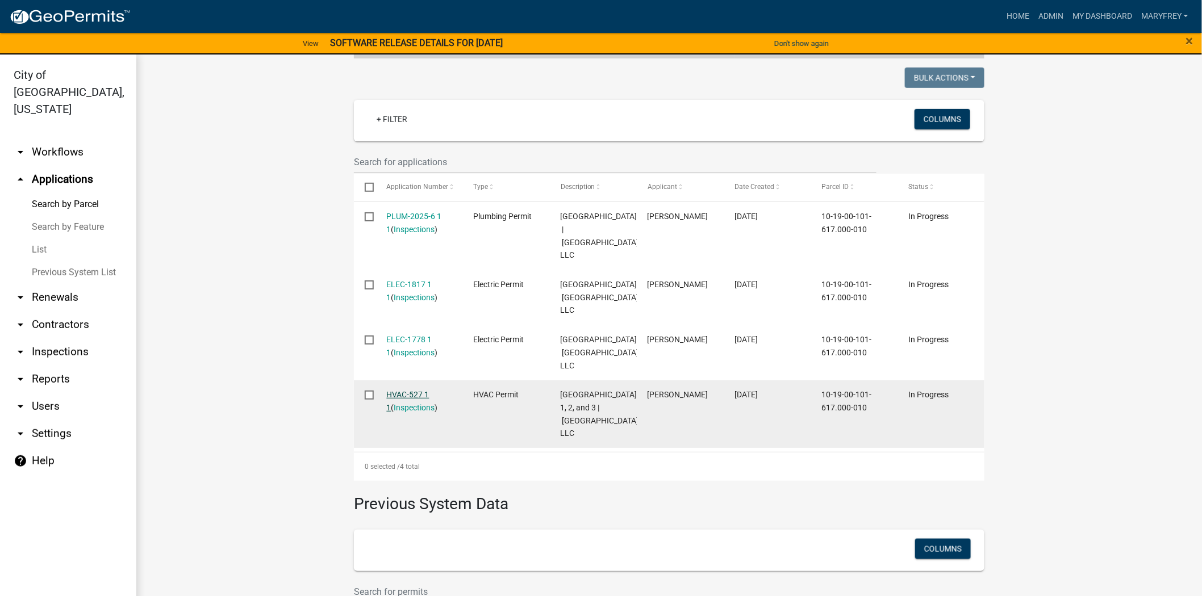
click at [390, 412] on link "HVAC-527 1 1" at bounding box center [408, 401] width 43 height 22
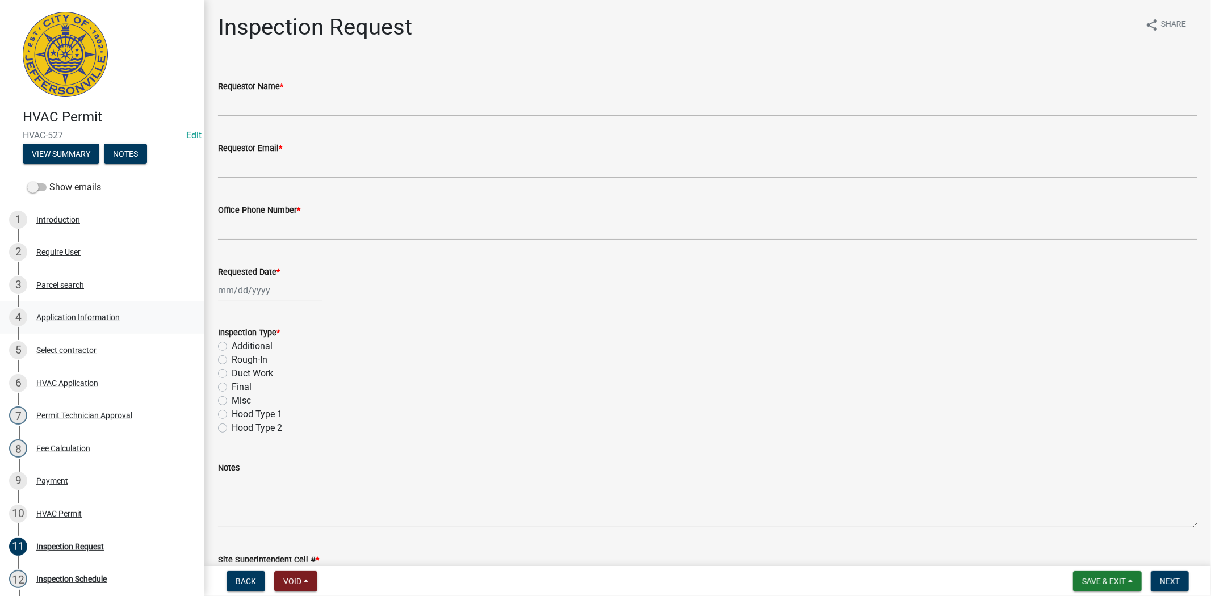
click at [102, 319] on div "Application Information" at bounding box center [77, 318] width 83 height 8
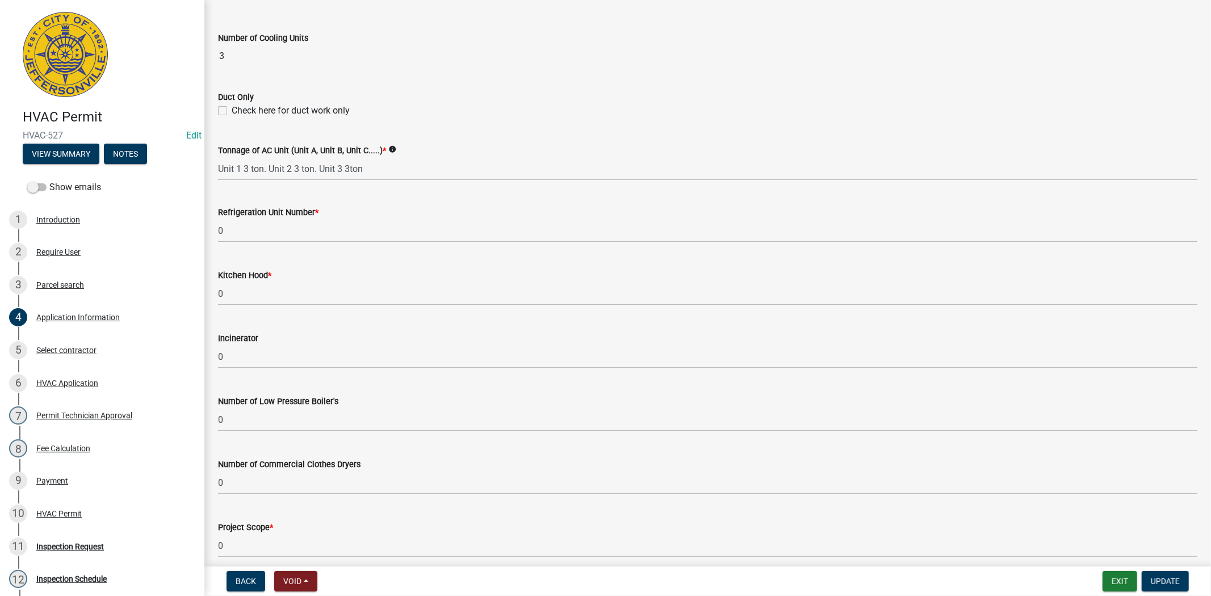
scroll to position [682, 0]
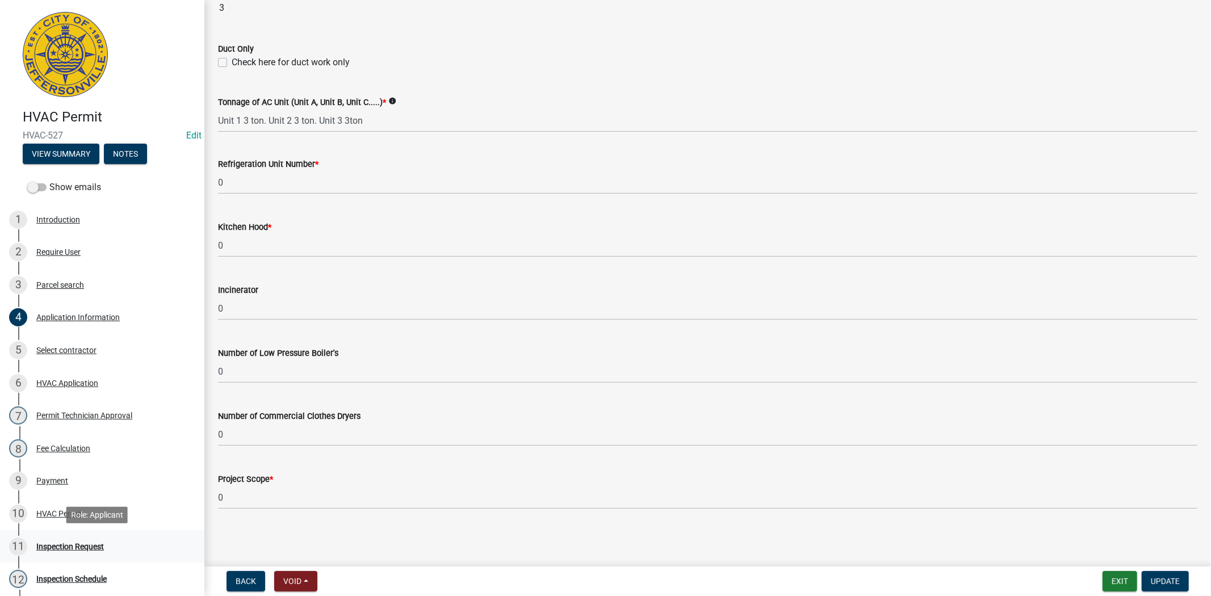
click at [91, 547] on div "Inspection Request" at bounding box center [70, 547] width 68 height 8
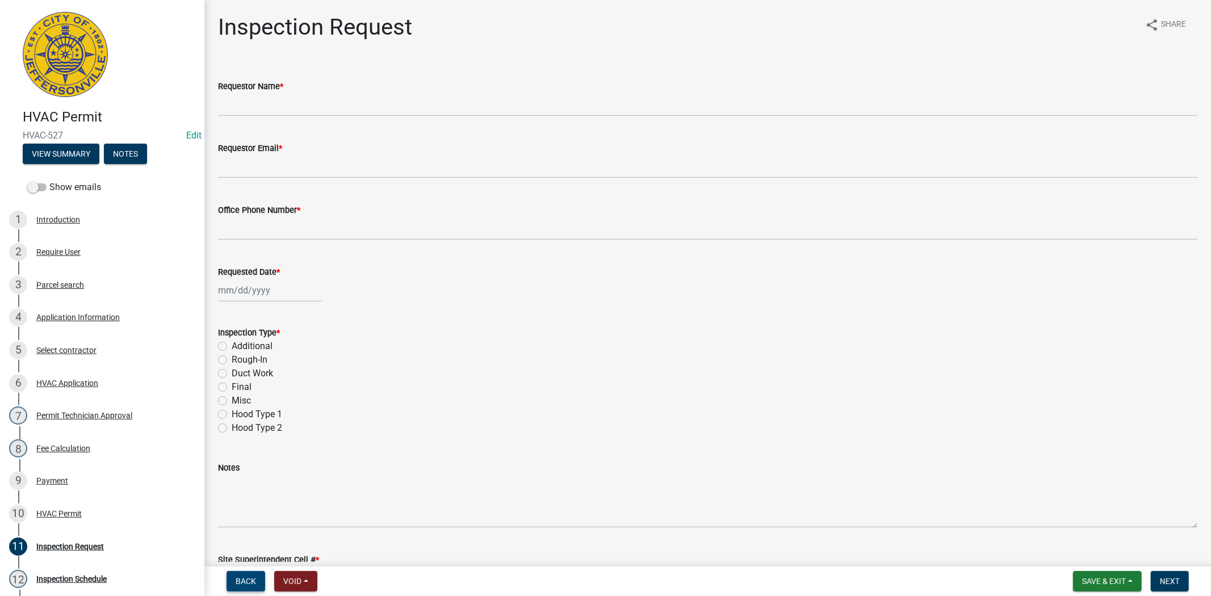
click at [241, 578] on span "Back" at bounding box center [246, 581] width 20 height 9
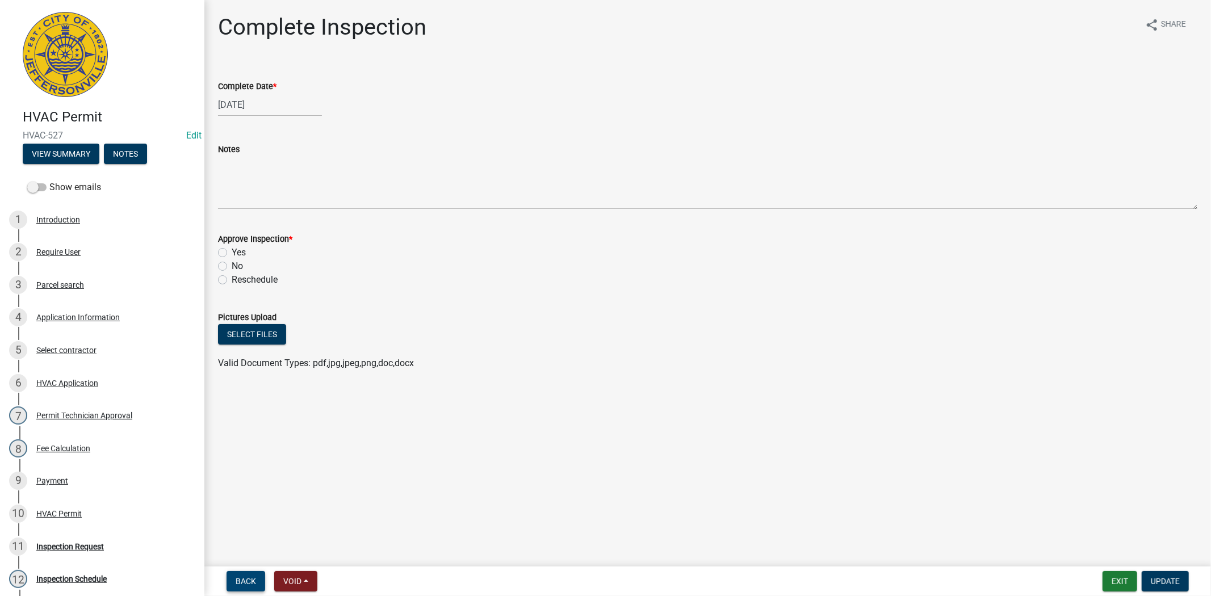
click at [241, 578] on span "Back" at bounding box center [246, 581] width 20 height 9
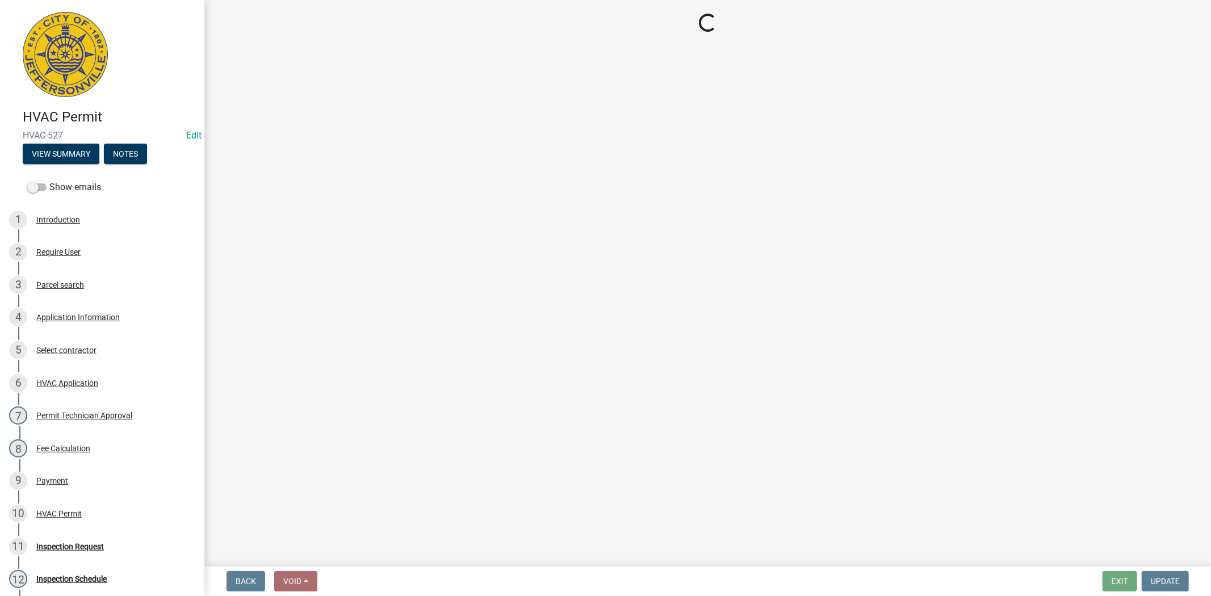
select select "13c97fbc-c819-4cee-844a-0db3d3c4db95"
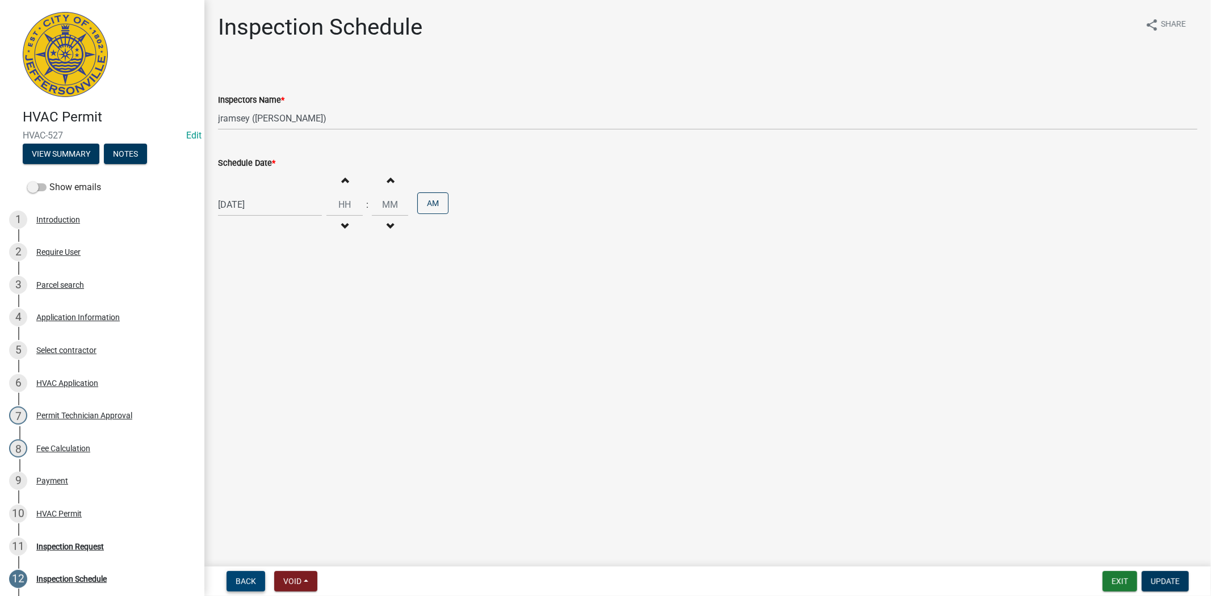
click at [241, 578] on span "Back" at bounding box center [246, 581] width 20 height 9
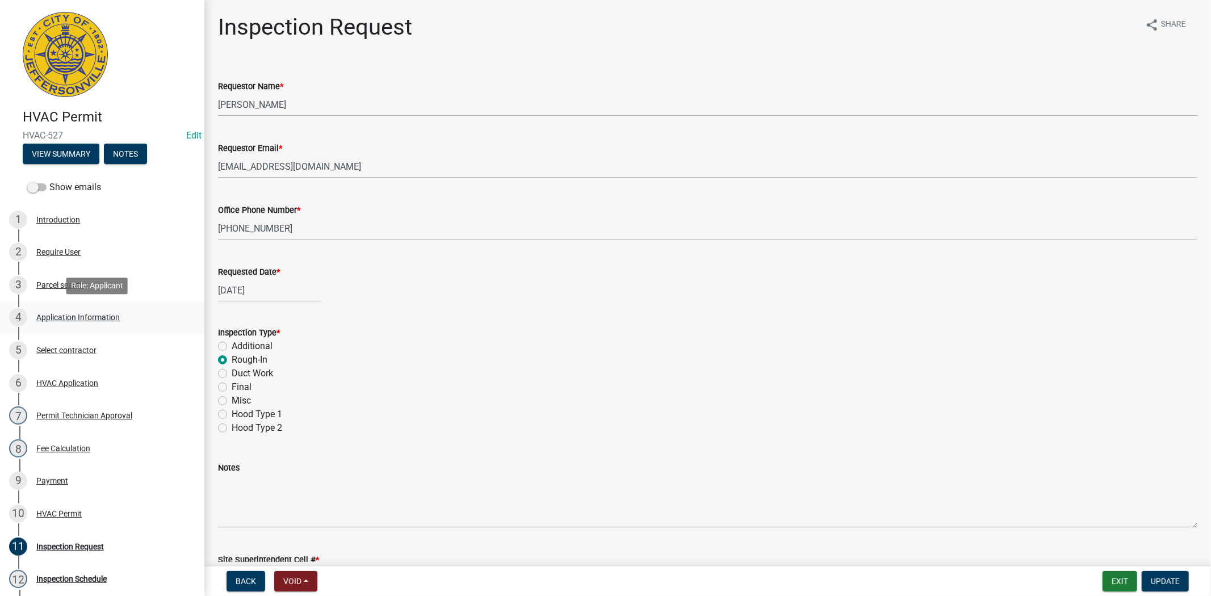
click at [73, 317] on div "Application Information" at bounding box center [77, 318] width 83 height 8
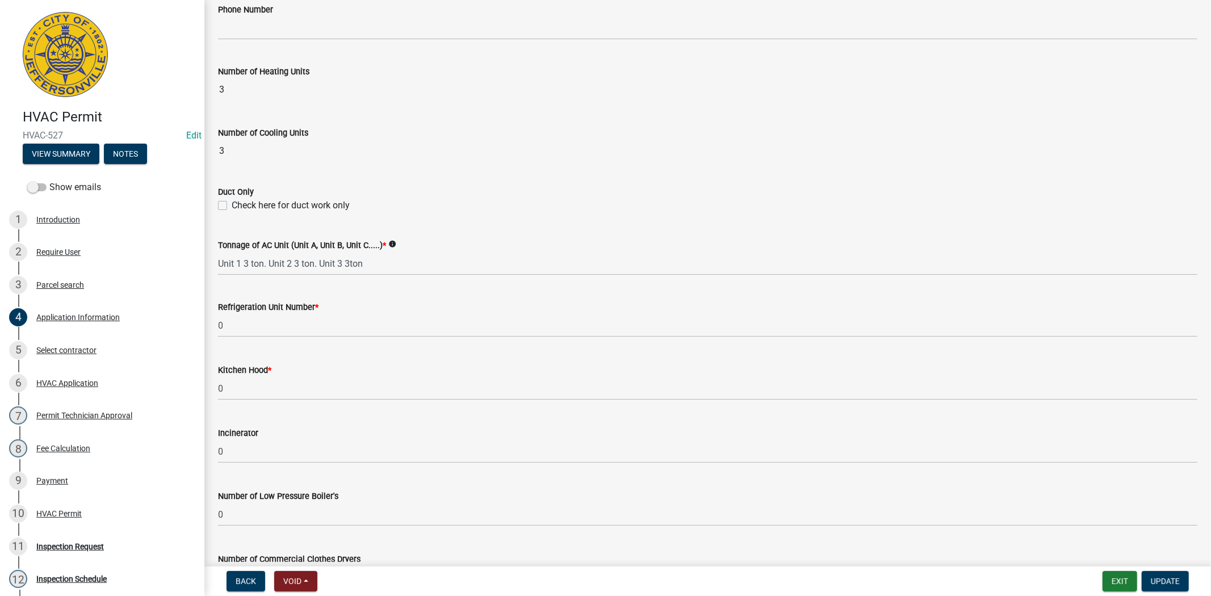
scroll to position [540, 0]
click at [60, 282] on div "Parcel search" at bounding box center [60, 285] width 48 height 8
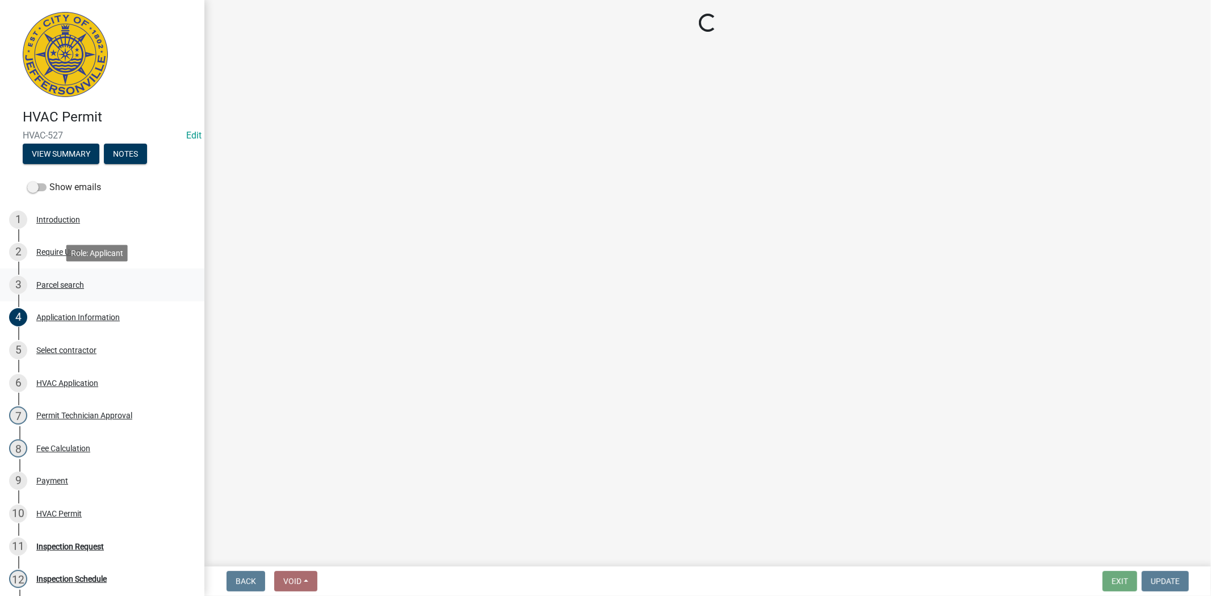
scroll to position [0, 0]
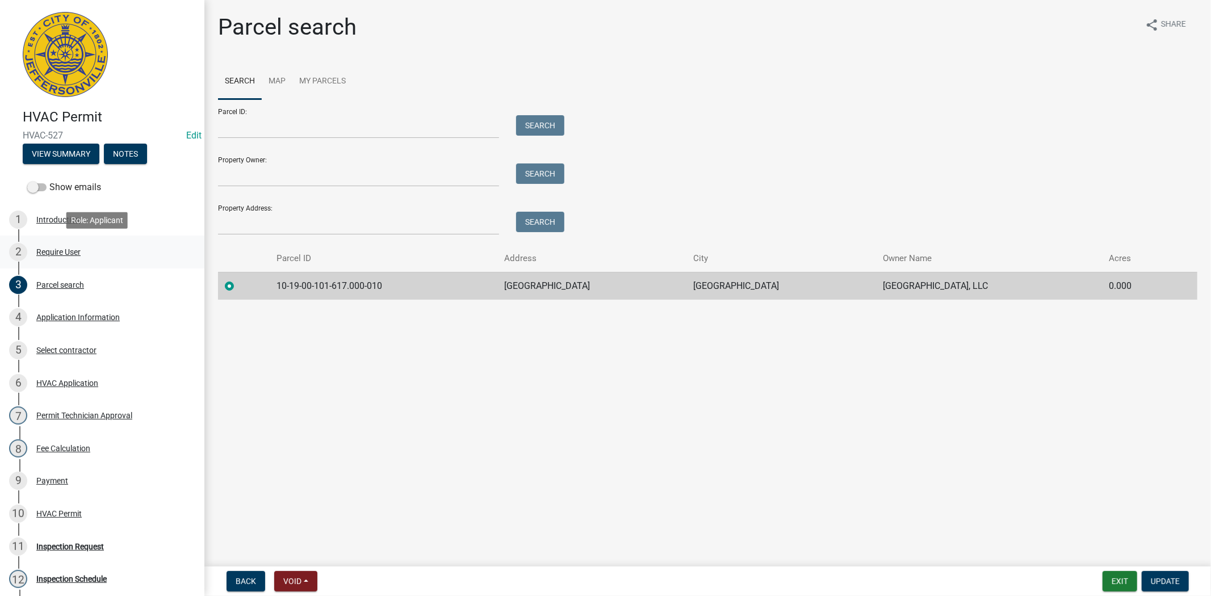
click at [62, 248] on div "Require User" at bounding box center [58, 252] width 44 height 8
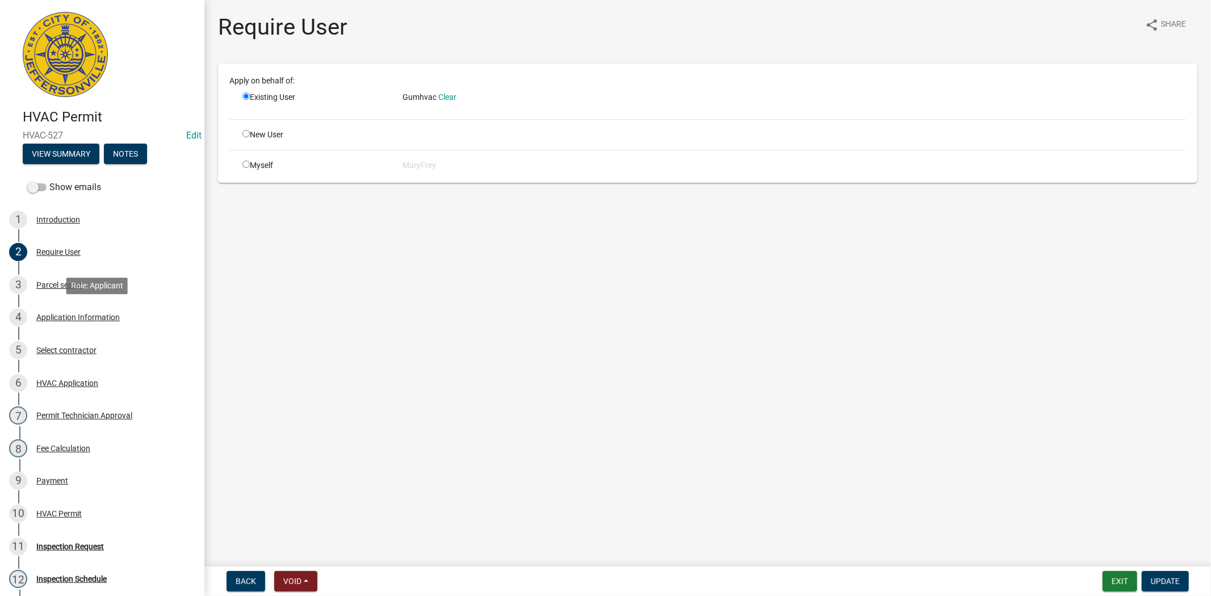
click at [66, 319] on div "Application Information" at bounding box center [77, 318] width 83 height 8
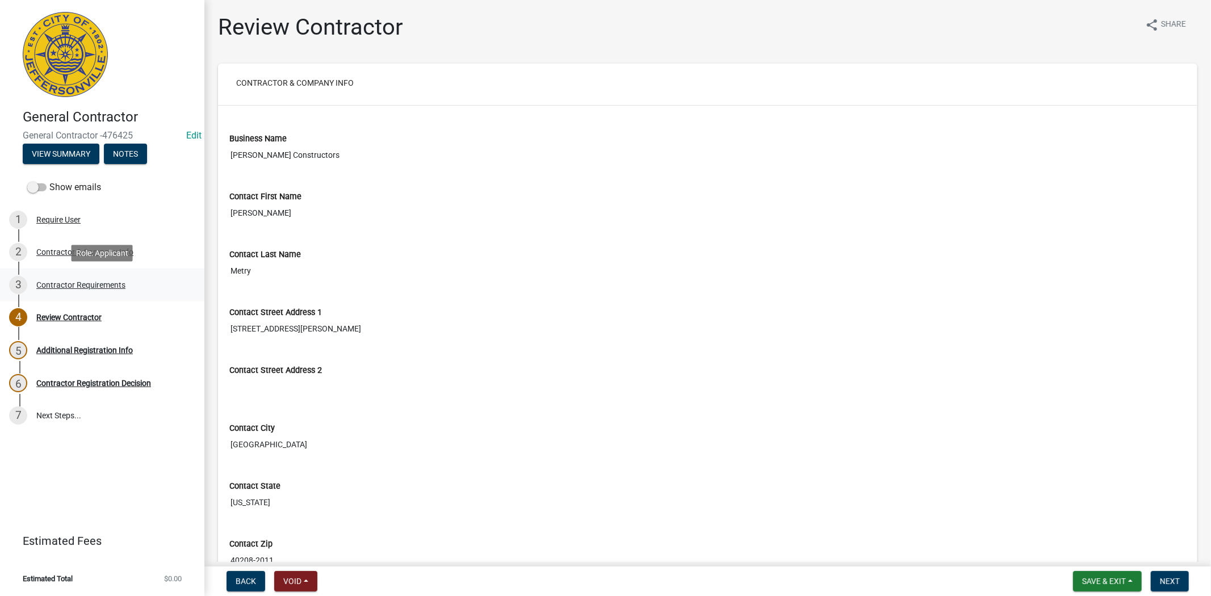
click at [80, 281] on div "Contractor Requirements" at bounding box center [80, 285] width 89 height 8
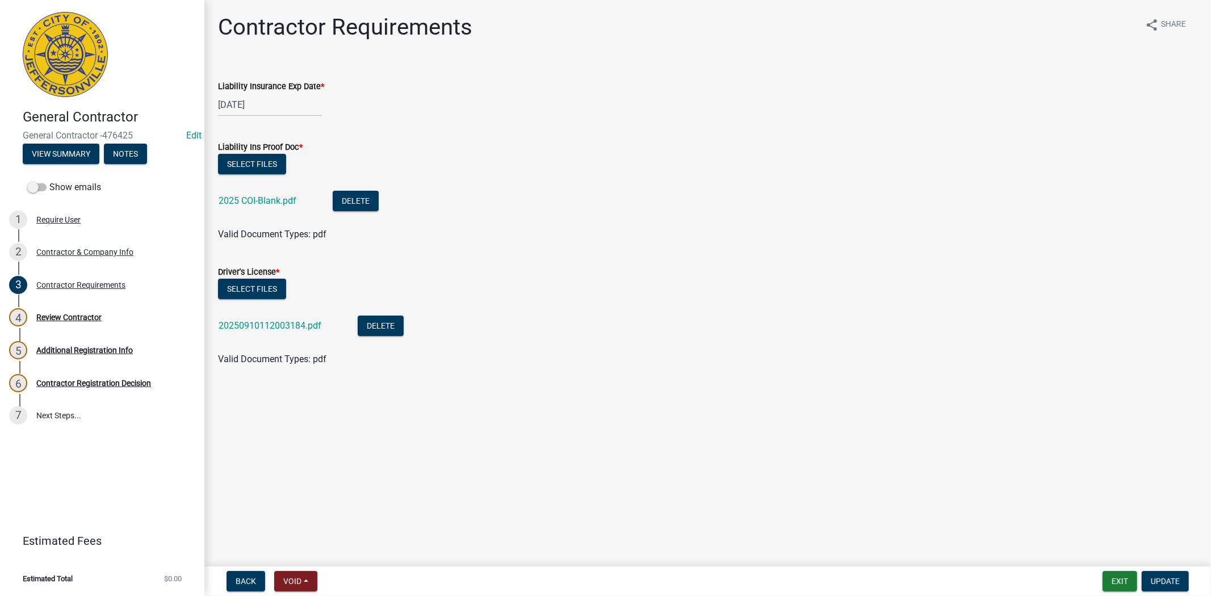
click at [280, 191] on div "2025 COI-Blank.pdf" at bounding box center [267, 202] width 96 height 23
click at [273, 203] on link "2025 COI-Blank.pdf" at bounding box center [258, 200] width 78 height 11
click at [107, 250] on div "Contractor & Company Info" at bounding box center [84, 252] width 97 height 8
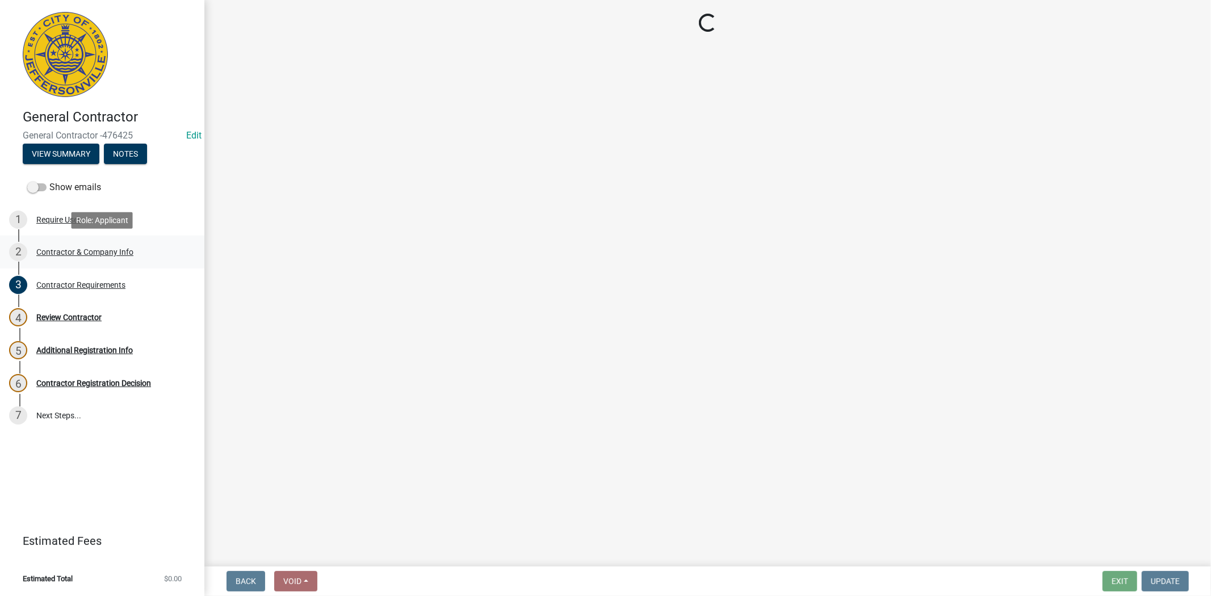
select select "KY"
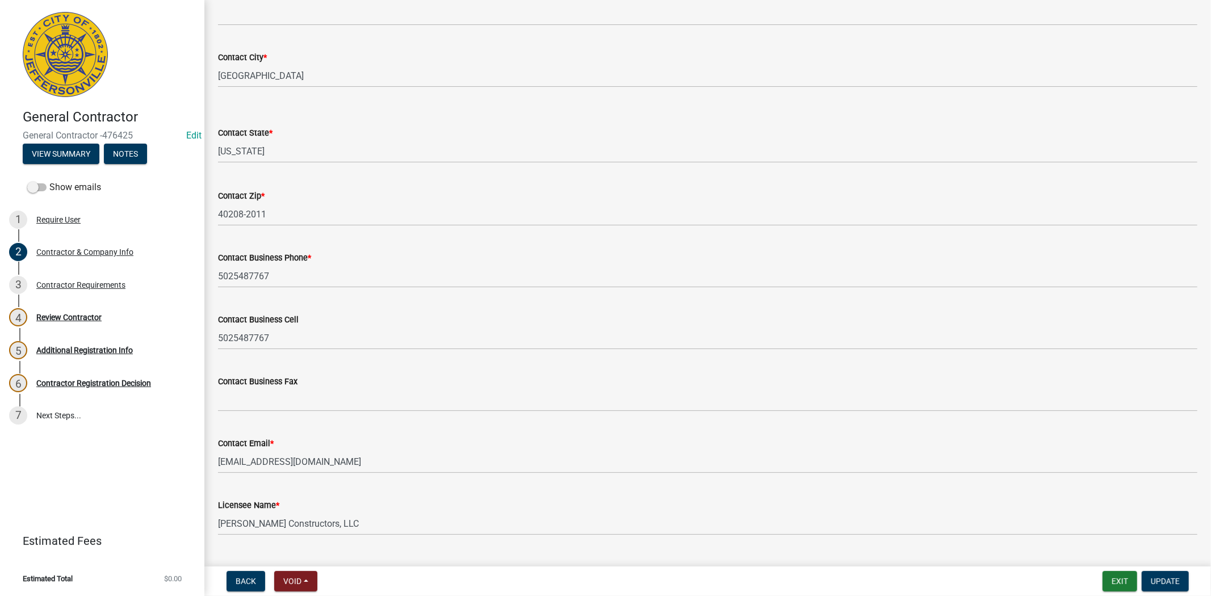
scroll to position [341, 0]
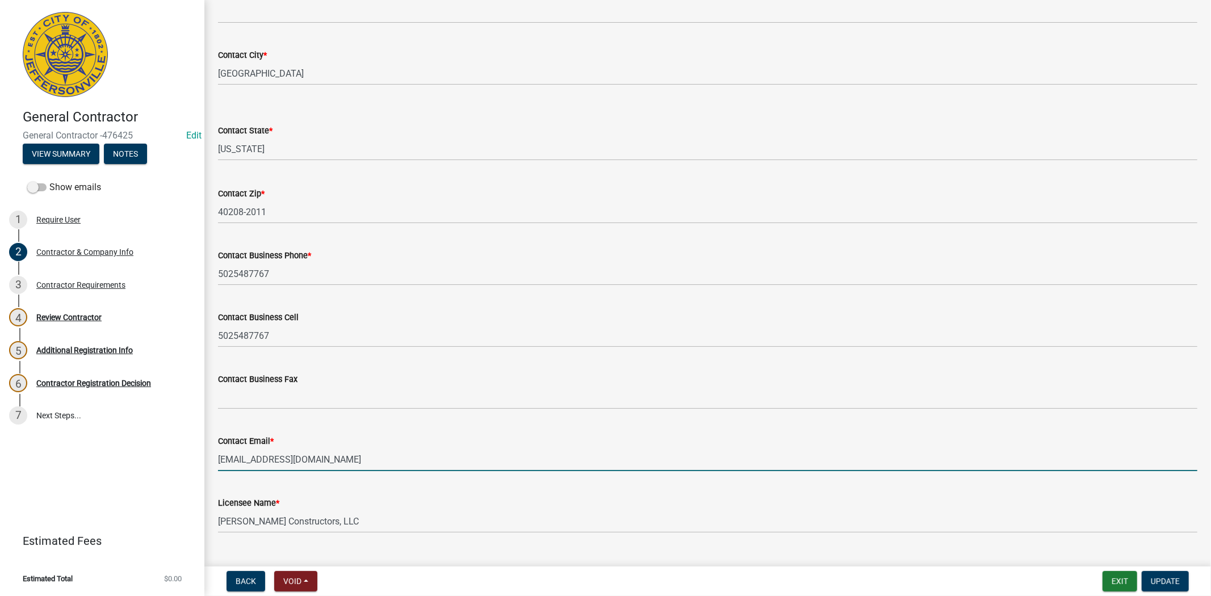
drag, startPoint x: 320, startPoint y: 459, endPoint x: 225, endPoint y: 462, distance: 94.3
click at [196, 458] on div "General Contractor General Contractor -476425 Edit View Summary Notes Show emai…" at bounding box center [605, 298] width 1211 height 596
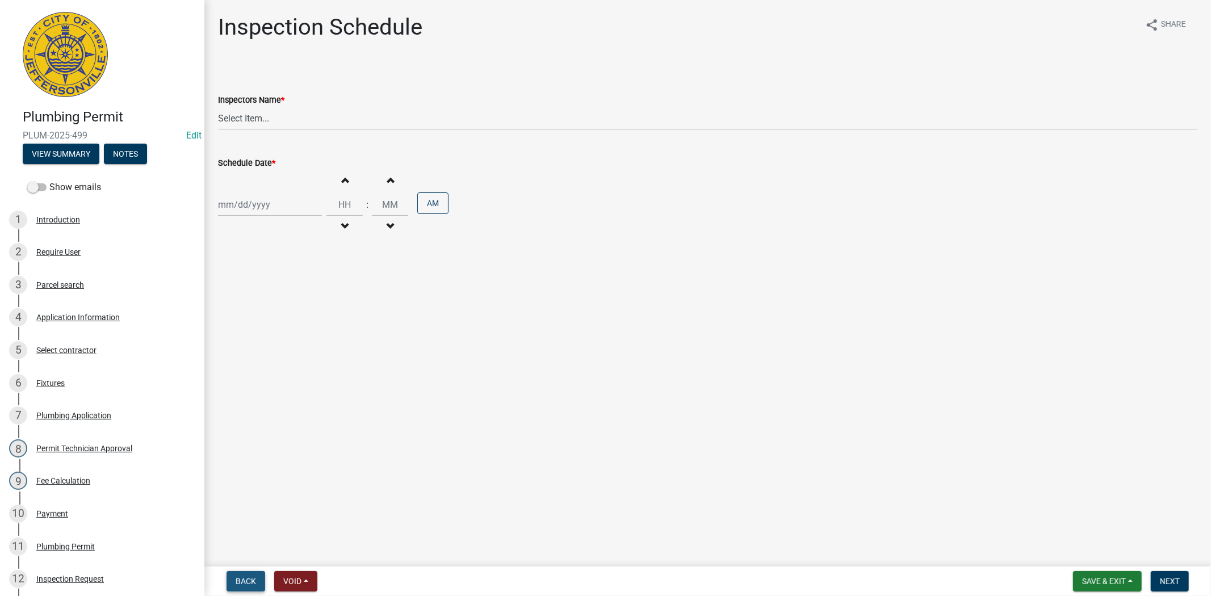
click at [243, 578] on span "Back" at bounding box center [246, 581] width 20 height 9
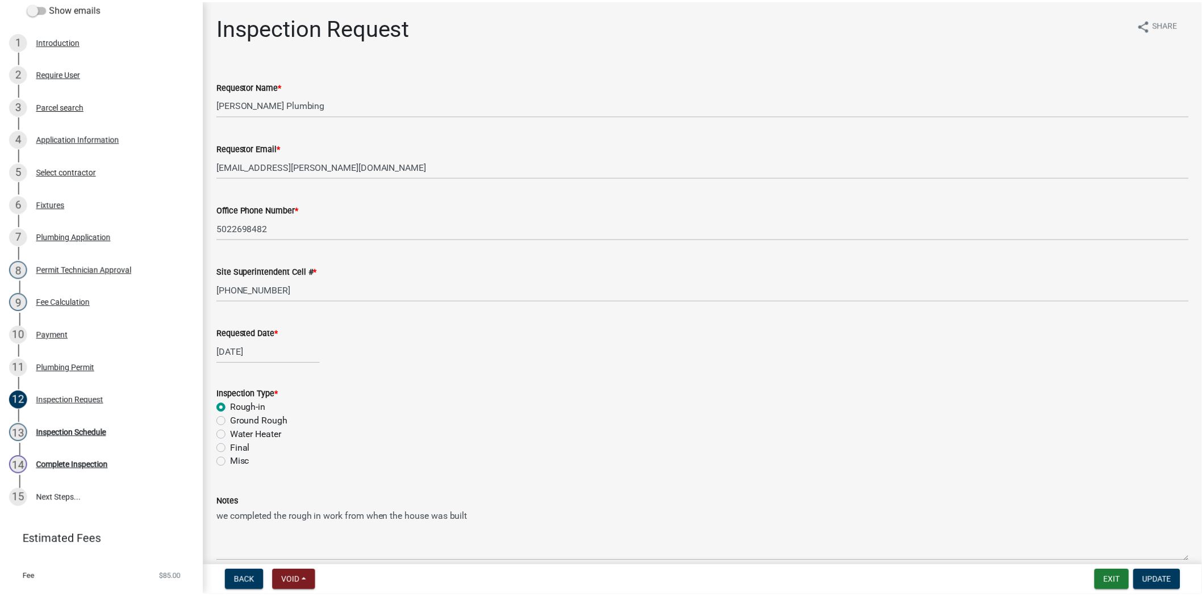
scroll to position [191, 0]
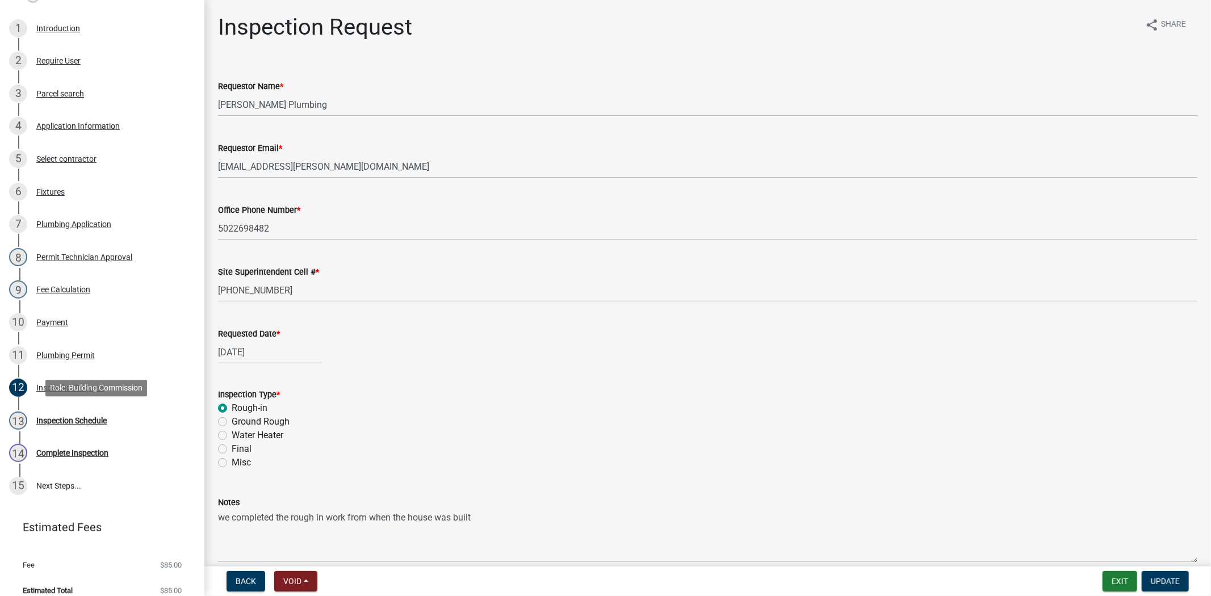
click at [80, 421] on div "Inspection Schedule" at bounding box center [71, 421] width 70 height 8
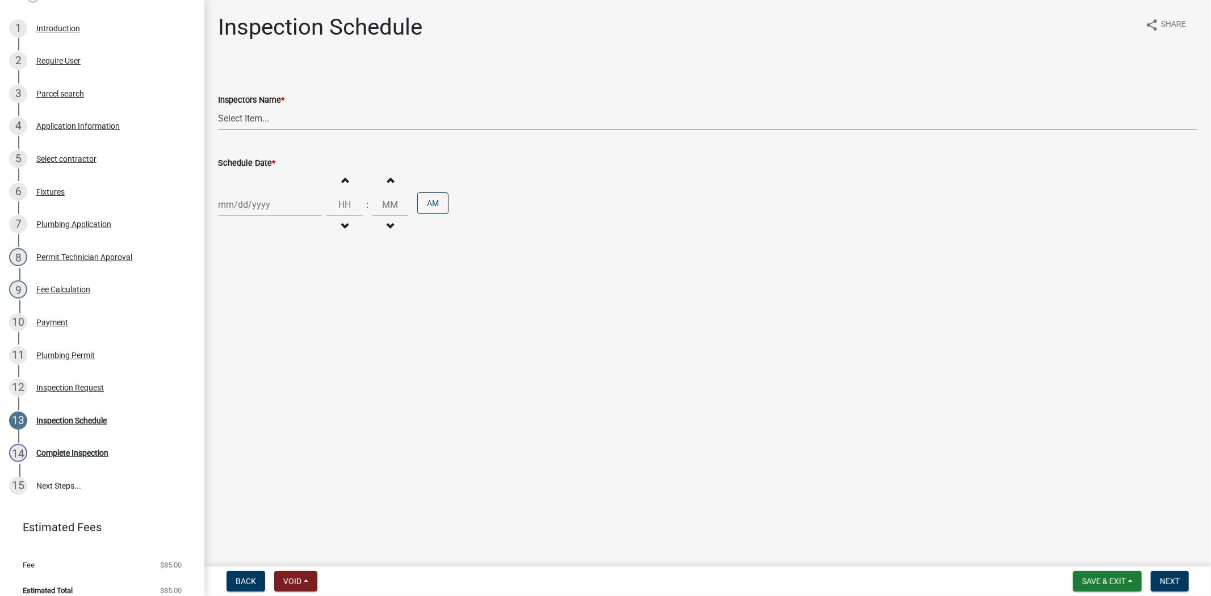
click at [258, 116] on select "Select Item... [PERSON_NAME] ([PERSON_NAME]) [PERSON_NAME] ([PERSON_NAME]) mkru…" at bounding box center [708, 118] width 980 height 23
select select "13c97fbc-c819-4cee-844a-0db3d3c4db95"
click at [218, 107] on select "Select Item... [PERSON_NAME] ([PERSON_NAME]) [PERSON_NAME] ([PERSON_NAME]) mkru…" at bounding box center [708, 118] width 980 height 23
click at [282, 195] on div at bounding box center [270, 204] width 104 height 23
select select "9"
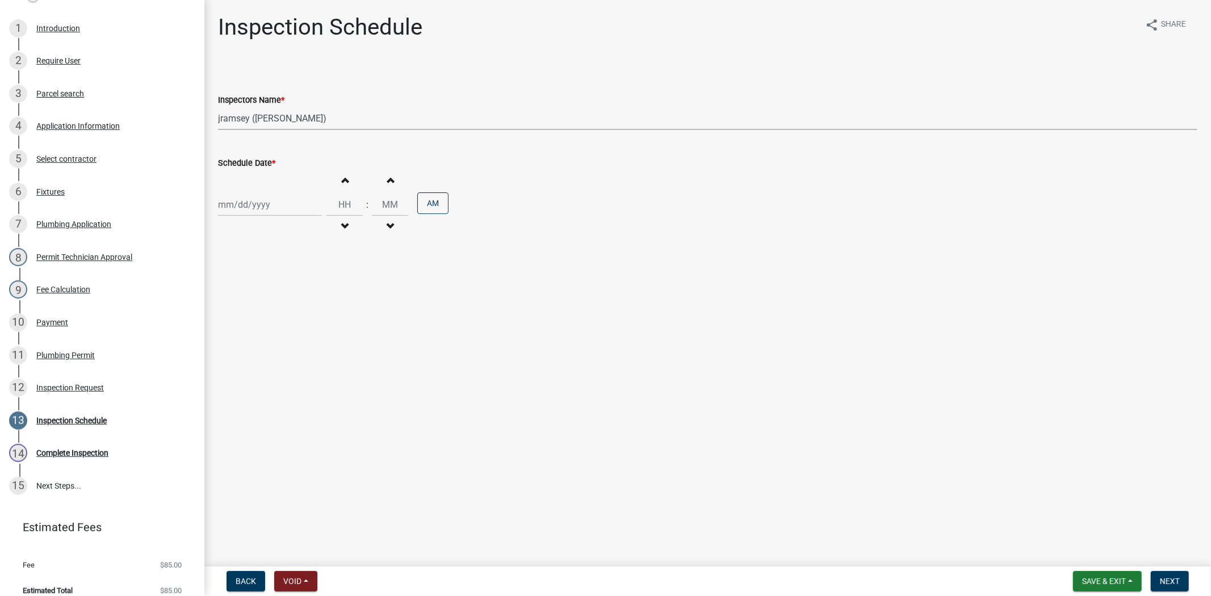
select select "2025"
click at [337, 235] on button "Next month" at bounding box center [339, 229] width 14 height 18
click at [228, 225] on span "Previous month" at bounding box center [229, 228] width 9 height 9
select select "9"
click at [285, 283] on div "11" at bounding box center [284, 283] width 18 height 18
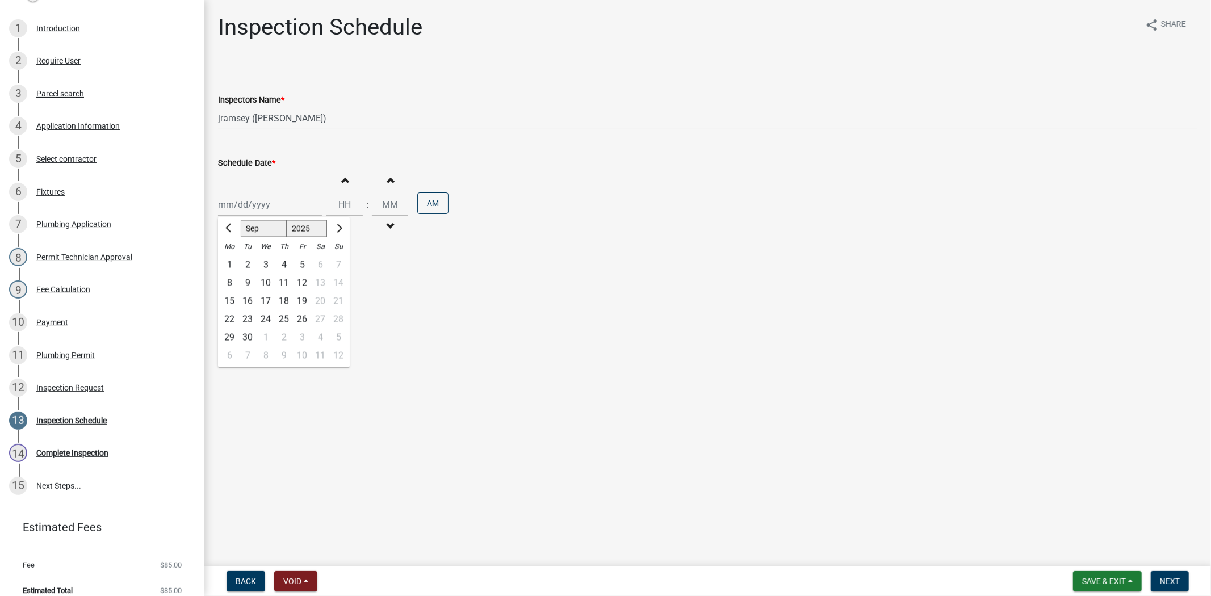
type input "09/11/2025"
click at [1175, 581] on span "Next" at bounding box center [1170, 581] width 20 height 9
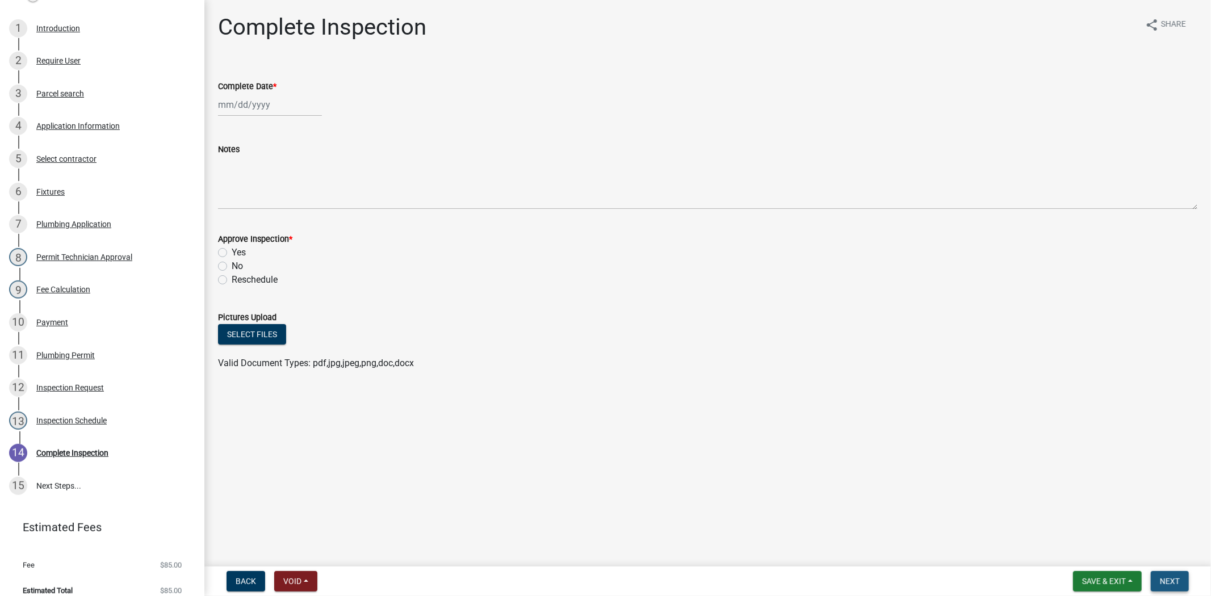
click at [1175, 581] on span "Next" at bounding box center [1170, 581] width 20 height 9
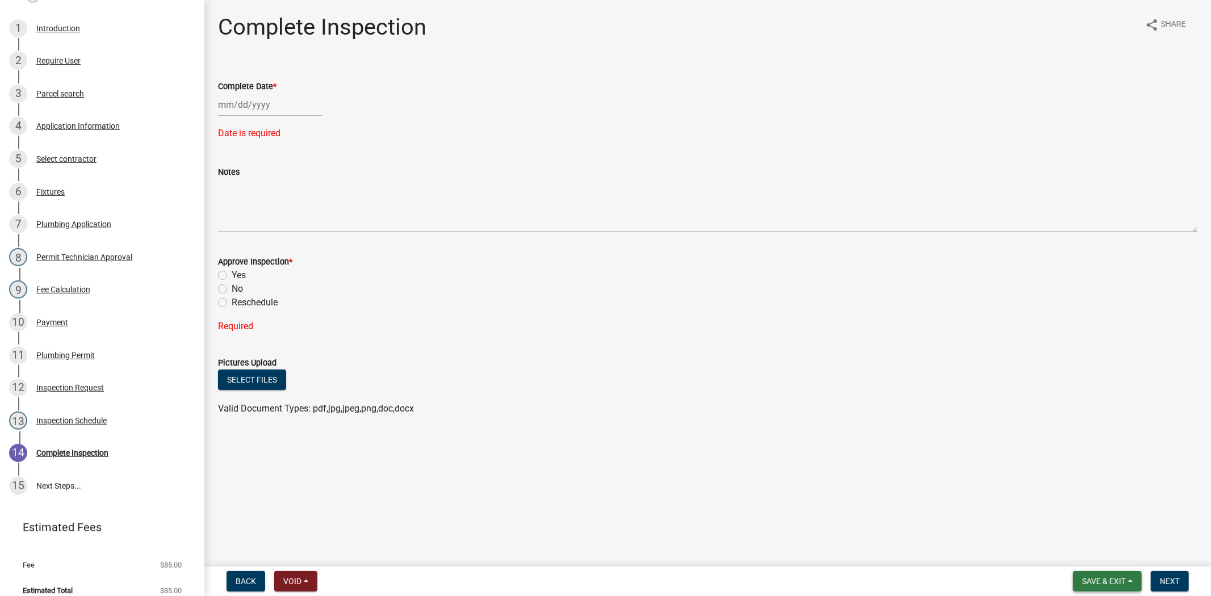
click at [1119, 577] on span "Save & Exit" at bounding box center [1105, 581] width 44 height 9
click at [1095, 551] on button "Save & Exit" at bounding box center [1096, 551] width 91 height 27
